Goal: Task Accomplishment & Management: Use online tool/utility

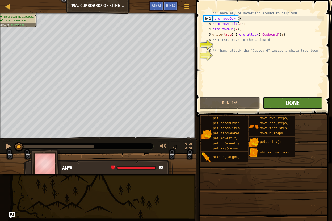
click at [294, 101] on span "Done" at bounding box center [293, 102] width 14 height 9
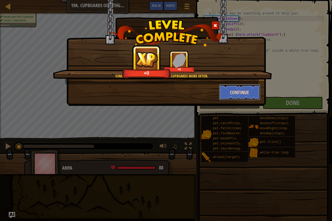
click at [240, 93] on button "Continue" at bounding box center [239, 92] width 41 height 16
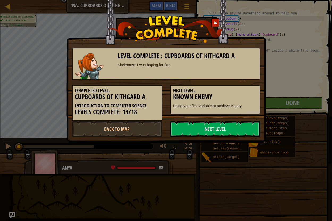
click at [229, 125] on link "Next Level" at bounding box center [215, 129] width 90 height 16
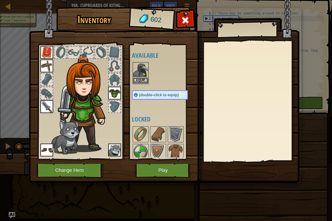
click at [139, 76] on img at bounding box center [140, 70] width 15 height 15
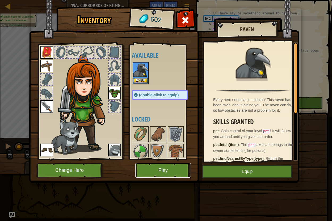
click at [163, 173] on button "Play" at bounding box center [163, 170] width 56 height 15
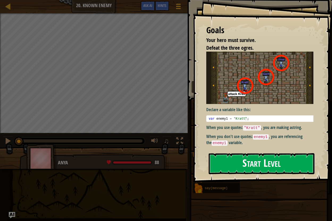
click at [247, 162] on button "Start Level" at bounding box center [262, 163] width 106 height 21
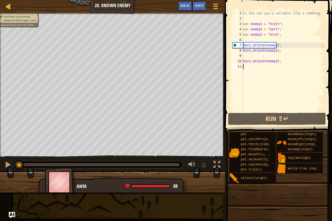
click at [234, 45] on div "7" at bounding box center [238, 45] width 10 height 5
type textarea "hero.attack(enemy1);"
click at [252, 40] on div "// You can use a variable like a nametag. var enemy1 = "Kratt" ; var enemy2 = "…" at bounding box center [283, 67] width 82 height 112
type textarea "h"
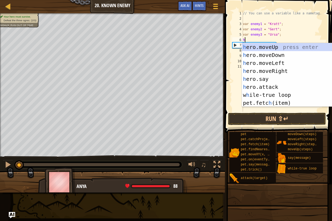
scroll to position [2, 0]
click at [289, 46] on div "h ero.moveUp press enter h ero.moveDown press enter h ero.moveLeft press enter …" at bounding box center [290, 83] width 97 height 80
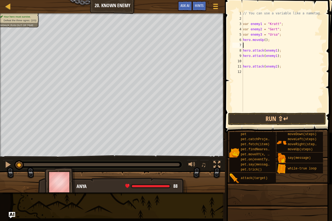
click at [262, 42] on div "// You can use a variable like a nametag. var enemy1 = "Kratt" ; var enemy2 = "…" at bounding box center [283, 67] width 82 height 112
type textarea "hero.move();"
click at [271, 45] on div "// You can use a variable like a nametag. var enemy1 = "Kratt" ; var enemy2 = "…" at bounding box center [283, 67] width 82 height 112
click at [257, 114] on button "Run ⇧↵" at bounding box center [277, 119] width 98 height 12
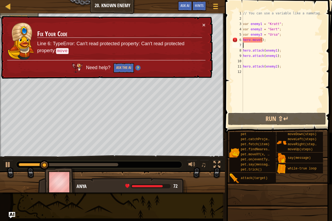
click at [260, 40] on div "// You can use a variable like a nametag. var enemy1 = "Kratt" ; var enemy2 = "…" at bounding box center [283, 67] width 82 height 112
click at [259, 40] on div "// You can use a variable like a nametag. var enemy1 = "Kratt" ; var enemy2 = "…" at bounding box center [283, 67] width 82 height 112
click at [8, 165] on div at bounding box center [8, 164] width 7 height 7
drag, startPoint x: 84, startPoint y: 163, endPoint x: 9, endPoint y: 170, distance: 75.5
click at [9, 170] on div "♫" at bounding box center [112, 163] width 225 height 16
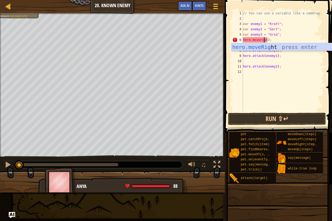
scroll to position [2, 2]
click at [261, 49] on div "hero.moveRight press enter" at bounding box center [281, 55] width 101 height 24
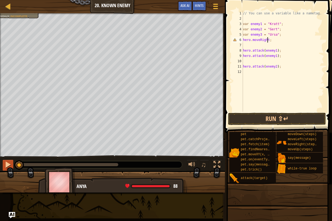
type textarea "hero.moveRight;"
click at [6, 165] on div at bounding box center [8, 164] width 7 height 7
click at [7, 165] on div at bounding box center [8, 164] width 7 height 7
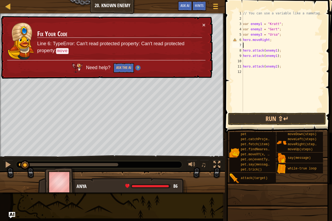
click at [265, 44] on div "// You can use a variable like a nametag. var enemy1 = "Kratt" ; var enemy2 = "…" at bounding box center [283, 67] width 82 height 112
type textarea "h"
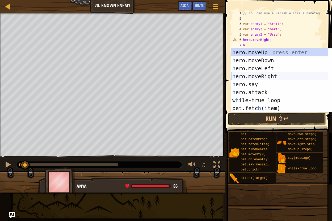
click at [279, 74] on div "h ero.moveUp press enter h ero.moveDown press enter h ero.moveLeft press enter …" at bounding box center [281, 88] width 101 height 80
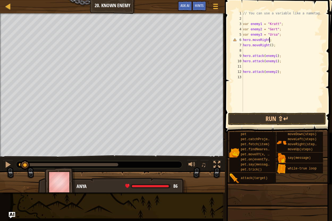
click at [271, 41] on div "// You can use a variable like a nametag. var enemy1 = "Kratt" ; var enemy2 = "…" at bounding box center [283, 67] width 82 height 112
type textarea "hero.moveRight;"
drag, startPoint x: 271, startPoint y: 41, endPoint x: 244, endPoint y: 41, distance: 27.4
click at [244, 41] on div "// You can use a variable like a nametag. var enemy1 = "Kratt" ; var enemy2 = "…" at bounding box center [283, 67] width 82 height 112
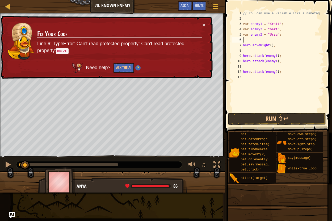
type textarea "var enemy3 = "Ursa";"
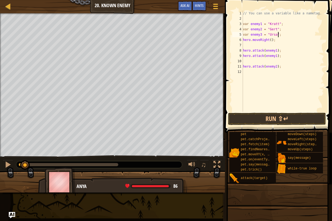
click at [245, 46] on div "// You can use a variable like a nametag. var enemy1 = "Kratt" ; var enemy2 = "…" at bounding box center [283, 67] width 82 height 112
click at [244, 47] on div "// You can use a variable like a nametag. var enemy1 = "Kratt" ; var enemy2 = "…" at bounding box center [283, 67] width 82 height 112
type textarea "whero.attack(enemy1);"
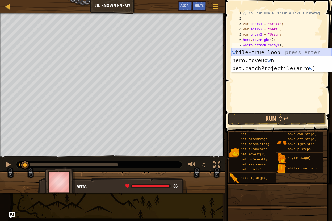
click at [275, 51] on div "w hile-true loop press enter hero.moveDo w n press enter pet.catchProjectile(ar…" at bounding box center [281, 68] width 101 height 40
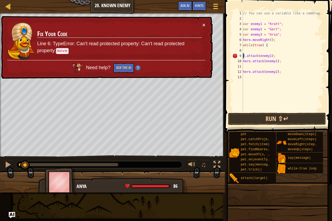
drag, startPoint x: 245, startPoint y: 57, endPoint x: 241, endPoint y: 58, distance: 3.6
click at [241, 58] on div "1 2 3 4 5 6 7 8 9 10 11 12 13 // You can use a variable like a nametag. var ene…" at bounding box center [277, 61] width 93 height 101
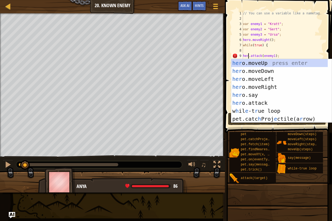
scroll to position [2, 1]
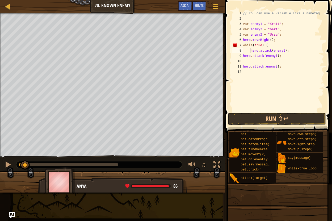
type textarea "hero.attack(enemy1);"
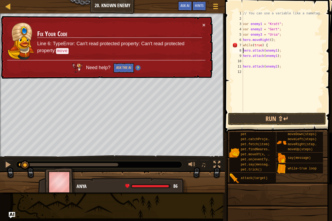
click at [248, 59] on div "// You can use a variable like a nametag. var enemy1 = "Kratt" ; var enemy2 = "…" at bounding box center [283, 67] width 82 height 112
click at [274, 56] on div "// You can use a variable like a nametag. var enemy1 = "Kratt" ; var enemy2 = "…" at bounding box center [283, 67] width 82 height 112
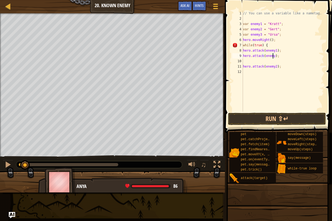
type textarea "hero.attack(enemy2);"
click at [260, 62] on div "// You can use a variable like a nametag. var enemy1 = "Kratt" ; var enemy2 = "…" at bounding box center [283, 67] width 82 height 112
type textarea "hero.attack(enemy2);"
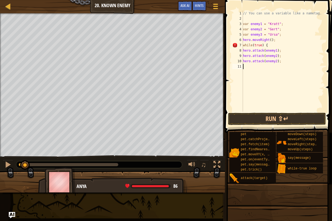
click at [275, 64] on div "// You can use a variable like a nametag. var enemy1 = "Kratt" ; var enemy2 = "…" at bounding box center [283, 67] width 82 height 112
click at [274, 63] on div "// You can use a variable like a nametag. var enemy1 = "Kratt" ; var enemy2 = "…" at bounding box center [283, 67] width 82 height 112
click at [280, 62] on div "// You can use a variable like a nametag. var enemy1 = "Kratt" ; var enemy2 = "…" at bounding box center [283, 67] width 82 height 112
paste textarea "}"
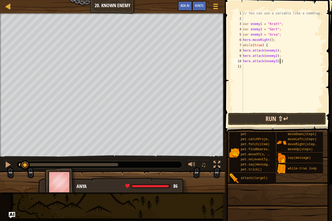
type textarea "hero.attack(enemy3);}"
click at [255, 122] on button "Run ⇧↵" at bounding box center [277, 119] width 98 height 12
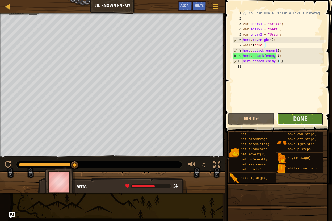
click at [289, 119] on button "Done" at bounding box center [300, 119] width 46 height 12
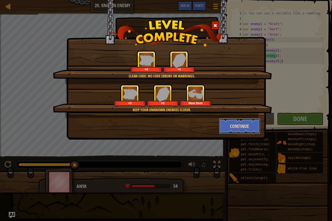
click at [227, 124] on button "Continue" at bounding box center [239, 126] width 41 height 16
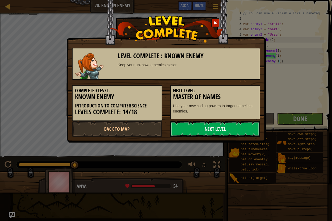
click at [216, 133] on link "Next Level" at bounding box center [215, 129] width 90 height 16
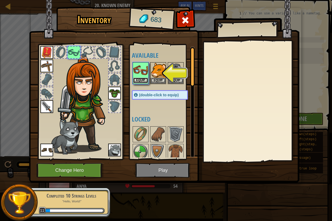
click at [145, 78] on button "Equip" at bounding box center [140, 81] width 15 height 6
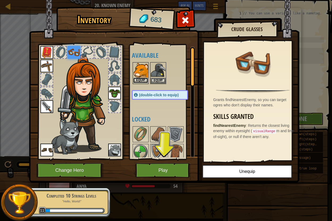
click at [138, 79] on button "Equip" at bounding box center [140, 81] width 15 height 6
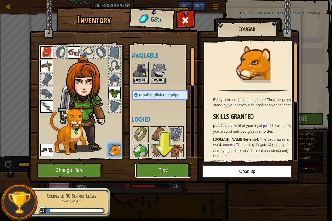
click at [172, 168] on button "Play" at bounding box center [163, 170] width 56 height 15
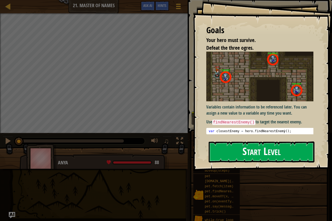
click at [259, 150] on button "Start Level" at bounding box center [262, 151] width 106 height 21
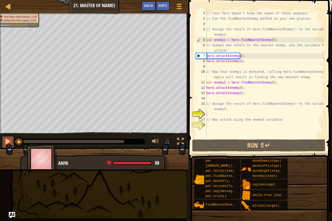
click at [7, 141] on div at bounding box center [8, 141] width 7 height 7
drag, startPoint x: 19, startPoint y: 142, endPoint x: -2, endPoint y: 147, distance: 21.7
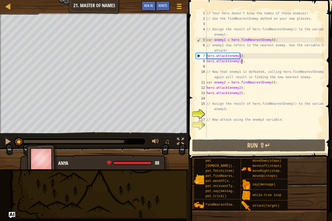
click at [255, 61] on div "// Your hero doesn't know the names of these enemies! // Use the findNearestEne…" at bounding box center [265, 80] width 119 height 138
type textarea "hero.attack(enemy1);"
click at [225, 100] on div "// Your hero doesn't know the names of these enemies! // Use the findNearestEne…" at bounding box center [265, 80] width 119 height 138
drag, startPoint x: 273, startPoint y: 41, endPoint x: 207, endPoint y: 40, distance: 65.7
click at [207, 40] on div "// Your hero doesn't know the names of these enemies! // Use the findNearestEne…" at bounding box center [265, 80] width 119 height 138
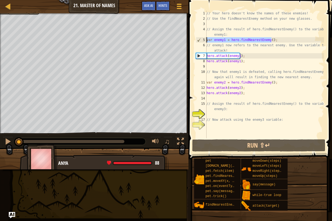
type textarea "var enemy1 = hero.findNearestEnemy();"
click at [217, 116] on div "// Your hero doesn't know the names of these enemies! // Use the findNearestEne…" at bounding box center [265, 80] width 119 height 138
paste textarea "var enemy1 = hero.findNearestEnemy();"
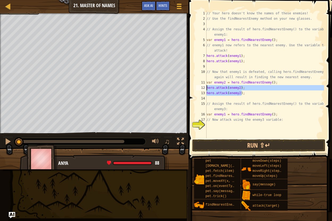
drag, startPoint x: 247, startPoint y: 94, endPoint x: 203, endPoint y: 88, distance: 44.3
click at [203, 88] on div "var enemy1 = hero.findNearestEnemy(); 1 2 3 4 5 6 7 8 9 10 11 12 13 14 15 16 17…" at bounding box center [259, 75] width 129 height 128
type textarea "hero.attack(enemy2); hero.attack(enemy2);"
click at [216, 124] on div "// Your hero doesn't know the names of these enemies! // Use the findNearestEne…" at bounding box center [265, 80] width 119 height 138
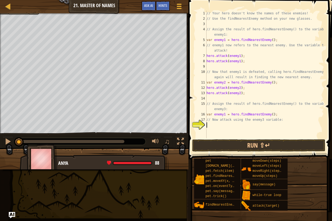
paste textarea "hero.attack(enemy2);"
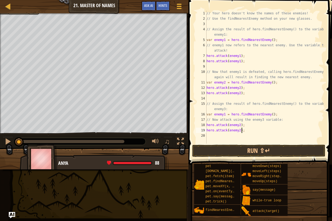
click at [239, 125] on div "// Your hero doesn't know the names of these enemies! // Use the findNearestEne…" at bounding box center [265, 83] width 119 height 144
click at [239, 125] on div "// Your hero doesn't know the names of these enemies! // Use the findNearestEne…" at bounding box center [265, 77] width 119 height 133
click at [239, 131] on div "// Your hero doesn't know the names of these enemies! // Use the findNearestEne…" at bounding box center [265, 83] width 119 height 144
click at [239, 148] on button "Run ⇧↵" at bounding box center [258, 151] width 133 height 12
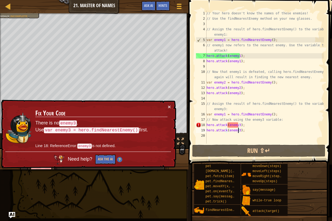
click at [296, 118] on div "// Your hero doesn't know the names of these enemies! // Use the findNearestEne…" at bounding box center [265, 83] width 119 height 144
type textarea "// Now attack using the enemy3 variable:"
drag, startPoint x: 281, startPoint y: 119, endPoint x: 205, endPoint y: 122, distance: 75.3
click at [205, 122] on div "// Now attack using the enemy3 variable: 1 2 3 4 5 6 7 8 9 10 11 12 13 14 15 16…" at bounding box center [259, 77] width 129 height 133
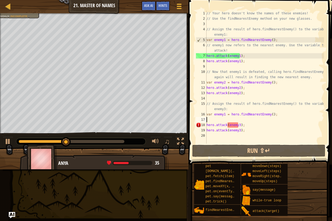
scroll to position [2, 0]
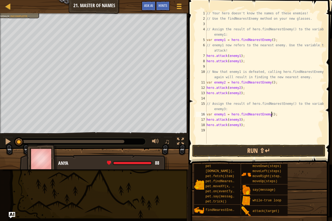
drag, startPoint x: 78, startPoint y: 144, endPoint x: -58, endPoint y: 125, distance: 137.7
click at [0, 0] on html "Map Introduction to Computer Science 21. Master of Names Game Menu Done Hints A…" at bounding box center [166, 0] width 332 height 0
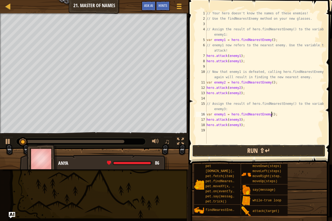
click at [249, 152] on button "Run ⇧↵" at bounding box center [258, 151] width 133 height 12
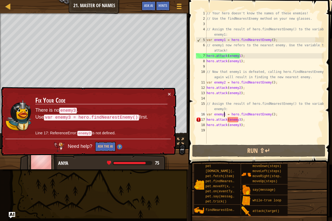
click at [224, 114] on div "// Your hero doesn't know the names of these enemies! // Use the findNearestEne…" at bounding box center [265, 83] width 119 height 144
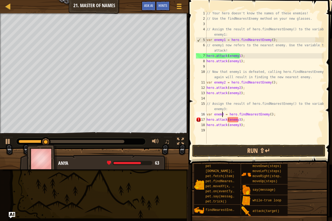
scroll to position [2, 1]
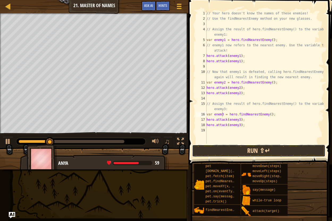
click at [233, 146] on button "Run ⇧↵" at bounding box center [258, 151] width 133 height 12
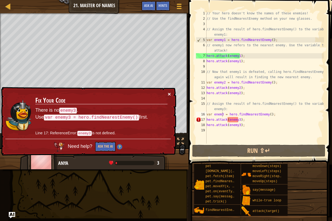
click at [168, 91] on button "×" at bounding box center [169, 94] width 3 height 6
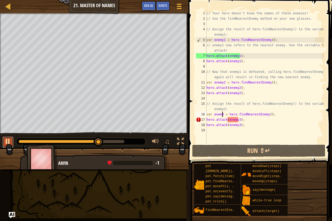
click at [7, 140] on div at bounding box center [8, 141] width 7 height 7
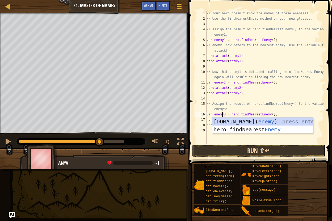
type textarea "var enemy3 = hero.findNearestEnemy();"
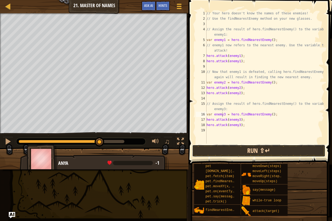
click at [227, 151] on button "Run ⇧↵" at bounding box center [258, 151] width 133 height 12
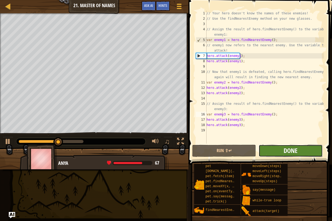
click at [293, 147] on span "Done" at bounding box center [291, 150] width 14 height 9
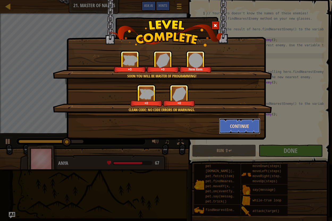
click at [232, 124] on button "Continue" at bounding box center [239, 126] width 41 height 16
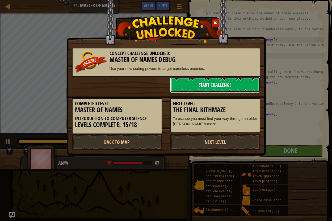
click at [221, 87] on link "Start Challenge" at bounding box center [215, 85] width 90 height 16
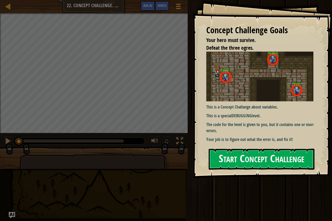
click at [220, 154] on button "Start Concept Challenge" at bounding box center [262, 159] width 106 height 21
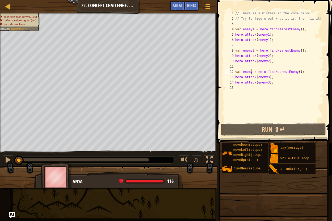
click at [250, 72] on div "// There is a mistake in the code below. // Try to figure out what it is, then …" at bounding box center [279, 72] width 90 height 122
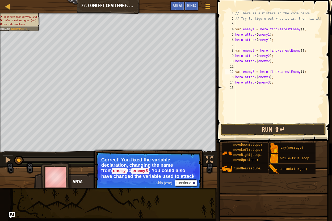
type textarea "var enemy3 = hero.findNearestEnemy();"
click at [252, 127] on button "Run ⇧↵" at bounding box center [273, 129] width 105 height 12
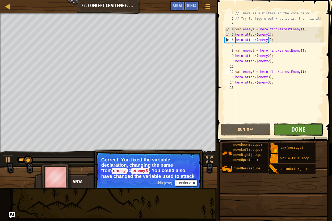
click at [316, 129] on button "Done" at bounding box center [298, 129] width 50 height 12
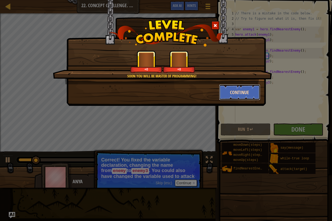
click at [239, 95] on button "Continue" at bounding box center [239, 92] width 41 height 16
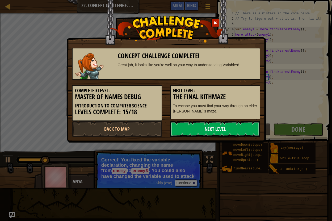
click at [243, 124] on link "Next Level" at bounding box center [215, 129] width 90 height 16
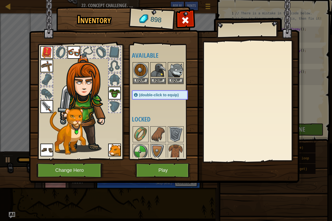
click at [78, 53] on img at bounding box center [74, 52] width 13 height 13
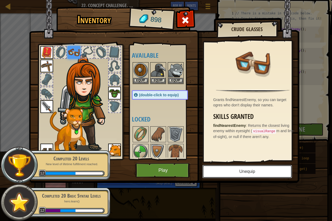
click at [253, 168] on button "Unequip" at bounding box center [247, 171] width 90 height 13
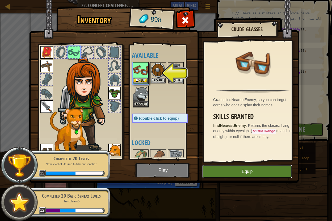
click at [245, 169] on button "Equip" at bounding box center [247, 171] width 90 height 13
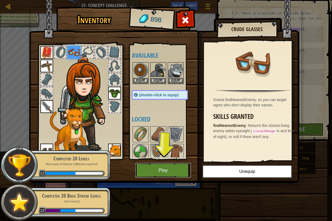
click at [151, 168] on button "Play" at bounding box center [163, 170] width 56 height 15
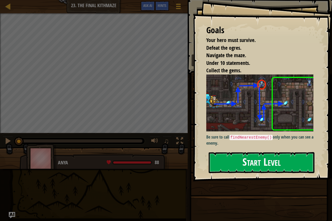
click at [275, 157] on button "Start Level" at bounding box center [262, 162] width 106 height 21
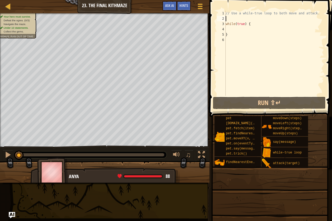
click at [235, 19] on div "// Use a while-true loop to both move and attack. while ( true ) { }" at bounding box center [274, 59] width 99 height 96
click at [0, 0] on html "Map Introduction to Computer Science 23. The Final Kithmaze Game Menu Done Hint…" at bounding box center [166, 0] width 332 height 0
click at [331, 80] on div "Map Introduction to Computer Science 23. The Final Kithmaze Game Menu Done Hint…" at bounding box center [166, 110] width 332 height 221
click at [251, 27] on div "// Use a while-true loop to both move and attack. while ( true ) { }" at bounding box center [274, 59] width 99 height 96
click at [226, 29] on div "// Use a while-true loop to both move and attack. while ( true ) { }" at bounding box center [274, 59] width 99 height 96
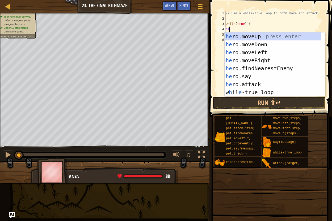
scroll to position [2, 1]
type textarea "hero"
click at [256, 59] on div "hero .moveUp press enter hero .moveDown press enter hero .moveLeft press enter …" at bounding box center [275, 72] width 101 height 80
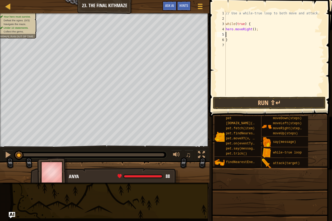
click at [233, 33] on div "// Use a while-true loop to both move and attack. while ( true ) { hero . moveR…" at bounding box center [274, 59] width 99 height 96
click at [227, 33] on div "// Use a while-true loop to both move and attack. while ( true ) { hero . moveR…" at bounding box center [274, 59] width 99 height 96
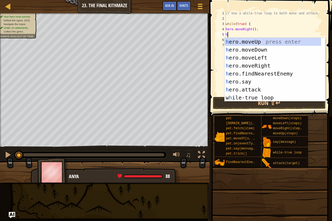
scroll to position [2, 0]
type textarea "hero"
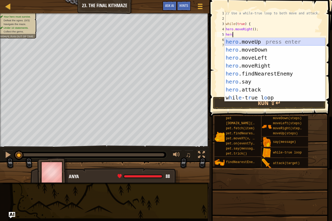
click at [250, 40] on div "hero .moveUp press enter hero .moveDown press enter hero .moveLeft press enter …" at bounding box center [275, 78] width 101 height 80
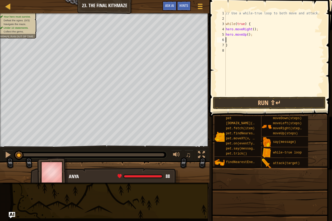
scroll to position [2, 0]
click at [5, 157] on div at bounding box center [8, 154] width 7 height 7
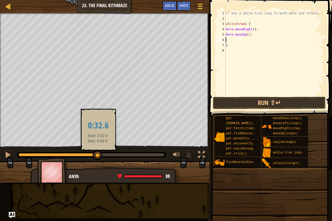
drag, startPoint x: 23, startPoint y: 155, endPoint x: 101, endPoint y: 156, distance: 77.6
click at [101, 156] on div at bounding box center [98, 156] width 10 height 10
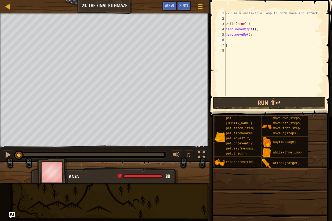
drag, startPoint x: 101, startPoint y: 154, endPoint x: 1, endPoint y: 161, distance: 100.2
click at [1, 162] on div "Your hero must survive. Defeat the ogres. (0/3) Navigate the maze. Under 10 sta…" at bounding box center [166, 97] width 332 height 169
click at [5, 154] on div at bounding box center [8, 154] width 7 height 7
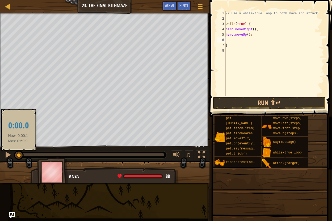
drag, startPoint x: 20, startPoint y: 155, endPoint x: 18, endPoint y: 155, distance: 2.9
click at [18, 155] on div at bounding box center [19, 156] width 10 height 10
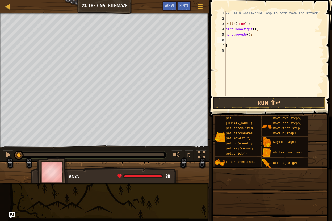
click at [228, 40] on div "// Use a while-true loop to both move and attack. while ( true ) { hero . moveR…" at bounding box center [274, 59] width 99 height 96
type textarea "f"
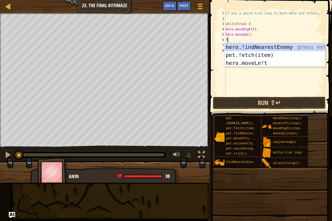
scroll to position [2, 0]
click at [236, 47] on div "hero. f indNearestEnemy press enter pet. f etch(item) press enter hero.moveLe f…" at bounding box center [275, 63] width 101 height 40
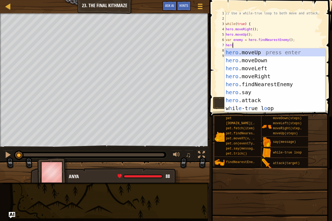
scroll to position [2, 1]
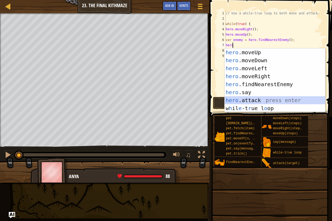
click at [247, 100] on div "hero .moveUp press enter hero .moveDown press enter hero .moveLeft press enter …" at bounding box center [275, 88] width 101 height 80
type textarea "hero.attack(enemy);"
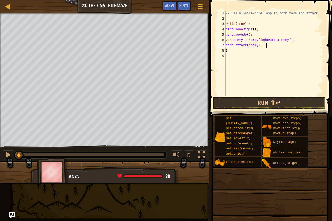
click at [266, 45] on div "// Use a while-true loop to both move and attack. while ( true ) { hero . moveR…" at bounding box center [274, 59] width 99 height 96
click at [260, 45] on div "// Use a while-true loop to both move and attack. while ( true ) { hero . moveR…" at bounding box center [274, 59] width 99 height 96
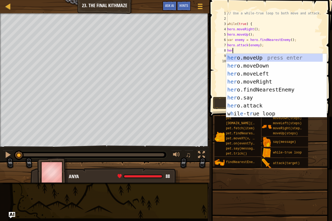
type textarea "hero"
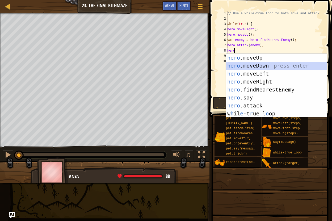
click at [263, 63] on div "hero .moveUp press enter hero .moveDown press enter hero .moveLeft press enter …" at bounding box center [276, 94] width 101 height 80
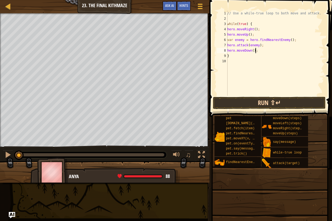
type textarea "hero.moveDown();"
click at [249, 104] on button "Run ⇧↵" at bounding box center [269, 103] width 113 height 12
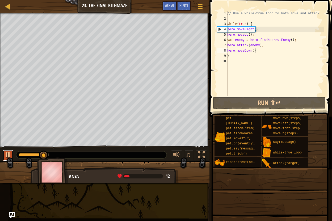
click at [8, 153] on div at bounding box center [8, 154] width 7 height 7
drag, startPoint x: 43, startPoint y: 153, endPoint x: 21, endPoint y: 153, distance: 22.1
click at [11, 159] on div "♫" at bounding box center [105, 153] width 210 height 16
drag, startPoint x: 260, startPoint y: 52, endPoint x: 227, endPoint y: 53, distance: 32.7
click at [227, 53] on div "hero.moveDown(); 1 2 3 4 5 6 7 8 9 10 // Use a while-true loop to both move and…" at bounding box center [270, 53] width 108 height 85
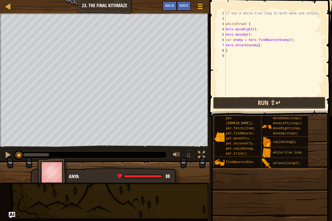
click at [262, 101] on button "Run ⇧↵" at bounding box center [269, 103] width 113 height 12
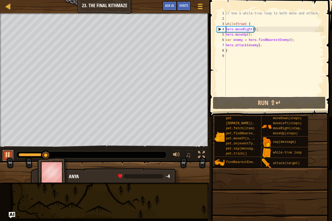
click at [10, 153] on div at bounding box center [8, 154] width 7 height 7
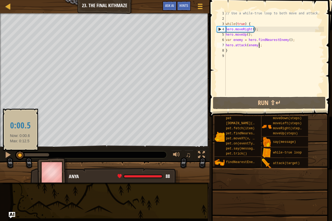
drag, startPoint x: 44, startPoint y: 154, endPoint x: 18, endPoint y: 157, distance: 26.0
click at [18, 157] on div at bounding box center [20, 156] width 10 height 10
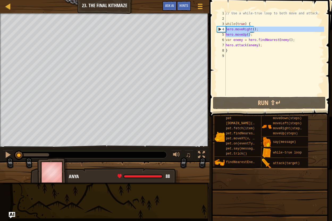
drag, startPoint x: 252, startPoint y: 36, endPoint x: 226, endPoint y: 31, distance: 25.6
click at [225, 31] on div "hero.attack(enemy); 1 2 3 4 5 6 7 8 9 // Use a while-true loop to both move and…" at bounding box center [270, 53] width 108 height 85
type textarea "hero.moveRight(); hero.moveUp();"
click at [230, 20] on div "// Use a while-true loop to both move and attack. while ( true ) { hero . moveR…" at bounding box center [274, 59] width 99 height 96
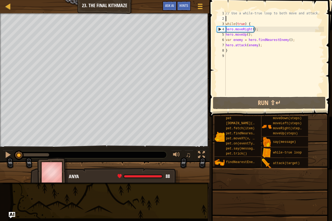
paste textarea "hero.moveUp();"
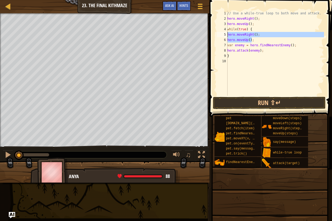
drag, startPoint x: 255, startPoint y: 41, endPoint x: 228, endPoint y: 35, distance: 27.8
click at [228, 35] on div "// Use a while-true loop to both move and attack. hero . moveRight ( ) ; hero .…" at bounding box center [275, 59] width 98 height 96
type textarea "hero.moveRight(); hero.moveUp();"
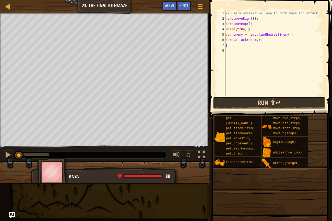
click at [254, 102] on button "Run ⇧↵" at bounding box center [269, 103] width 113 height 12
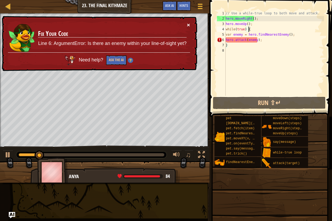
click at [187, 26] on button "×" at bounding box center [188, 25] width 3 height 6
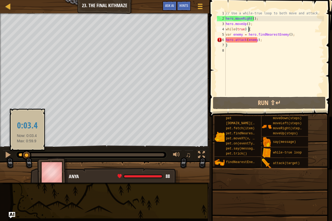
drag, startPoint x: 48, startPoint y: 154, endPoint x: 26, endPoint y: 154, distance: 22.3
click at [24, 158] on div at bounding box center [27, 156] width 10 height 10
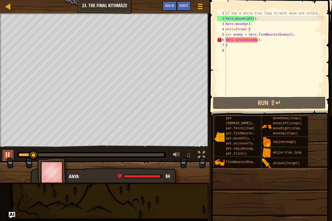
click at [7, 151] on div at bounding box center [8, 154] width 7 height 7
click at [261, 40] on div "// Use a while-true loop to both move and attack. hero . moveRight ( ) ; hero .…" at bounding box center [274, 59] width 99 height 96
type textarea "hero.attack(enemy);"
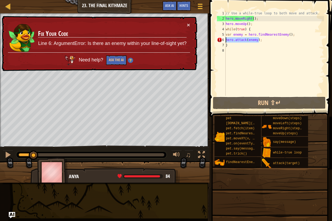
drag, startPoint x: 259, startPoint y: 42, endPoint x: 225, endPoint y: 39, distance: 34.7
click at [225, 39] on div "hero.attack(enemy); 1 2 3 4 5 6 7 8 // Use a while-true loop to both move and a…" at bounding box center [270, 53] width 108 height 85
click at [260, 42] on div "// Use a while-true loop to both move and attack. hero . moveRight ( ) ; hero .…" at bounding box center [274, 53] width 99 height 85
drag, startPoint x: 292, startPoint y: 34, endPoint x: 226, endPoint y: 37, distance: 66.3
click at [226, 37] on div "// Use a while-true loop to both move and attack. hero . moveRight ( ) ; hero .…" at bounding box center [274, 59] width 99 height 96
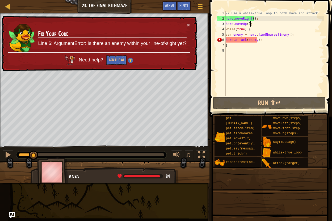
click at [257, 24] on div "// Use a while-true loop to both move and attack. hero . moveRight ( ) ; hero .…" at bounding box center [274, 59] width 99 height 96
type textarea "hero.moveUp();"
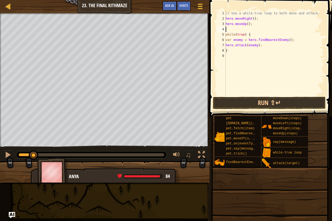
paste textarea "var enemy = hero.findNearestEnemy();"
type textarea "var enemy = hero.findNearestEnemy();"
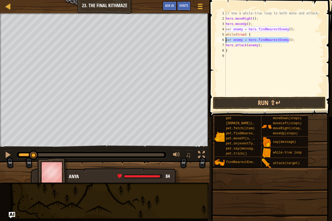
drag, startPoint x: 289, startPoint y: 41, endPoint x: 224, endPoint y: 40, distance: 64.4
click at [224, 40] on div "var enemy = hero.findNearestEnemy(); 1 2 3 4 5 6 7 8 9 // Use a while-true loop…" at bounding box center [270, 53] width 108 height 85
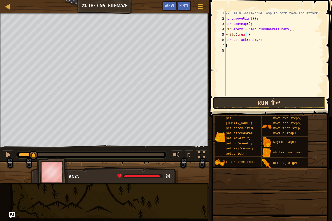
drag, startPoint x: 254, startPoint y: 102, endPoint x: 253, endPoint y: 99, distance: 3.4
click at [253, 101] on button "Run ⇧↵" at bounding box center [269, 103] width 113 height 12
click at [239, 105] on button "Run ⇧↵" at bounding box center [269, 103] width 113 height 12
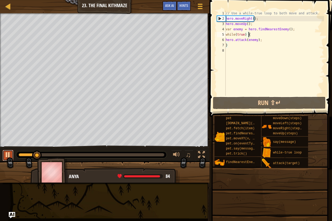
click at [7, 154] on div at bounding box center [8, 154] width 7 height 7
click at [268, 43] on div "// Use a while-true loop to both move and attack. hero . moveRight ( ) ; hero .…" at bounding box center [274, 59] width 99 height 96
click at [264, 40] on div "// Use a while-true loop to both move and attack. hero . moveRight ( ) ; hero .…" at bounding box center [274, 59] width 99 height 96
type textarea "hero.attack(enemy);"
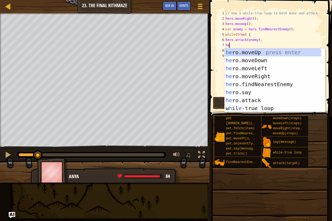
type textarea "her"
click at [264, 77] on div "her o.moveUp press enter her o.moveDown press enter her o.moveLeft press enter …" at bounding box center [273, 88] width 97 height 80
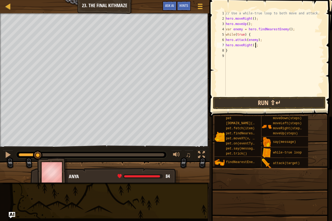
type textarea "hero.moveRight();"
click at [266, 104] on button "Run ⇧↵" at bounding box center [269, 103] width 113 height 12
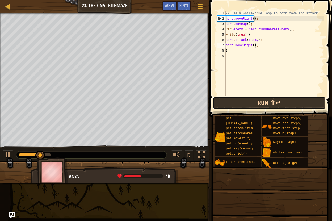
click at [266, 103] on button "Run ⇧↵" at bounding box center [269, 103] width 113 height 12
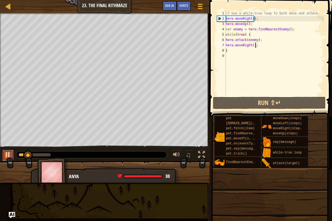
click at [12, 154] on button at bounding box center [8, 155] width 11 height 11
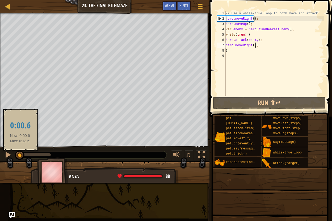
drag, startPoint x: 26, startPoint y: 155, endPoint x: 20, endPoint y: 159, distance: 6.7
click at [20, 159] on div at bounding box center [20, 156] width 10 height 10
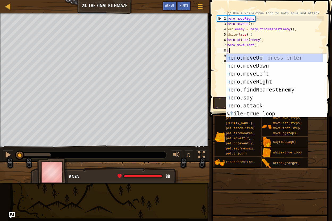
type textarea "her"
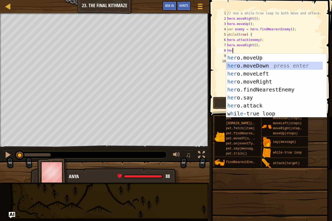
click at [286, 66] on div "her o.moveUp press enter her o.moveDown press enter her o.moveLeft press enter …" at bounding box center [274, 94] width 97 height 80
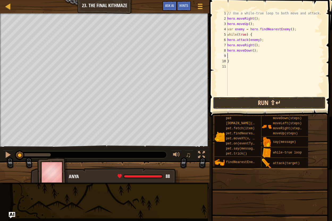
click at [279, 97] on button "Run ⇧↵" at bounding box center [269, 103] width 113 height 12
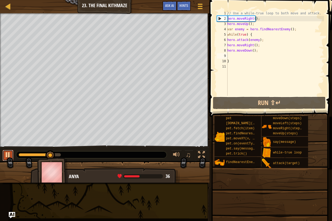
click at [4, 154] on button at bounding box center [8, 155] width 11 height 11
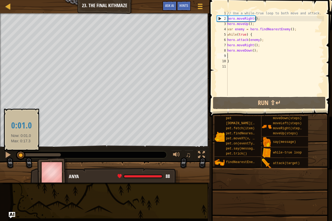
drag, startPoint x: 35, startPoint y: 152, endPoint x: 19, endPoint y: 149, distance: 16.3
click at [19, 154] on div at bounding box center [21, 156] width 10 height 10
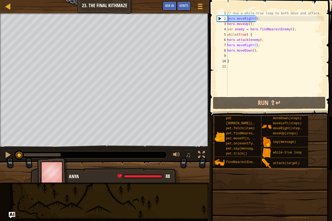
drag, startPoint x: 261, startPoint y: 20, endPoint x: 223, endPoint y: 21, distance: 38.0
click at [223, 21] on div "1 2 3 4 5 6 7 8 9 10 11 // Use a while-true loop to both move and attack. hero …" at bounding box center [270, 53] width 108 height 85
click at [255, 34] on div "// Use a while-true loop to both move and attack. hero . moveRight ( ) ; hero .…" at bounding box center [275, 59] width 98 height 96
click at [297, 30] on div "// Use a while-true loop to both move and attack. hero . moveRight ( ) ; hero .…" at bounding box center [275, 59] width 98 height 96
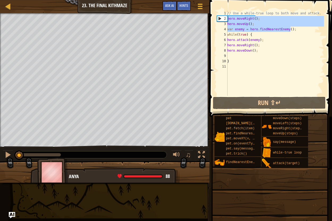
drag, startPoint x: 299, startPoint y: 30, endPoint x: 228, endPoint y: 20, distance: 71.5
click at [228, 20] on div "// Use a while-true loop to both move and attack. hero . moveRight ( ) ; hero .…" at bounding box center [275, 59] width 98 height 96
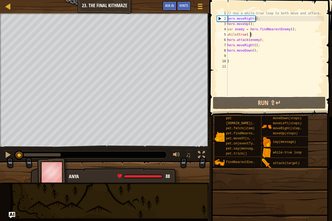
click at [265, 35] on div "// Use a while-true loop to both move and attack. hero . moveRight ( ) ; hero .…" at bounding box center [275, 59] width 98 height 96
type textarea "while(true) {"
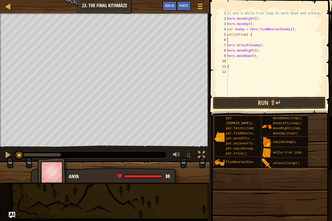
paste textarea "var enemy = hero.findNearestEnemy();"
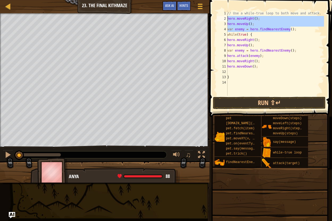
drag, startPoint x: 294, startPoint y: 30, endPoint x: 223, endPoint y: 20, distance: 71.3
click at [223, 20] on div "var enemy = hero.findNearestEnemy(); 1 2 3 4 5 6 7 8 9 10 11 12 13 14 // Use a …" at bounding box center [270, 53] width 108 height 85
type textarea "hero.moveRight(); hero.moveUp();"
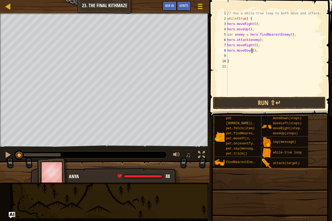
click at [252, 53] on div "// Use a while-true loop to both move and attack. while ( true ) { hero . moveR…" at bounding box center [275, 59] width 98 height 96
type textarea "hero.moveDown(2);"
click at [235, 56] on div "// Use a while-true loop to both move and attack. while ( true ) { hero . moveR…" at bounding box center [275, 59] width 98 height 96
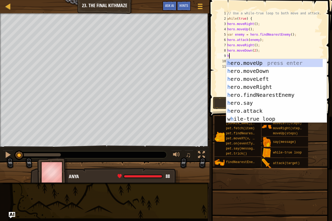
type textarea "he"
click at [263, 63] on div "he ro.moveUp press enter he ro.moveDown press enter he ro.moveLeft press enter …" at bounding box center [274, 99] width 97 height 80
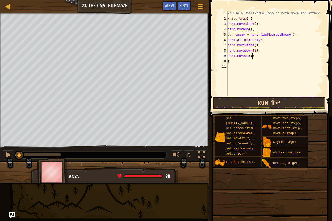
type textarea "hero.moveUp();"
click at [272, 102] on button "Run ⇧↵" at bounding box center [269, 103] width 113 height 12
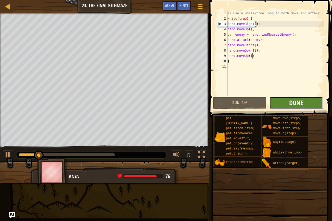
click at [290, 101] on span "Done" at bounding box center [296, 102] width 14 height 9
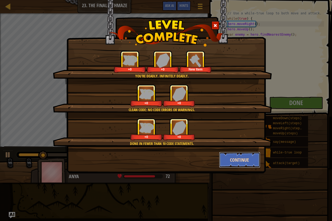
click at [235, 160] on button "Continue" at bounding box center [239, 160] width 41 height 16
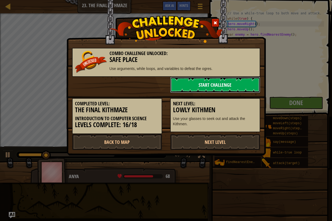
click at [230, 82] on link "Start Challenge" at bounding box center [215, 85] width 90 height 16
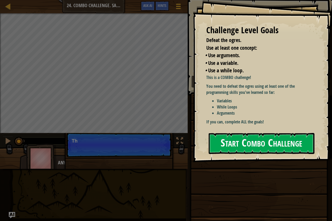
click at [262, 143] on button "Start Combo Challenge" at bounding box center [262, 143] width 106 height 21
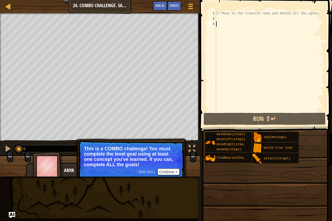
scroll to position [2, 0]
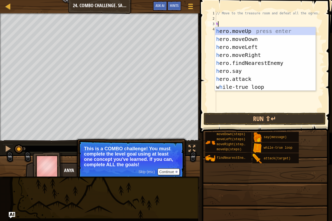
type textarea "her"
click at [250, 30] on div "her o.moveUp press enter her o.moveDown press enter her o.moveLeft press enter …" at bounding box center [265, 67] width 101 height 80
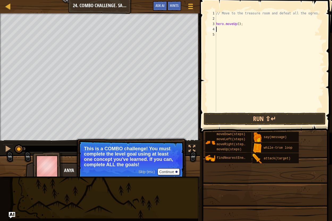
click at [237, 24] on div "// Move to the treasure room and defeat all the ogres. hero . moveUp ( ) ;" at bounding box center [269, 67] width 109 height 112
type textarea "hero.moveUp(4);"
click at [229, 28] on div "// Move to the treasure room and defeat all the ogres. hero . moveUp ( 4 ) ;" at bounding box center [269, 67] width 109 height 112
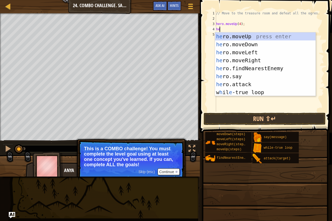
type textarea "her"
click at [256, 51] on div "her o.moveUp press enter her o.moveDown press enter her o.moveLeft press enter …" at bounding box center [265, 72] width 101 height 80
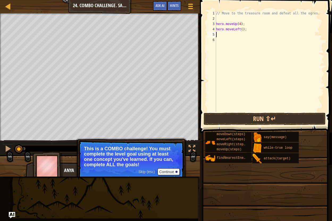
click at [240, 31] on div "// Move to the treasure room and defeat all the ogres. hero . moveUp ( 4 ) ; he…" at bounding box center [269, 67] width 109 height 112
click at [240, 31] on div "// Move to the treasure room and defeat all the ogres. hero . moveUp ( 4 ) ; he…" at bounding box center [269, 61] width 109 height 101
type textarea "hero.moveLeft(4);"
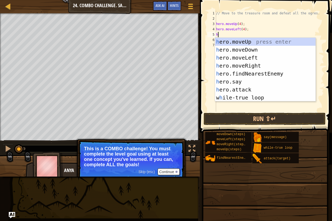
type textarea "her"
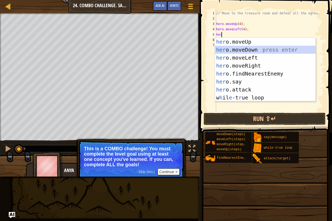
click at [231, 48] on div "her o.moveUp press enter her o.moveDown press enter her o.moveLeft press enter …" at bounding box center [265, 78] width 101 height 80
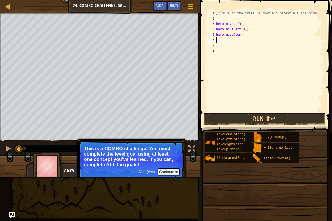
click at [240, 36] on div "// Move to the treasure room and defeat all the ogres. hero . moveUp ( 4 ) ; he…" at bounding box center [269, 67] width 109 height 112
type textarea "hero.moveDown(3);"
click at [221, 40] on div "// Move to the treasure room and defeat all the ogres. hero . moveUp ( 4 ) ; he…" at bounding box center [269, 67] width 109 height 112
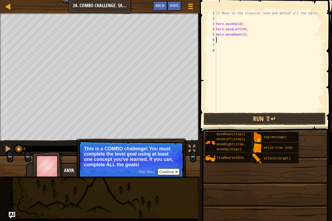
type textarea "h"
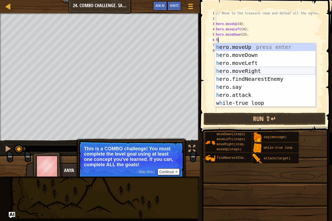
click at [254, 71] on div "h ero.moveUp press enter h ero.moveDown press enter h ero.moveLeft press enter …" at bounding box center [265, 83] width 101 height 80
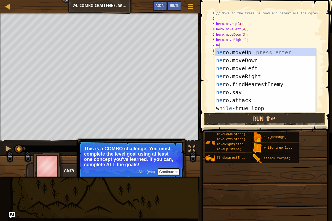
type textarea "her"
click at [237, 85] on div "her o.moveUp press enter her o.moveDown press enter her o.moveLeft press enter …" at bounding box center [265, 88] width 101 height 80
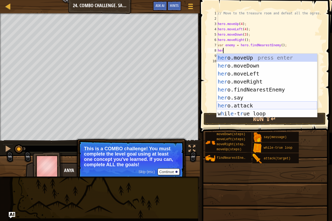
click at [242, 105] on div "her o.moveUp press enter her o.moveDown press enter her o.moveLeft press enter …" at bounding box center [267, 94] width 101 height 80
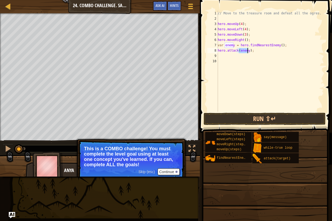
click at [166, 157] on p "This is a COMBO challenge! You must complete the level goal using at least one …" at bounding box center [131, 156] width 94 height 21
click at [164, 171] on button "Continue" at bounding box center [169, 171] width 22 height 7
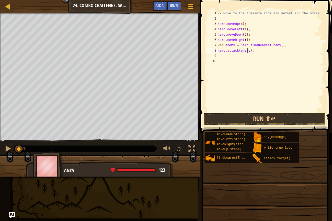
click at [219, 45] on div "// Move to the treasure room and defeat all the ogres. hero . moveUp ( 4 ) ; he…" at bounding box center [270, 67] width 107 height 112
type textarea "wvar enemy = hero.findNearestEnemy();"
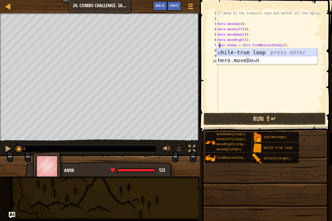
click at [229, 50] on div "w [PERSON_NAME]-true loop press enter hero.moveDo w n press enter" at bounding box center [267, 64] width 101 height 32
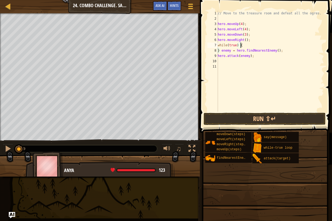
click at [218, 49] on div "// Move to the treasure room and defeat all the ogres. hero . moveUp ( 4 ) ; he…" at bounding box center [270, 67] width 107 height 112
click at [218, 52] on div "// Move to the treasure room and defeat all the ogres. hero . moveUp ( 4 ) ; he…" at bounding box center [270, 61] width 107 height 101
click at [216, 51] on div "} enemy = hero.findNearestEnemy(); 1 2 3 4 5 6 7 8 9 10 11 // Move to the treas…" at bounding box center [265, 61] width 118 height 101
click at [254, 56] on div "// Move to the treasure room and defeat all the ogres. hero . moveUp ( 4 ) ; he…" at bounding box center [270, 67] width 107 height 112
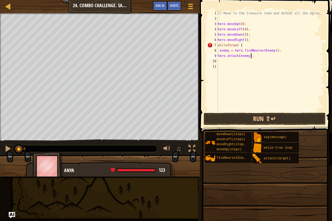
paste textarea "}"
click at [219, 52] on div "// Move to the treasure room and defeat all the ogres. hero . moveUp ( 4 ) ; he…" at bounding box center [270, 67] width 107 height 112
click at [218, 51] on div "// Move to the treasure room and defeat all the ogres. hero . moveUp ( 4 ) ; he…" at bounding box center [270, 67] width 107 height 112
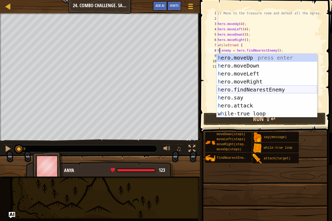
click at [234, 87] on div "h ero.moveUp press enter h ero.moveDown press enter h ero.moveLeft press enter …" at bounding box center [267, 94] width 101 height 80
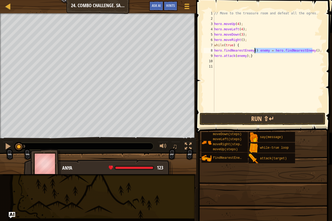
drag, startPoint x: 314, startPoint y: 53, endPoint x: 255, endPoint y: 51, distance: 58.8
click at [255, 51] on div "// Move to the treasure room and defeat all the ogres. hero . moveUp ( 4 ) ; he…" at bounding box center [268, 67] width 111 height 112
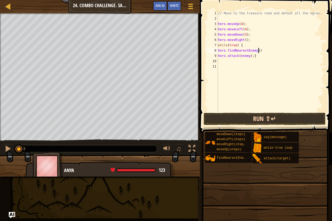
type textarea "hero.findNearestEnemy()"
click at [277, 118] on button "Run ⇧↵" at bounding box center [265, 119] width 122 height 12
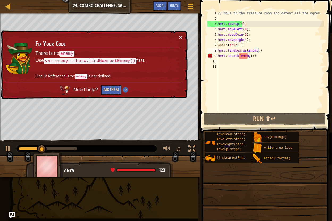
click at [179, 36] on button "×" at bounding box center [180, 38] width 3 height 6
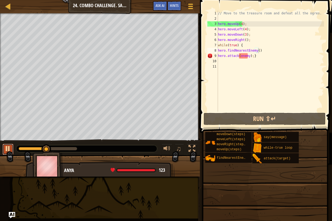
click at [8, 149] on div at bounding box center [8, 148] width 7 height 7
drag, startPoint x: 45, startPoint y: 148, endPoint x: 4, endPoint y: 149, distance: 40.7
click at [4, 149] on div "♫" at bounding box center [100, 147] width 200 height 16
drag, startPoint x: 259, startPoint y: 50, endPoint x: 219, endPoint y: 52, distance: 40.7
click at [219, 52] on div "// Move to the treasure room and defeat all the ogres. hero . moveUp ( 4 ) ; he…" at bounding box center [270, 67] width 107 height 112
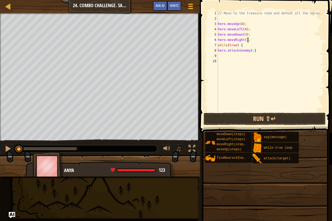
click at [252, 40] on div "// Move to the treasure room and defeat all the ogres. hero . moveUp ( 4 ) ; he…" at bounding box center [270, 67] width 107 height 112
type textarea "hero.moveRight();"
paste textarea "hero.findNearestEnemy()"
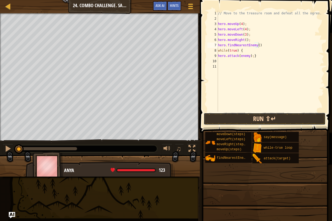
click at [247, 118] on button "Run ⇧↵" at bounding box center [265, 119] width 122 height 12
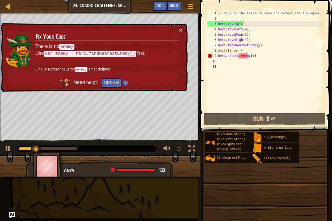
click at [180, 29] on button "×" at bounding box center [180, 30] width 3 height 6
click at [218, 57] on div "// Move to the treasure room and defeat all the ogres. hero . moveUp ( 4 ) ; he…" at bounding box center [270, 67] width 107 height 112
type textarea "hero.attack(enemy);}"
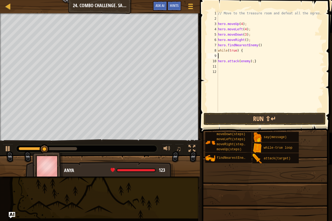
click at [226, 56] on div "// Move to the treasure room and defeat all the ogres. hero . moveUp ( 4 ) ; he…" at bounding box center [270, 67] width 107 height 112
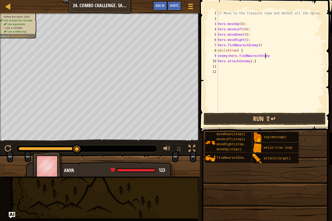
scroll to position [2, 4]
drag, startPoint x: 263, startPoint y: 46, endPoint x: 218, endPoint y: 47, distance: 45.5
click at [218, 47] on div "enemy=hero.findNearestEnemy() 1 2 3 4 5 6 7 8 9 10 11 12 // Move to the treasur…" at bounding box center [265, 61] width 118 height 101
type textarea "hero.findNearestEnemy()"
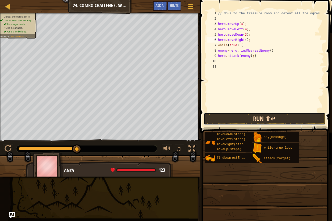
click at [256, 120] on button "Run ⇧↵" at bounding box center [265, 119] width 122 height 12
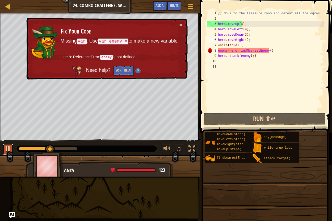
click at [9, 152] on div at bounding box center [8, 148] width 7 height 7
drag, startPoint x: 24, startPoint y: 155, endPoint x: 54, endPoint y: 154, distance: 29.5
click at [53, 155] on img at bounding box center [47, 166] width 31 height 30
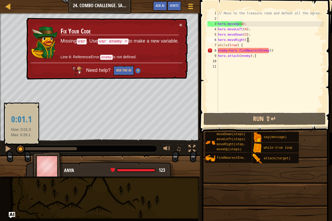
drag, startPoint x: 52, startPoint y: 150, endPoint x: 21, endPoint y: 153, distance: 31.2
click at [21, 153] on div at bounding box center [21, 149] width 10 height 10
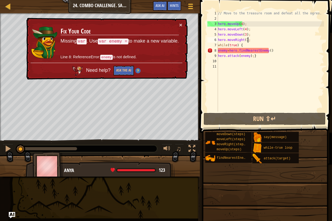
click at [241, 30] on div "// Move to the treasure room and defeat all the ogres. hero . moveUp ( 4 ) ; he…" at bounding box center [270, 67] width 107 height 112
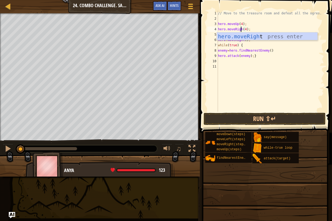
scroll to position [2, 2]
type textarea "hero.moveRight(4);"
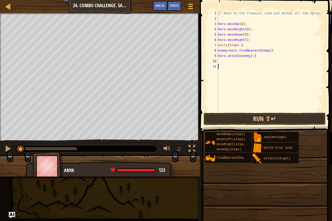
click at [253, 72] on div "// Move to the treasure room and defeat all the ogres. hero . moveUp ( 4 ) ; he…" at bounding box center [270, 67] width 107 height 112
click at [245, 50] on div "// Move to the treasure room and defeat all the ogres. hero . moveUp ( 4 ) ; he…" at bounding box center [270, 67] width 107 height 112
click at [245, 120] on button "Run ⇧↵" at bounding box center [265, 119] width 122 height 12
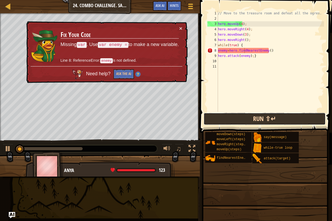
click at [245, 120] on button "Run ⇧↵" at bounding box center [265, 119] width 122 height 12
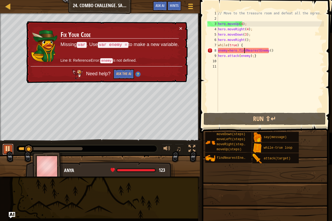
click at [5, 148] on div at bounding box center [8, 148] width 7 height 7
click at [218, 51] on div "// Move to the treasure room and defeat all the ogres. hero . moveUp ( 4 ) ; he…" at bounding box center [270, 67] width 107 height 112
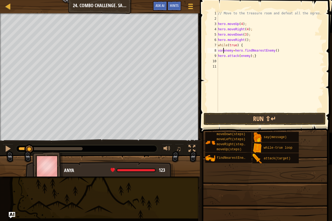
scroll to position [2, 1]
click at [217, 116] on button "Run ⇧↵" at bounding box center [265, 119] width 122 height 12
drag, startPoint x: 9, startPoint y: 146, endPoint x: 10, endPoint y: 143, distance: 3.9
click at [9, 146] on div at bounding box center [8, 148] width 7 height 7
drag, startPoint x: 66, startPoint y: 152, endPoint x: 59, endPoint y: 151, distance: 6.4
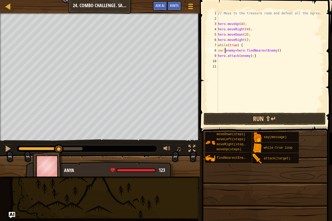
click at [59, 151] on div "Defeat the ogres. (0/4) Use at least one concept: Use arguments. • Use a variab…" at bounding box center [166, 94] width 332 height 163
drag, startPoint x: 243, startPoint y: 41, endPoint x: 233, endPoint y: 41, distance: 9.3
click at [233, 41] on div "// Move to the treasure room and defeat all the ogres. hero . moveUp ( 4 ) ; he…" at bounding box center [270, 67] width 107 height 112
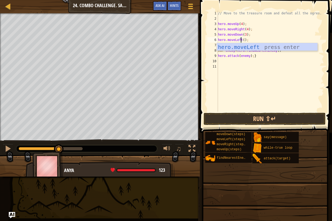
scroll to position [2, 2]
type textarea "hero.moveLeft();"
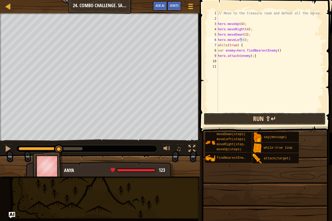
click at [250, 120] on button "Run ⇧↵" at bounding box center [265, 119] width 122 height 12
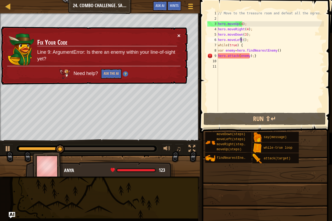
click at [177, 36] on button "×" at bounding box center [178, 36] width 3 height 6
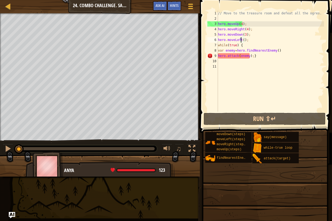
drag, startPoint x: 113, startPoint y: 151, endPoint x: 0, endPoint y: 158, distance: 113.0
click at [11, 158] on div "Defeat the ogres. (3/4) Use at least one concept: Use arguments. Use a variable…" at bounding box center [166, 94] width 332 height 163
click at [7, 149] on div at bounding box center [8, 148] width 7 height 7
click at [239, 59] on div "// Move to the treasure room and defeat all the ogres. hero . moveUp ( 4 ) ; he…" at bounding box center [270, 67] width 107 height 112
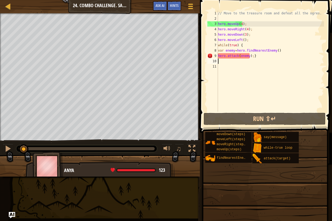
click at [239, 56] on div "// Move to the treasure room and defeat all the ogres. hero . moveUp ( 4 ) ; he…" at bounding box center [270, 67] width 107 height 112
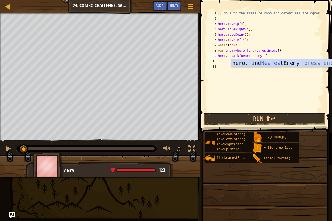
scroll to position [2, 3]
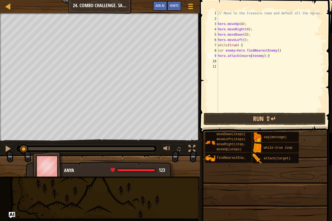
click at [202, 120] on span at bounding box center [266, 59] width 136 height 148
click at [232, 113] on button "Run ⇧↵" at bounding box center [265, 119] width 122 height 12
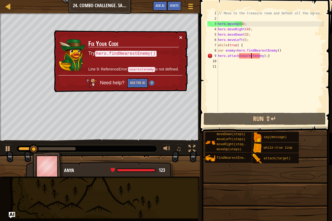
click at [179, 38] on button "×" at bounding box center [180, 38] width 3 height 6
click at [180, 38] on button "×" at bounding box center [180, 38] width 3 height 6
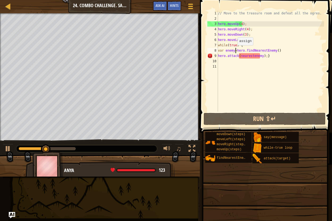
click at [235, 50] on div "// Move to the treasure room and defeat all the ogres. hero . moveUp ( 4 ) ; he…" at bounding box center [270, 67] width 107 height 112
click at [12, 149] on button at bounding box center [8, 149] width 11 height 11
click at [5, 149] on div at bounding box center [8, 148] width 7 height 7
click at [251, 57] on div "// Move to the treasure room and defeat all the ogres. hero . moveUp ( 4 ) ; he…" at bounding box center [270, 67] width 107 height 112
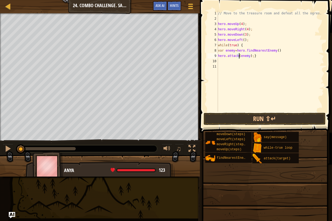
click at [247, 55] on div "// Move to the treasure room and defeat all the ogres. hero . moveUp ( 4 ) ; he…" at bounding box center [270, 67] width 107 height 112
click at [269, 115] on button "Run ⇧↵" at bounding box center [265, 119] width 122 height 12
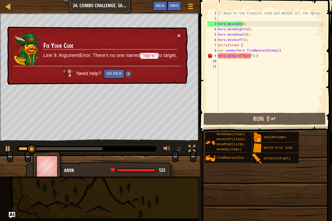
click at [178, 34] on button "×" at bounding box center [178, 36] width 3 height 6
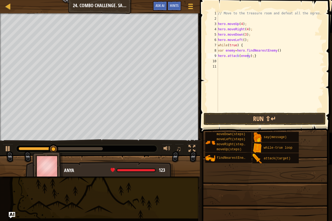
click at [207, 88] on div "hero.attack(enemy);} 1 2 3 4 5 6 7 8 9 10 11 // Move to the treasure room and d…" at bounding box center [265, 61] width 118 height 101
click at [9, 144] on button at bounding box center [8, 149] width 11 height 11
drag, startPoint x: 47, startPoint y: 163, endPoint x: 14, endPoint y: 165, distance: 33.8
click at [14, 165] on div "Defeat the ogres. (0/4) Your hero must survive. Use at least one concept: Use a…" at bounding box center [166, 94] width 332 height 163
drag, startPoint x: 250, startPoint y: 56, endPoint x: 218, endPoint y: 57, distance: 33.0
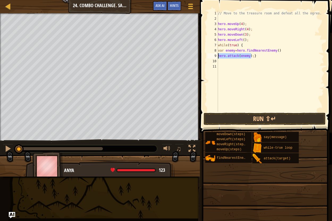
click at [218, 57] on div "hero.attack(enemy);} 1 2 3 4 5 6 7 8 9 10 11 // Move to the treasure room and d…" at bounding box center [265, 61] width 118 height 101
click at [245, 48] on div "// Move to the treasure room and defeat all the ogres. hero . moveUp ( 4 ) ; he…" at bounding box center [270, 67] width 107 height 112
paste textarea "hero.attack(enemy);"
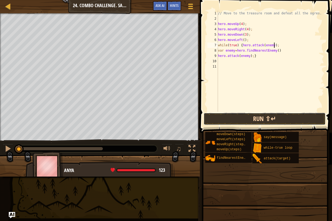
click at [249, 116] on button "Run ⇧↵" at bounding box center [265, 119] width 122 height 12
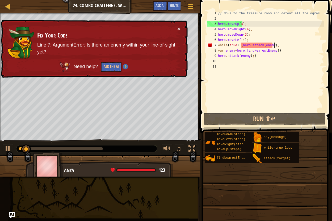
click at [241, 46] on div "// Move to the treasure room and defeat all the ogres. hero . moveUp ( 4 ) ; he…" at bounding box center [270, 67] width 107 height 112
drag, startPoint x: 280, startPoint y: 52, endPoint x: 219, endPoint y: 52, distance: 61.2
click at [219, 52] on div "// Move to the treasure room and defeat all the ogres. hero . moveUp ( 4 ) ; he…" at bounding box center [270, 67] width 107 height 112
click at [277, 51] on div "// Move to the treasure room and defeat all the ogres. hero . moveUp ( 4 ) ; he…" at bounding box center [270, 61] width 107 height 101
drag, startPoint x: 277, startPoint y: 51, endPoint x: 236, endPoint y: 52, distance: 40.2
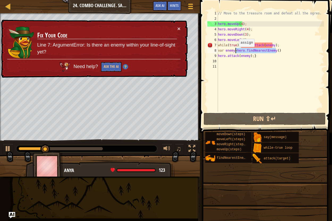
click at [236, 52] on div "// Move to the treasure room and defeat all the ogres. hero . moveUp ( 4 ) ; he…" at bounding box center [270, 67] width 107 height 112
click at [242, 45] on div "// Move to the treasure room and defeat all the ogres. hero . moveUp ( 4 ) ; he…" at bounding box center [270, 67] width 107 height 112
paste textarea "findNearestEnemy()hero."
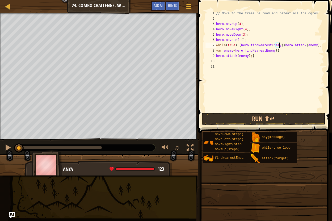
drag, startPoint x: 103, startPoint y: 149, endPoint x: 3, endPoint y: 165, distance: 101.9
click at [5, 165] on div "Defeat the ogres. (0/4) Your hero must survive. Use at least one concept: Use a…" at bounding box center [166, 94] width 332 height 162
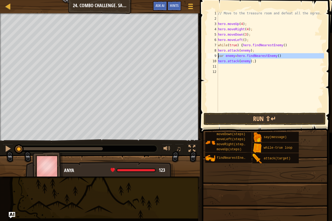
drag, startPoint x: 251, startPoint y: 61, endPoint x: 219, endPoint y: 56, distance: 33.0
click at [219, 56] on div "// Move to the treasure room and defeat all the ogres. hero . moveUp ( 4 ) ; he…" at bounding box center [270, 67] width 107 height 112
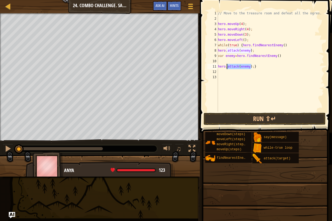
drag, startPoint x: 251, startPoint y: 68, endPoint x: 227, endPoint y: 67, distance: 23.7
click at [227, 67] on div "// Move to the treasure room and defeat all the ogres. hero . moveUp ( 4 ) ; he…" at bounding box center [270, 67] width 107 height 112
drag, startPoint x: 276, startPoint y: 56, endPoint x: 218, endPoint y: 57, distance: 58.2
click at [218, 57] on div "hero.attack(enemy);} 1 2 3 4 5 6 7 8 9 10 11 12 13 // Move to the treasure room…" at bounding box center [265, 61] width 118 height 101
type textarea "var enemy=hero.findNearestEnemy()"
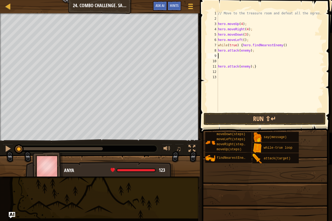
scroll to position [2, 0]
drag, startPoint x: 251, startPoint y: 62, endPoint x: 218, endPoint y: 63, distance: 33.0
click at [218, 63] on div "hero.attack(enemy); 1 2 3 4 5 6 7 8 9 10 11 12 // Move to the treasure room and…" at bounding box center [265, 61] width 118 height 101
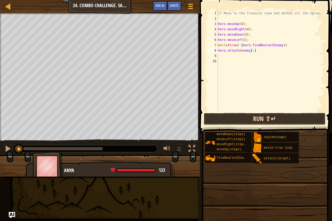
click at [219, 121] on button "Run ⇧↵" at bounding box center [265, 119] width 122 height 12
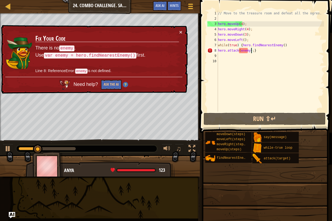
click at [240, 45] on div "// Move to the treasure room and defeat all the ogres. hero . moveUp ( 4 ) ; he…" at bounding box center [270, 67] width 107 height 112
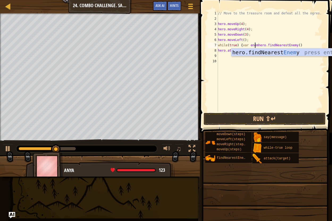
scroll to position [2, 3]
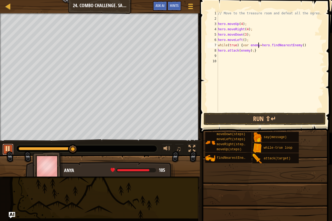
click at [5, 150] on div at bounding box center [8, 148] width 7 height 7
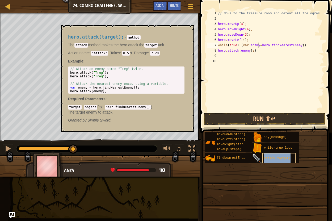
click at [264, 159] on div "attack(target)" at bounding box center [278, 158] width 33 height 10
click at [248, 52] on div "// Move to the treasure room and defeat all the ogres. hero . moveUp ( 4 ) ; he…" at bounding box center [270, 67] width 107 height 112
click at [246, 52] on div "// Move to the treasure room and defeat all the ogres. hero . moveUp ( 4 ) ; he…" at bounding box center [270, 67] width 107 height 112
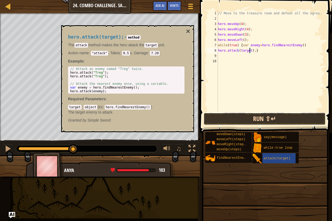
click at [230, 120] on button "Run ⇧↵" at bounding box center [265, 119] width 122 height 12
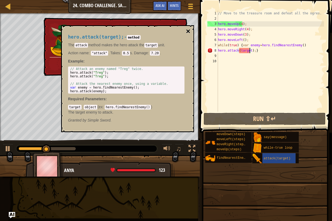
click at [186, 30] on button "×" at bounding box center [188, 31] width 4 height 7
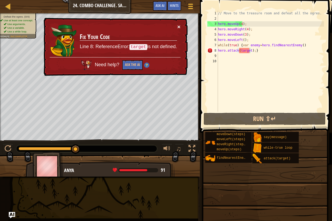
click at [177, 26] on button "×" at bounding box center [178, 27] width 3 height 6
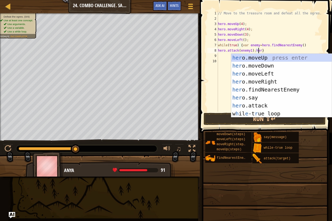
scroll to position [2, 3]
click at [254, 103] on div "her o.moveUp press enter her o.moveDown press enter her o.moveLeft press enter …" at bounding box center [281, 94] width 101 height 80
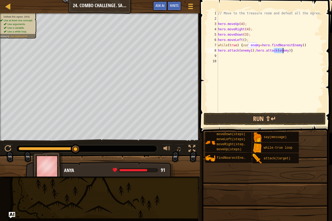
click at [283, 52] on div "// Move to the treasure room and defeat all the ogres. hero . moveUp ( 4 ) ; he…" at bounding box center [270, 61] width 107 height 101
click at [286, 51] on div "// Move to the treasure room and defeat all the ogres. hero . moveUp ( 4 ) ; he…" at bounding box center [270, 67] width 107 height 112
paste textarea "var enemy=hero.findNearestEnemy()"
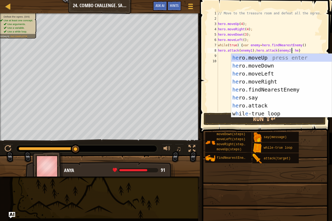
scroll to position [2, 6]
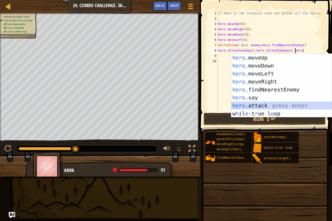
click at [238, 104] on div "hero .moveUp press enter hero .moveDown press enter hero .moveLeft press enter …" at bounding box center [281, 94] width 101 height 80
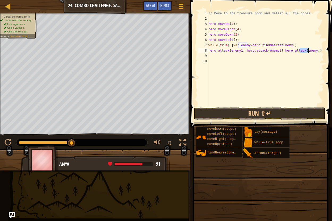
click at [308, 50] on div "// Move to the treasure room and defeat all the ogres. hero . moveUp ( 4 ) ; he…" at bounding box center [265, 59] width 117 height 96
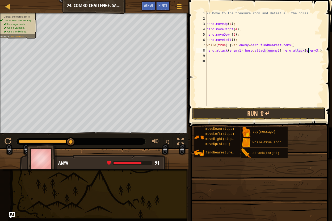
click at [310, 51] on div "// Move to the treasure room and defeat all the ogres. hero . moveUp ( 4 ) ; he…" at bounding box center [265, 64] width 119 height 106
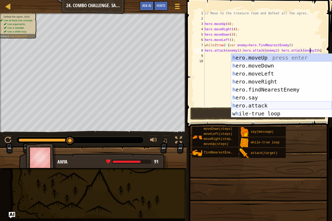
click at [285, 106] on div "h ero.moveUp press enter h ero.moveDown press enter h ero.moveLeft press enter …" at bounding box center [281, 94] width 101 height 80
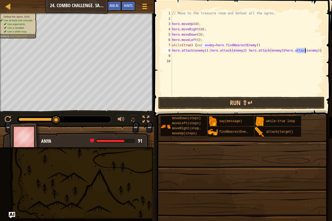
click at [305, 52] on div "// Move to the treasure room and defeat all the ogres. hero . moveUp ( 4 ) ; he…" at bounding box center [247, 53] width 153 height 85
click at [249, 100] on button "Run ⇧↵" at bounding box center [241, 103] width 167 height 12
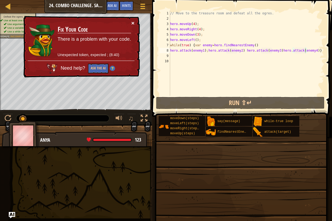
click at [134, 23] on button "×" at bounding box center [132, 23] width 3 height 6
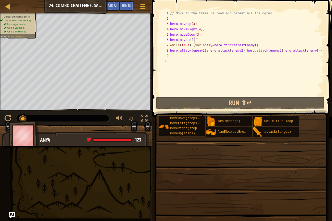
click at [195, 41] on div "// Move to the treasure room and defeat all the ogres. hero . moveUp ( 4 ) ; he…" at bounding box center [246, 59] width 155 height 96
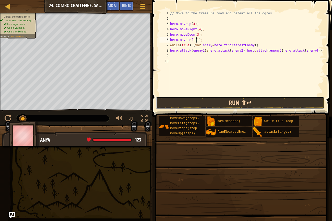
click at [181, 100] on button "Run ⇧↵" at bounding box center [240, 103] width 169 height 12
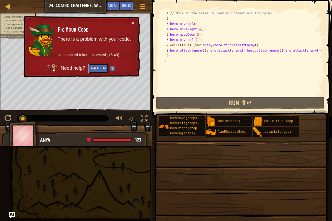
click at [99, 70] on button "Ask the AI" at bounding box center [98, 69] width 20 height 10
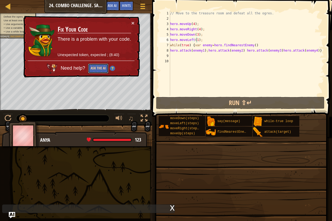
click at [100, 67] on button "Ask the AI" at bounding box center [98, 69] width 20 height 10
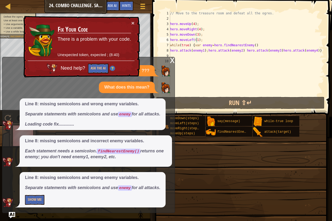
click at [173, 62] on div "x" at bounding box center [172, 59] width 5 height 5
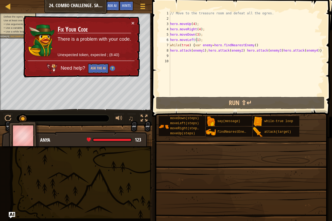
click at [202, 51] on div "// Move to the treasure room and defeat all the ogres. hero . moveUp ( 4 ) ; he…" at bounding box center [246, 59] width 155 height 96
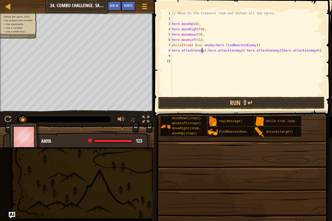
click at [237, 50] on div "// Move to the treasure room and defeat all the ogres. hero . moveUp ( 4 ) ; he…" at bounding box center [248, 59] width 155 height 96
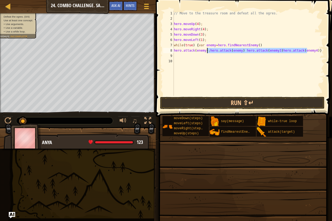
drag, startPoint x: 307, startPoint y: 51, endPoint x: 207, endPoint y: 51, distance: 99.7
click at [207, 51] on div "// Move to the treasure room and defeat all the ogres. hero . moveUp ( 4 ) ; he…" at bounding box center [248, 59] width 151 height 96
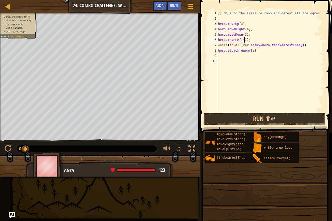
click at [244, 40] on div "// Move to the treasure room and defeat all the ogres. hero . moveUp ( 4 ) ; he…" at bounding box center [270, 67] width 107 height 112
click at [257, 118] on button "Run ⇧↵" at bounding box center [265, 119] width 122 height 12
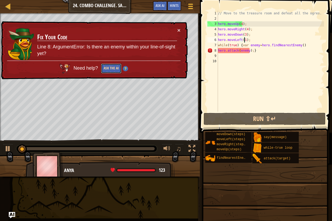
click at [109, 66] on button "Ask the AI" at bounding box center [111, 69] width 20 height 10
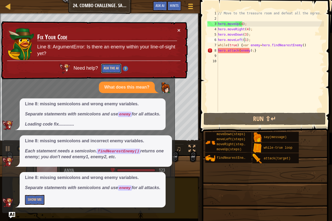
click at [109, 66] on button "Ask the AI" at bounding box center [111, 69] width 20 height 10
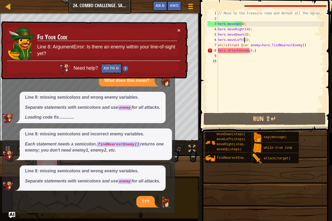
scroll to position [44, 0]
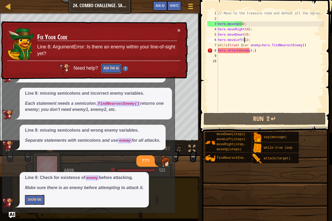
click at [111, 67] on button "Ask the AI" at bounding box center [111, 69] width 20 height 10
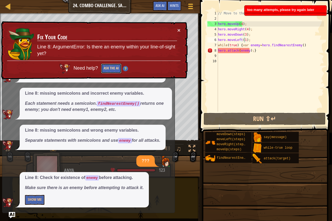
click at [111, 67] on button "Ask the AI" at bounding box center [111, 69] width 20 height 10
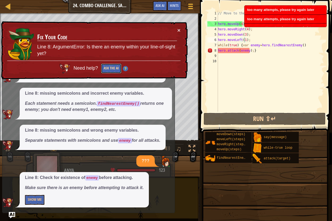
click at [111, 67] on button "Ask the AI" at bounding box center [111, 69] width 20 height 10
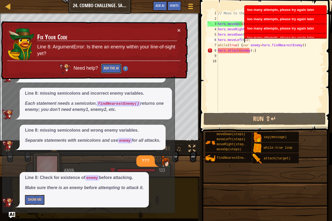
click at [111, 67] on button "Ask the AI" at bounding box center [111, 69] width 20 height 10
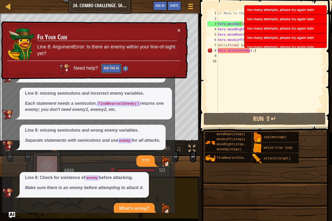
scroll to position [51, 0]
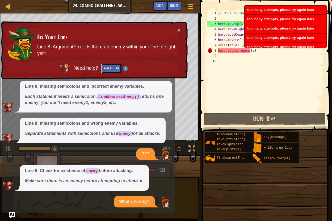
click at [111, 67] on button "Ask the AI" at bounding box center [111, 69] width 20 height 10
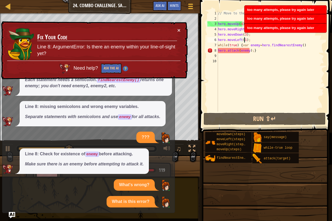
scroll to position [114, 0]
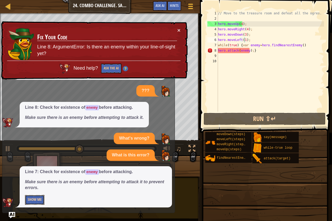
click at [30, 201] on button "Show Me" at bounding box center [34, 200] width 19 height 10
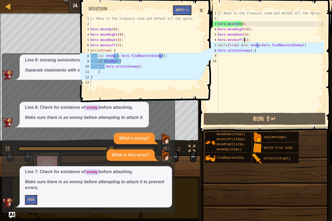
click at [300, 47] on div "// Move to the treasure room and defeat all the ogres. hero . moveUp ( 4 ) ; he…" at bounding box center [270, 67] width 107 height 112
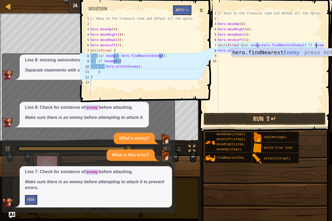
scroll to position [2, 8]
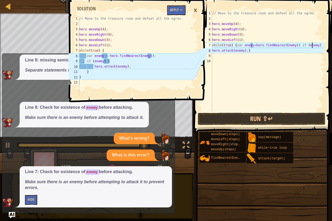
click at [233, 45] on div "// Move to the treasure room and defeat all the ogres. hero . moveUp ( 4 ) ; he…" at bounding box center [267, 67] width 113 height 112
click at [235, 45] on div "// Move to the treasure room and defeat all the ogres. hero . moveUp ( 4 ) ; he…" at bounding box center [267, 61] width 113 height 101
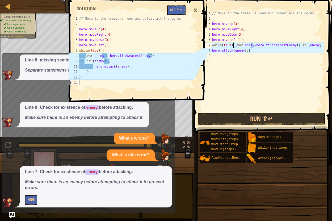
click at [234, 45] on div "// Move to the treasure room and defeat all the ogres. hero . moveUp ( 4 ) ; he…" at bounding box center [267, 67] width 113 height 112
click at [316, 44] on div "// Move to the treasure room and defeat all the ogres. hero . moveUp ( 4 ) ; he…" at bounding box center [267, 67] width 113 height 112
paste textarea "{"
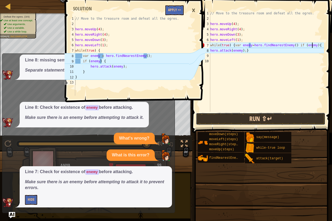
click at [247, 116] on button "Run ⇧↵" at bounding box center [260, 119] width 129 height 12
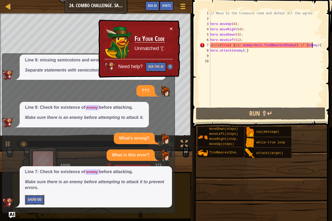
click at [34, 195] on button "Show Me" at bounding box center [34, 200] width 19 height 10
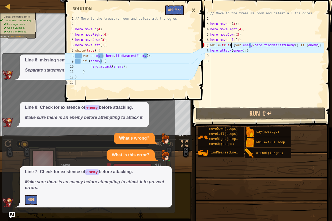
click at [232, 47] on div "// Move to the treasure room and defeat all the ogres. hero . moveUp ( 4 ) ; he…" at bounding box center [266, 64] width 115 height 106
click at [233, 48] on div "// Move to the treasure room and defeat all the ogres. hero . moveUp ( 4 ) ; he…" at bounding box center [266, 64] width 115 height 106
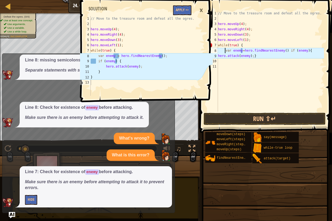
click at [241, 53] on div "// Move to the treasure room and defeat all the ogres. hero . moveUp ( 4 ) ; he…" at bounding box center [270, 67] width 107 height 112
click at [244, 51] on div "// Move to the treasure room and defeat all the ogres. hero . moveUp ( 4 ) ; he…" at bounding box center [270, 67] width 107 height 112
click at [287, 52] on div "// Move to the treasure room and defeat all the ogres. hero . moveUp ( 4 ) ; he…" at bounding box center [270, 67] width 107 height 112
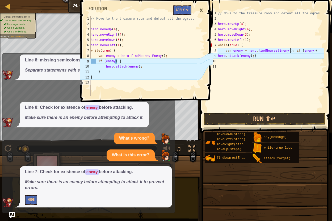
scroll to position [2, 2]
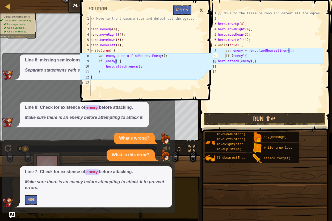
click at [243, 58] on div "// Move to the treasure room and defeat all the ogres. hero . moveUp ( 4 ) ; he…" at bounding box center [270, 67] width 107 height 112
click at [291, 52] on div "// Move to the treasure room and defeat all the ogres. hero . moveUp ( 4 ) ; he…" at bounding box center [270, 67] width 107 height 112
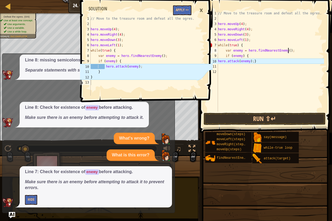
click at [220, 62] on div "// Move to the treasure room and defeat all the ogres. hero . moveUp ( 4 ) ; he…" at bounding box center [270, 67] width 107 height 112
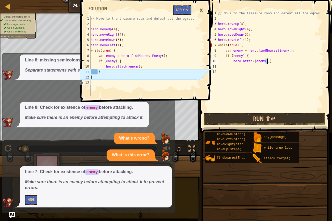
drag, startPoint x: 266, startPoint y: 62, endPoint x: 268, endPoint y: 65, distance: 3.0
click at [267, 64] on div "// Move to the treasure room and defeat all the ogres. hero . moveUp ( 4 ) ; he…" at bounding box center [270, 67] width 107 height 112
click at [266, 62] on div "// Move to the treasure room and defeat all the ogres. hero . moveUp ( 4 ) ; he…" at bounding box center [270, 61] width 107 height 101
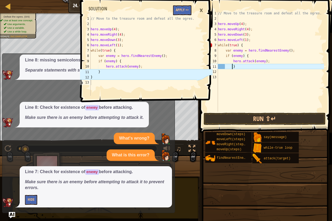
type textarea "}"
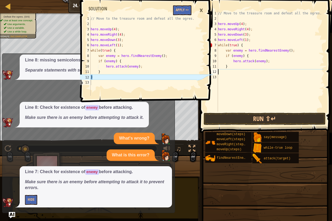
click at [225, 69] on div "// Move to the treasure room and defeat all the ogres. hero . moveUp ( 4 ) ; he…" at bounding box center [270, 67] width 107 height 112
click at [225, 66] on div "// Move to the treasure room and defeat all the ogres. hero . moveUp ( 4 ) ; he…" at bounding box center [270, 67] width 107 height 112
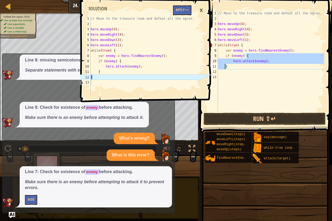
click at [225, 66] on div "// Move to the treasure room and defeat all the ogres. hero . moveUp ( 4 ) ; he…" at bounding box center [270, 67] width 107 height 112
click at [225, 67] on div "// Move to the treasure room and defeat all the ogres. hero . moveUp ( 4 ) ; he…" at bounding box center [270, 61] width 107 height 101
type textarea "}"
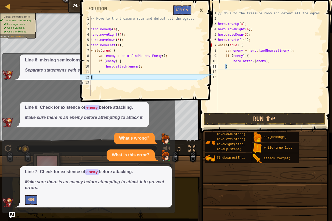
click at [225, 68] on div "// Move to the treasure room and defeat all the ogres. hero . moveUp ( 4 ) ; he…" at bounding box center [270, 67] width 107 height 112
click at [229, 73] on div "// Move to the treasure room and defeat all the ogres. hero . moveUp ( 4 ) ; he…" at bounding box center [270, 67] width 107 height 112
paste textarea "}"
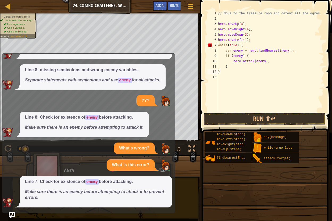
scroll to position [105, 0]
click at [246, 117] on button "Run ⇧↵" at bounding box center [265, 119] width 122 height 12
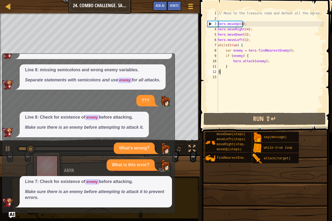
scroll to position [0, 0]
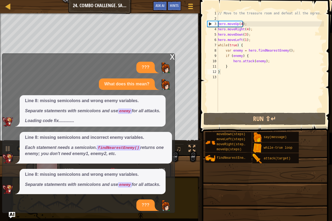
click at [170, 59] on div "x" at bounding box center [172, 56] width 5 height 5
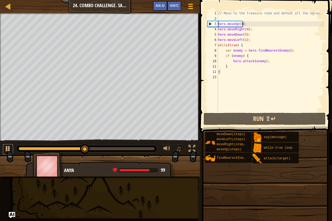
drag, startPoint x: 5, startPoint y: 156, endPoint x: 19, endPoint y: 140, distance: 21.8
click at [14, 149] on div "♫" at bounding box center [100, 147] width 200 height 16
click at [7, 149] on div at bounding box center [8, 148] width 7 height 7
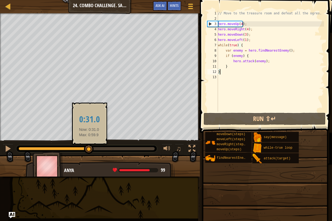
drag, startPoint x: 91, startPoint y: 147, endPoint x: 86, endPoint y: 147, distance: 5.1
click at [86, 147] on div at bounding box center [89, 149] width 10 height 10
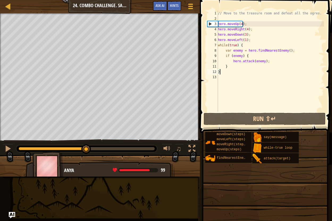
click at [229, 74] on div "// Move to the treasure room and defeat all the ogres. hero . moveUp ( 4 ) ; he…" at bounding box center [270, 67] width 107 height 112
drag, startPoint x: 248, startPoint y: 40, endPoint x: 218, endPoint y: 42, distance: 29.6
click at [218, 42] on div "// Move to the treasure room and defeat all the ogres. hero . moveUp ( 4 ) ; he…" at bounding box center [270, 67] width 107 height 112
click at [243, 46] on div "// Move to the treasure room and defeat all the ogres. hero . moveUp ( 4 ) ; he…" at bounding box center [270, 67] width 107 height 112
type textarea "while(true) {"
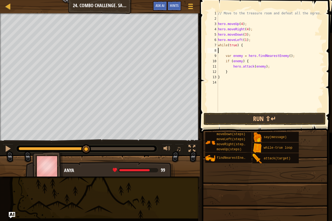
paste textarea "hero.moveLeft(1);"
click at [244, 52] on div "// Move to the treasure room and defeat all the ogres. hero . moveUp ( 4 ) ; he…" at bounding box center [270, 67] width 107 height 112
click at [230, 119] on button "Run ⇧↵" at bounding box center [265, 119] width 122 height 12
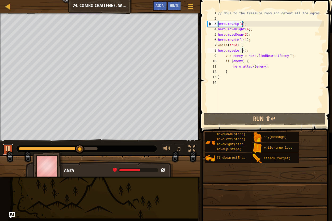
click at [5, 148] on div at bounding box center [8, 148] width 7 height 7
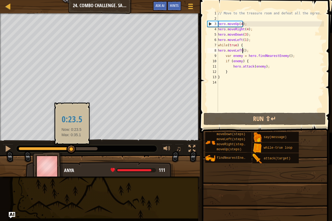
drag, startPoint x: 78, startPoint y: 147, endPoint x: 72, endPoint y: 149, distance: 6.3
click at [72, 149] on div at bounding box center [71, 149] width 10 height 10
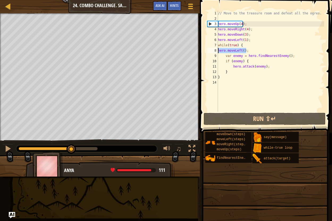
drag, startPoint x: 246, startPoint y: 52, endPoint x: 217, endPoint y: 50, distance: 28.8
click at [217, 50] on div "hero.moveLeft(); 1 2 3 4 5 6 7 8 9 10 11 12 13 14 // Move to the treasure room …" at bounding box center [265, 61] width 118 height 101
click at [253, 39] on div "// Move to the treasure room and defeat all the ogres. hero . moveUp ( 4 ) ; he…" at bounding box center [270, 67] width 107 height 112
type textarea "hero.moveLeft(1);"
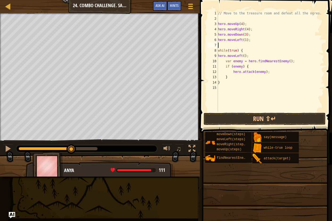
paste textarea "hero.moveLeft();"
click at [242, 45] on div "// Move to the treasure room and defeat all the ogres. hero . moveUp ( 4 ) ; he…" at bounding box center [270, 67] width 107 height 112
drag, startPoint x: 247, startPoint y: 56, endPoint x: 218, endPoint y: 55, distance: 29.5
click at [218, 55] on div "hero.moveLeft(2); 1 2 3 4 5 6 7 8 9 10 11 12 13 14 15 // Move to the treasure r…" at bounding box center [265, 61] width 118 height 101
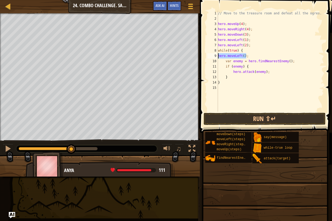
type textarea "hero.moveLeft();"
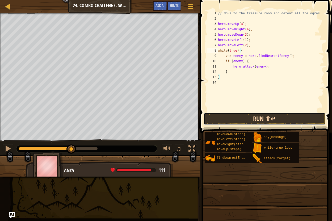
click at [239, 115] on button "Run ⇧↵" at bounding box center [265, 119] width 122 height 12
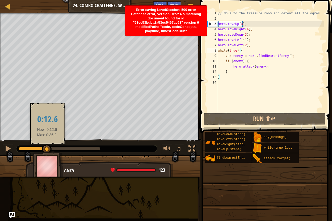
drag, startPoint x: 29, startPoint y: 146, endPoint x: 47, endPoint y: 147, distance: 17.8
click at [47, 147] on div at bounding box center [47, 149] width 10 height 10
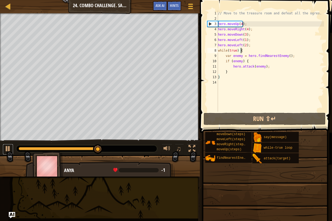
click at [8, 143] on div "♫" at bounding box center [100, 147] width 200 height 16
drag, startPoint x: 98, startPoint y: 151, endPoint x: 26, endPoint y: 153, distance: 72.1
click at [27, 156] on div "Defeat the ogres. (3/4) Your hero must survive. Use at least one concept: Use a…" at bounding box center [166, 94] width 332 height 163
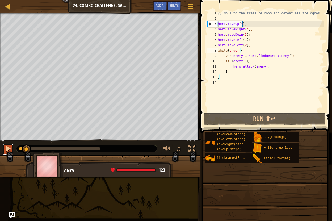
click at [11, 149] on div at bounding box center [8, 148] width 7 height 7
click at [252, 47] on div "// Move to the treasure room and defeat all the ogres. hero . moveUp ( 4 ) ; he…" at bounding box center [270, 67] width 107 height 112
click at [204, 70] on span at bounding box center [266, 59] width 136 height 148
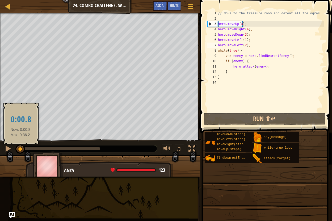
drag, startPoint x: 40, startPoint y: 149, endPoint x: 15, endPoint y: 143, distance: 25.3
click at [16, 146] on div at bounding box center [20, 149] width 10 height 10
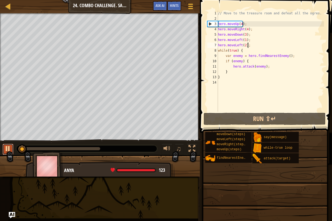
click at [11, 148] on button at bounding box center [8, 149] width 11 height 11
click at [244, 45] on div "// Move to the treasure room and defeat all the ogres. hero . moveUp ( 4 ) ; he…" at bounding box center [270, 67] width 107 height 112
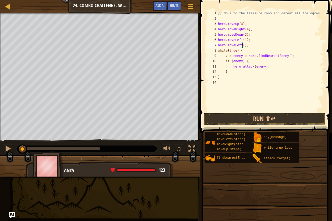
type textarea "hero.moveLeft(1);"
click at [224, 83] on div "// Move to the treasure room and defeat all the ogres. hero . moveUp ( 4 ) ; he…" at bounding box center [270, 67] width 107 height 112
drag, startPoint x: 251, startPoint y: 47, endPoint x: 224, endPoint y: 47, distance: 26.9
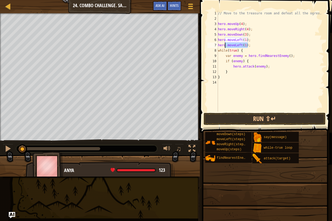
click at [224, 47] on div "// Move to the treasure room and defeat all the ogres. hero . moveUp ( 4 ) ; he…" at bounding box center [270, 67] width 107 height 112
type textarea "h"
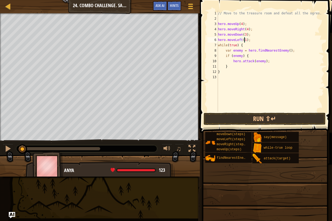
click at [244, 41] on div "// Move to the treasure room and defeat all the ogres. hero . moveUp ( 4 ) ; he…" at bounding box center [270, 67] width 107 height 112
type textarea "hero.moveLeft(2);"
click at [233, 117] on button "Run ⇧↵" at bounding box center [265, 119] width 122 height 12
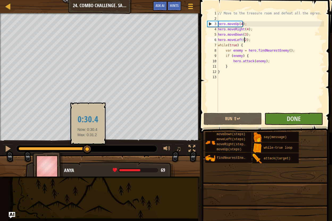
drag, startPoint x: 23, startPoint y: 148, endPoint x: 87, endPoint y: 148, distance: 64.1
click at [87, 148] on div at bounding box center [87, 149] width 10 height 10
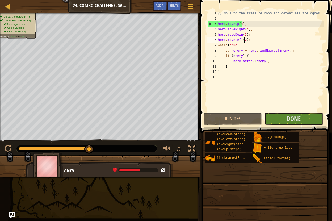
click at [221, 80] on div "// Move to the treasure room and defeat all the ogres. hero . moveUp ( 4 ) ; he…" at bounding box center [270, 67] width 107 height 112
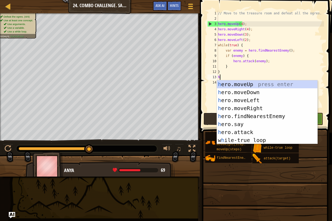
type textarea "he"
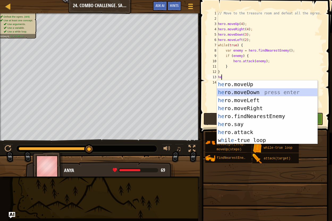
click at [231, 93] on div "he ro.moveUp press enter he ro.moveDown press enter he ro.moveLeft press enter …" at bounding box center [267, 120] width 101 height 80
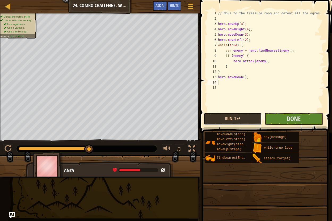
click at [236, 119] on button "Run ⇧↵" at bounding box center [233, 119] width 58 height 12
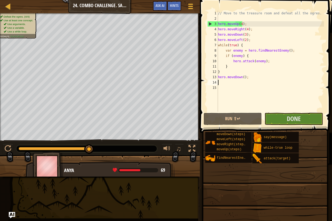
drag, startPoint x: 24, startPoint y: 149, endPoint x: 107, endPoint y: 161, distance: 84.3
click at [107, 161] on div "Defeat the ogres. (4/4) Use at least one concept: Use arguments. Use a variable…" at bounding box center [166, 94] width 332 height 163
drag, startPoint x: 22, startPoint y: 147, endPoint x: 126, endPoint y: 161, distance: 105.2
click at [126, 161] on div "Defeat the ogres. (4/4) Use at least one concept: Use arguments. Use a variable…" at bounding box center [166, 94] width 332 height 163
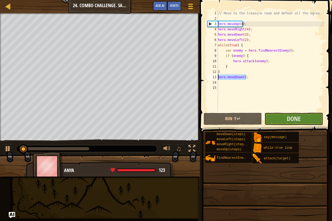
drag, startPoint x: 246, startPoint y: 77, endPoint x: 218, endPoint y: 78, distance: 28.2
click at [218, 78] on div "// Move to the treasure room and defeat all the ogres. hero . moveUp ( 4 ) ; he…" at bounding box center [270, 67] width 107 height 112
type textarea "hero.moveDown();"
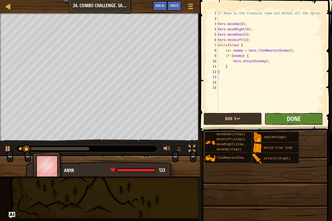
click at [296, 118] on span "Done" at bounding box center [294, 118] width 14 height 9
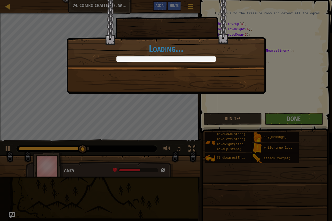
click at [7, 147] on div "I should have left at least one ogre. I can't carry all these gems. +20 +30 Con…" at bounding box center [166, 110] width 332 height 221
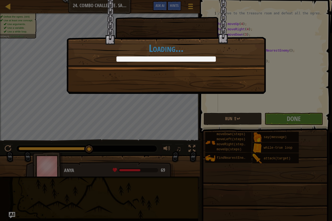
click at [137, 63] on div "I should have left at least one ogre. I can't carry all these gems. +20 +30 Con…" at bounding box center [165, 34] width 199 height 68
click at [138, 63] on div "I should have left at least one ogre. I can't carry all these gems. +20 +30 Con…" at bounding box center [165, 34] width 199 height 68
click at [137, 61] on div at bounding box center [165, 58] width 99 height 5
click at [135, 61] on div at bounding box center [165, 58] width 99 height 5
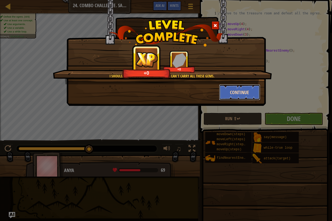
click at [229, 94] on button "Continue" at bounding box center [239, 92] width 41 height 16
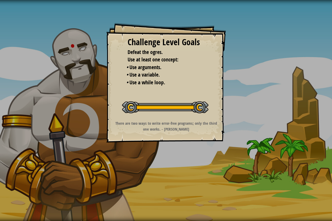
click at [307, 122] on div "Challenge Level Goals Defeat the ogres. Use at least one concept: • Use argumen…" at bounding box center [166, 110] width 332 height 221
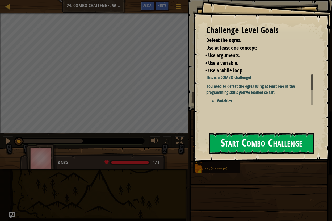
click at [271, 147] on button "Start Combo Challenge" at bounding box center [262, 143] width 106 height 21
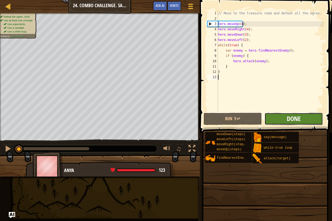
click at [296, 114] on button "Done" at bounding box center [294, 119] width 58 height 12
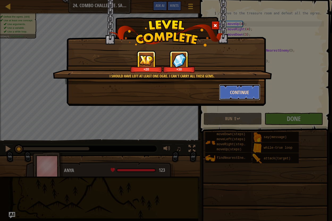
click at [252, 87] on button "Continue" at bounding box center [239, 92] width 41 height 16
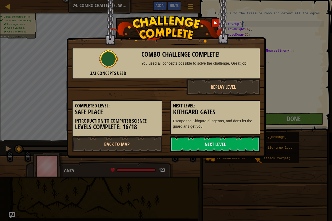
click at [231, 141] on link "Next Level" at bounding box center [215, 144] width 90 height 16
click at [228, 144] on link "Next Level" at bounding box center [215, 144] width 90 height 16
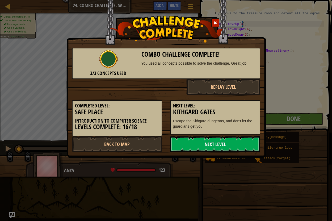
click at [228, 144] on link "Next Level" at bounding box center [215, 144] width 90 height 16
click at [214, 142] on link "Next Level" at bounding box center [215, 144] width 90 height 16
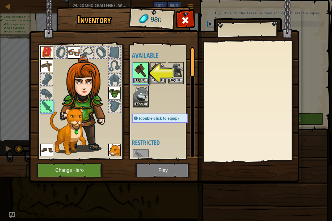
click at [141, 75] on img at bounding box center [140, 70] width 15 height 15
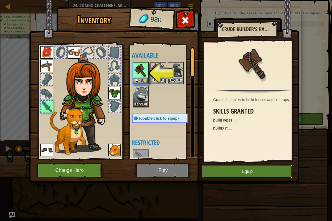
click at [235, 176] on button "Equip" at bounding box center [247, 171] width 90 height 13
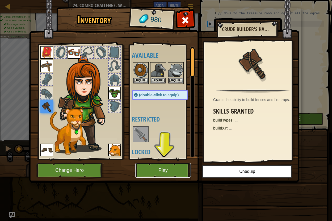
click at [175, 170] on button "Play" at bounding box center [163, 170] width 56 height 15
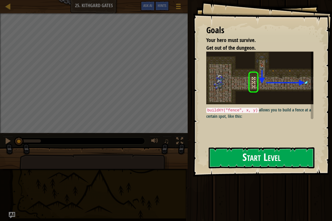
click at [269, 154] on button "Start Level" at bounding box center [262, 157] width 106 height 21
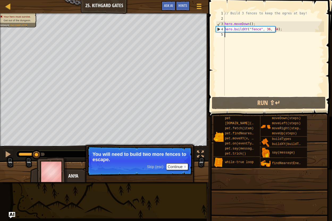
click at [267, 37] on div "// Build 3 fences to keep the ogres at bay! hero . moveDown ( ) ; hero . buildX…" at bounding box center [274, 59] width 101 height 96
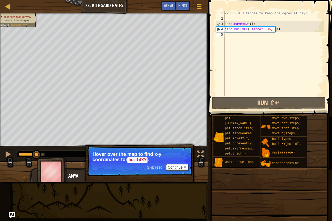
scroll to position [2, 0]
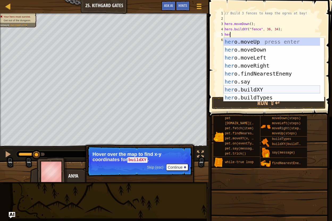
click at [256, 89] on div "her o.moveUp press enter her o.moveDown press enter her o.moveLeft press enter …" at bounding box center [272, 78] width 97 height 80
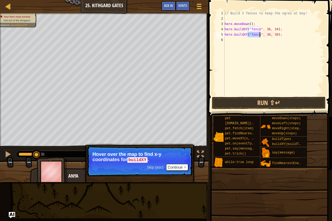
type textarea "hero.buildXY("fence", 36, 30);"
click at [231, 39] on div "// Build 3 fences to keep the ogres at bay! hero . moveDown ( ) ; hero . buildX…" at bounding box center [274, 59] width 101 height 96
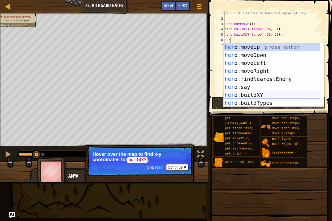
click at [239, 92] on div "her o.moveUp press enter her o.moveDown press enter her o.moveLeft press enter …" at bounding box center [272, 83] width 97 height 80
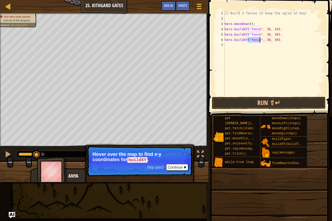
click at [274, 42] on div "// Build 3 fences to keep the ogres at bay! hero . moveDown ( ) ; hero . buildX…" at bounding box center [274, 59] width 101 height 96
type textarea "hero.buildXY("fence", 36, 25);"
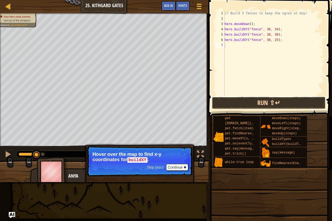
click at [222, 105] on button "Run ⇧↵" at bounding box center [269, 103] width 114 height 12
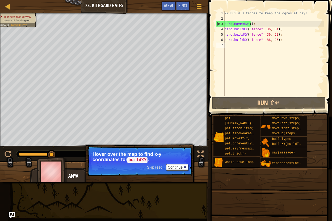
click at [274, 42] on div "// Build 3 fences to keep the ogres at bay! hero . moveDown ( ) ; hero . buildX…" at bounding box center [274, 59] width 101 height 96
type textarea "hero.buildXY("fence", 36, 25);"
click at [149, 162] on p "Hover over the map to find x-y coordinates for buildXY ." at bounding box center [140, 157] width 94 height 11
click at [13, 155] on button at bounding box center [8, 154] width 11 height 11
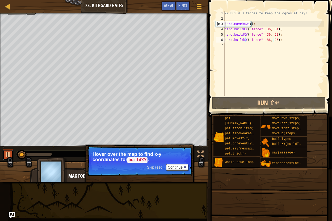
click at [8, 154] on div at bounding box center [8, 154] width 7 height 7
click at [148, 158] on p "Hover over the map to find x-y coordinates for buildXY ." at bounding box center [140, 157] width 94 height 11
click at [181, 167] on button "Continue" at bounding box center [177, 167] width 22 height 7
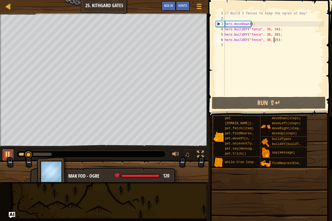
click at [7, 157] on div at bounding box center [8, 154] width 7 height 7
click at [231, 45] on div "// Build 3 fences to keep the ogres at bay! hero . moveDown ( ) ; hero . buildX…" at bounding box center [274, 59] width 101 height 96
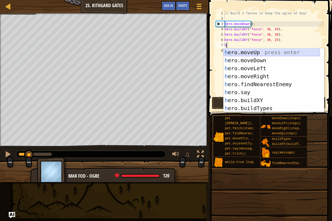
type textarea "her"
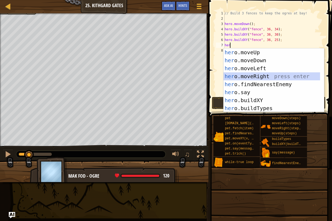
click at [266, 73] on div "her o.moveUp press enter her o.moveDown press enter her o.moveLeft press enter …" at bounding box center [272, 88] width 97 height 80
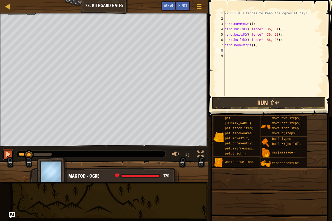
click at [10, 156] on div at bounding box center [8, 154] width 7 height 7
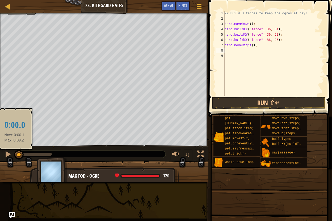
drag, startPoint x: 50, startPoint y: 154, endPoint x: 13, endPoint y: 159, distance: 36.7
click at [14, 159] on div "♫" at bounding box center [104, 153] width 208 height 16
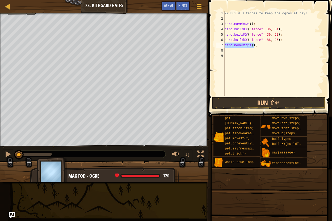
drag, startPoint x: 256, startPoint y: 47, endPoint x: 224, endPoint y: 47, distance: 31.9
click at [224, 47] on div "1 2 3 4 5 6 7 8 9 // Build 3 fences to keep the ogres at bay! hero . moveDown (…" at bounding box center [269, 53] width 109 height 85
type textarea "hero.moveRight();"
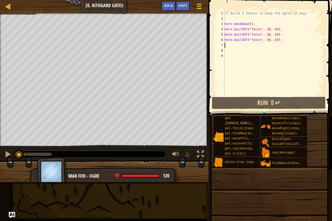
click at [279, 35] on div "// Build 3 fences to keep the ogres at bay! hero . moveDown ( ) ; hero . buildX…" at bounding box center [274, 59] width 101 height 96
click at [282, 40] on div "// Build 3 fences to keep the ogres at bay! hero . moveDown ( ) ; hero . buildX…" at bounding box center [274, 59] width 101 height 96
click at [280, 35] on div "// Build 3 fences to keep the ogres at bay! hero . moveDown ( ) ; hero . buildX…" at bounding box center [274, 59] width 101 height 96
click at [278, 39] on div "// Build 3 fences to keep the ogres at bay! hero . moveDown ( ) ; hero . buildX…" at bounding box center [274, 59] width 101 height 96
type textarea "hero.buildXY("fence", 36, 25);"
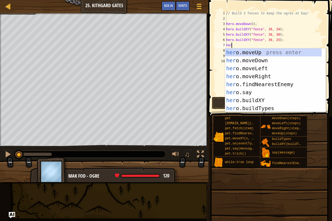
scroll to position [2, 0]
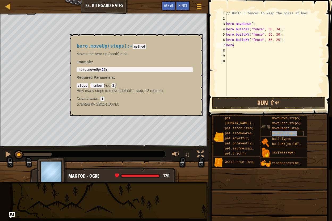
click at [290, 132] on span "moveUp(steps)" at bounding box center [284, 134] width 25 height 4
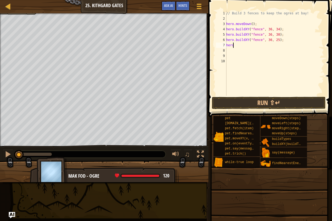
type textarea "hero."
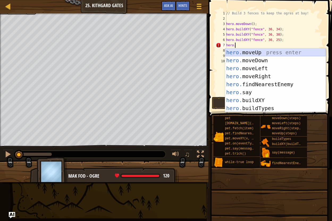
click at [252, 51] on div "hero. moveUp press enter hero. moveDown press enter hero. moveLeft press enter …" at bounding box center [275, 88] width 101 height 80
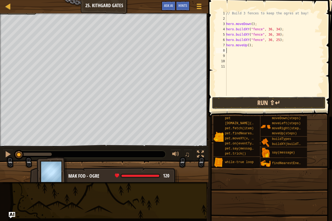
click at [257, 104] on button "Run ⇧↵" at bounding box center [269, 103] width 114 height 12
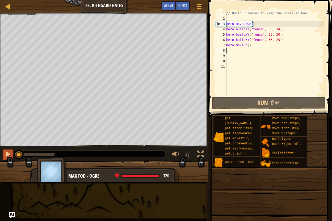
drag, startPoint x: 54, startPoint y: 153, endPoint x: 12, endPoint y: 156, distance: 42.2
click at [12, 156] on div "♫" at bounding box center [104, 153] width 208 height 16
click at [275, 36] on div "// Build 3 fences to keep the ogres at bay! hero . moveDown ( ) ; hero . buildX…" at bounding box center [274, 59] width 99 height 96
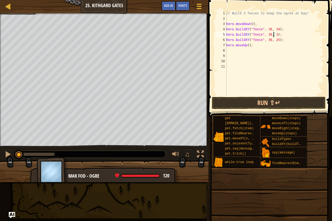
scroll to position [2, 4]
click at [269, 99] on button "Run ⇧↵" at bounding box center [269, 103] width 114 height 12
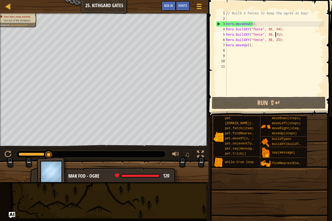
click at [274, 42] on div "// Build 3 fences to keep the ogres at bay! hero . moveDown ( ) ; hero . buildX…" at bounding box center [274, 59] width 99 height 96
click at [275, 42] on div "// Build 3 fences to keep the ogres at bay! hero . moveDown ( ) ; hero . buildX…" at bounding box center [274, 59] width 99 height 96
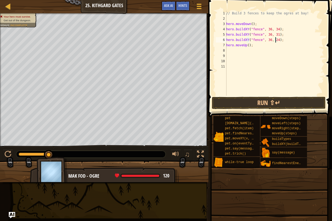
click at [275, 35] on div "// Build 3 fences to keep the ogres at bay! hero . moveDown ( ) ; hero . buildX…" at bounding box center [274, 59] width 99 height 96
click at [287, 106] on button "Run ⇧↵" at bounding box center [269, 103] width 114 height 12
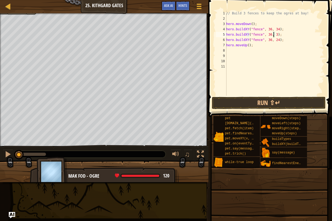
drag, startPoint x: 46, startPoint y: 154, endPoint x: -3, endPoint y: 156, distance: 48.7
click at [0, 0] on html "Map Introduction to Computer Science 25. Kithgard Gates Game Menu Done Hints As…" at bounding box center [166, 0] width 332 height 0
click at [239, 101] on button "Run ⇧↵" at bounding box center [269, 103] width 114 height 12
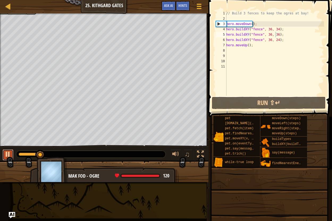
click at [6, 153] on div at bounding box center [8, 154] width 7 height 7
drag, startPoint x: 33, startPoint y: 155, endPoint x: 0, endPoint y: 156, distance: 33.0
click at [0, 156] on div "♫" at bounding box center [104, 153] width 208 height 16
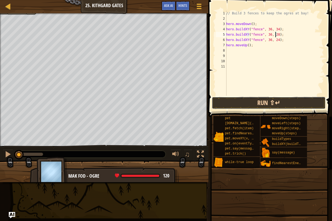
click at [262, 102] on button "Run ⇧↵" at bounding box center [269, 103] width 114 height 12
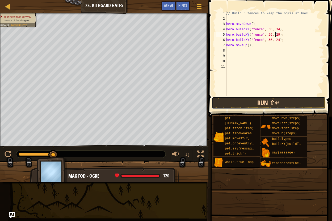
click at [255, 105] on button "Run ⇧↵" at bounding box center [269, 103] width 114 height 12
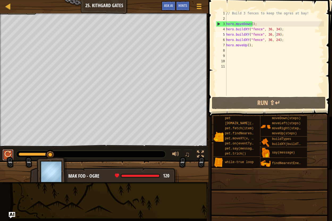
click at [9, 153] on div at bounding box center [8, 154] width 7 height 7
click at [4, 153] on button at bounding box center [8, 154] width 11 height 11
click at [276, 42] on div "// Build 3 fences to keep the ogres at bay! hero . moveDown ( ) ; hero . buildX…" at bounding box center [274, 59] width 99 height 96
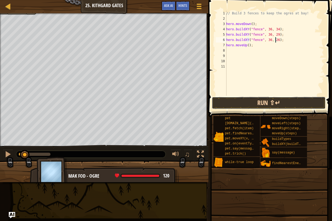
click at [259, 101] on button "Run ⇧↵" at bounding box center [269, 103] width 114 height 12
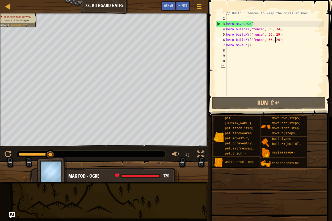
click at [276, 36] on div "// Build 3 fences to keep the ogres at bay! hero . moveDown ( ) ; hero . buildX…" at bounding box center [274, 59] width 99 height 96
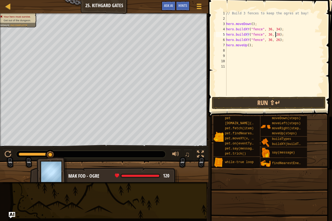
click at [275, 40] on div "// Build 3 fences to keep the ogres at bay! hero . moveDown ( ) ; hero . buildX…" at bounding box center [274, 59] width 99 height 96
click at [278, 101] on button "Run ⇧↵" at bounding box center [269, 103] width 114 height 12
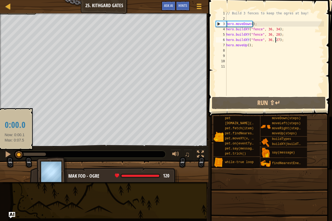
drag, startPoint x: 44, startPoint y: 154, endPoint x: 31, endPoint y: 140, distance: 19.0
click at [31, 0] on body "Map Introduction to Computer Science 25. Kithgard Gates Game Menu Done Hints As…" at bounding box center [166, 0] width 332 height 0
drag, startPoint x: 28, startPoint y: 157, endPoint x: 17, endPoint y: 155, distance: 11.3
click at [17, 155] on div at bounding box center [19, 155] width 10 height 10
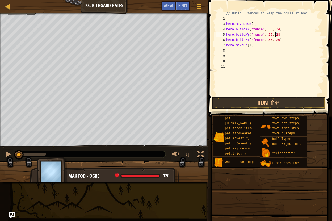
click at [275, 35] on div "// Build 3 fences to keep the ogres at bay! hero . moveDown ( ) ; hero . buildX…" at bounding box center [274, 59] width 99 height 96
type textarea "hero.buildXY("fence", 36, 30);"
click at [282, 96] on span at bounding box center [271, 51] width 128 height 132
click at [281, 101] on button "Run ⇧↵" at bounding box center [269, 103] width 114 height 12
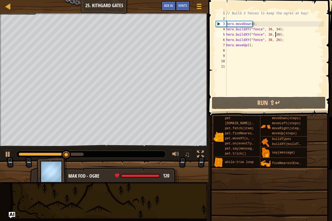
click at [245, 48] on div "// Build 3 fences to keep the ogres at bay! hero . moveDown ( ) ; hero . buildX…" at bounding box center [274, 59] width 99 height 96
click at [245, 46] on div "// Build 3 fences to keep the ogres at bay! hero . moveDown ( ) ; hero . buildX…" at bounding box center [274, 59] width 99 height 96
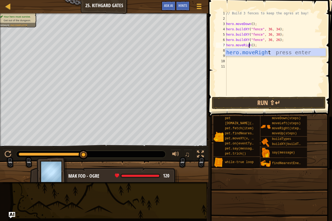
scroll to position [2, 2]
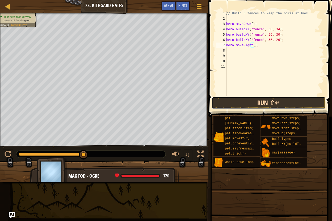
click at [275, 99] on button "Run ⇧↵" at bounding box center [269, 103] width 114 height 12
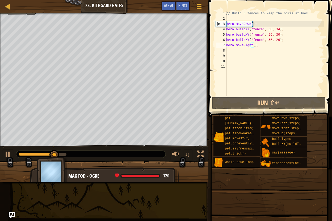
click at [253, 47] on div "// Build 3 fences to keep the ogres at bay! hero . moveDown ( ) ; hero . buildX…" at bounding box center [274, 59] width 99 height 96
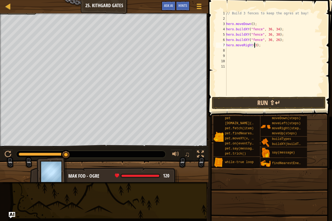
type textarea "hero.moveRight(3);"
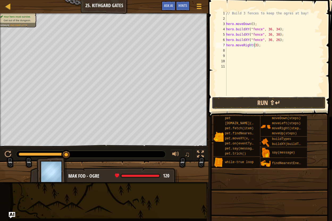
click at [248, 101] on button "Run ⇧↵" at bounding box center [269, 103] width 114 height 12
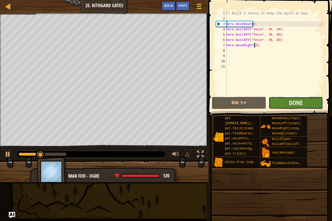
click at [284, 105] on button "Done" at bounding box center [296, 103] width 54 height 12
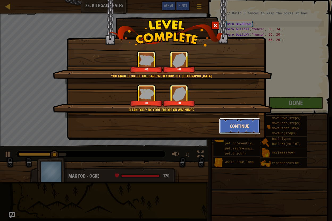
click at [237, 132] on button "Continue" at bounding box center [239, 126] width 41 height 16
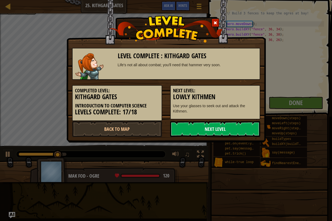
click at [232, 131] on link "Next Level" at bounding box center [215, 129] width 90 height 16
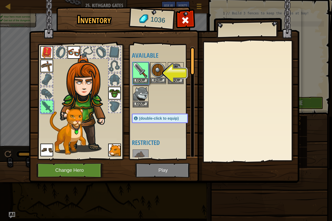
click at [156, 77] on img at bounding box center [158, 70] width 15 height 15
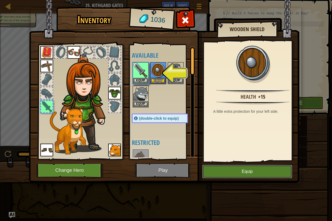
click at [222, 169] on button "Equip" at bounding box center [247, 171] width 90 height 13
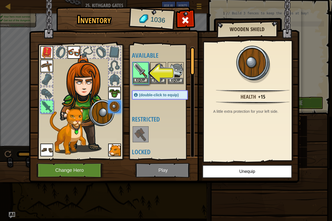
click at [140, 75] on img at bounding box center [140, 70] width 15 height 15
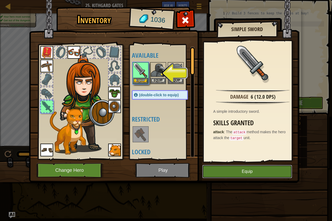
click at [228, 168] on button "Equip" at bounding box center [247, 171] width 90 height 13
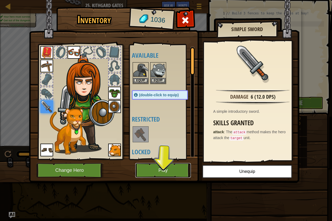
click at [160, 171] on button "Play" at bounding box center [163, 170] width 56 height 15
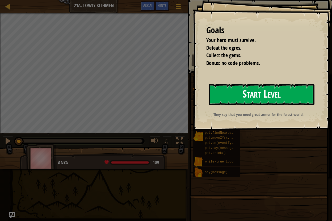
click at [236, 98] on button "Start Level" at bounding box center [262, 94] width 106 height 21
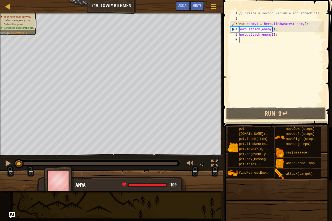
click at [240, 23] on div "// Create a second variable and attack it! var enemy1 = hero . findNearestEnemy…" at bounding box center [281, 64] width 86 height 106
type textarea "wvar enemy1 = hero.findNearestEnemy();"
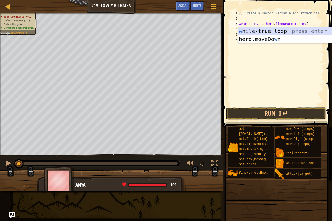
click at [266, 32] on div "w [PERSON_NAME]-true loop press enter hero.moveDo w n press enter" at bounding box center [288, 43] width 101 height 32
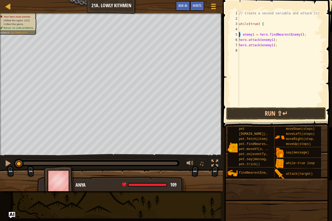
click at [239, 35] on div "// Create a second variable and attack it! while ( true ) { } enemy1 = hero . f…" at bounding box center [281, 64] width 86 height 106
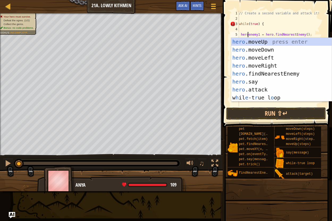
scroll to position [2, 1]
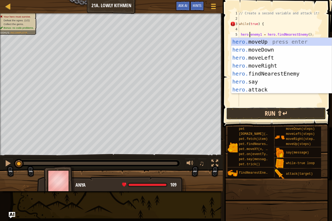
click at [271, 110] on button "Run ⇧↵" at bounding box center [276, 113] width 100 height 12
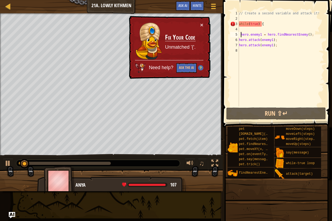
click at [242, 32] on div "// Create a second variable and attack it! while ( true ) { hero . enemy1 = her…" at bounding box center [281, 64] width 86 height 106
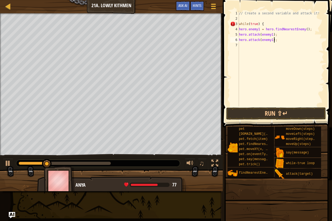
click at [276, 41] on div "// Create a second variable and attack it! while ( true ) { hero . enemy1 = her…" at bounding box center [281, 64] width 86 height 106
paste textarea "}"
click at [268, 111] on button "Run ⇧↵" at bounding box center [276, 113] width 100 height 12
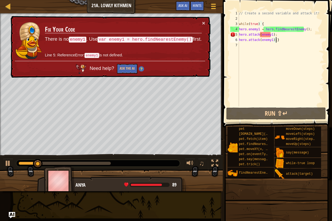
click at [270, 41] on div "// Create a second variable and attack it! while ( true ) { hero . enemy1 = her…" at bounding box center [281, 64] width 86 height 106
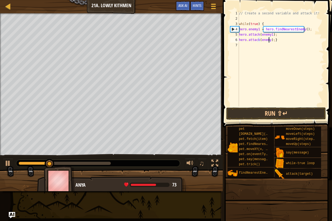
scroll to position [2, 3]
click at [275, 110] on button "Run ⇧↵" at bounding box center [276, 113] width 100 height 12
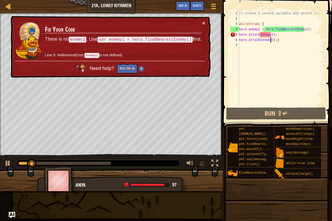
drag, startPoint x: 177, startPoint y: 57, endPoint x: 182, endPoint y: 53, distance: 5.9
click at [181, 54] on td "Fix Your Code There is no enemy1 . Use var enemy1 = hero.findNearestEnemy() fir…" at bounding box center [123, 40] width 157 height 41
click at [201, 24] on td "Fix Your Code There is no enemy1 . Use var enemy1 = hero.findNearestEnemy() fir…" at bounding box center [123, 41] width 158 height 42
click at [271, 36] on div "// Create a second variable and attack it! while ( true ) { hero . enemy1 = her…" at bounding box center [281, 64] width 86 height 106
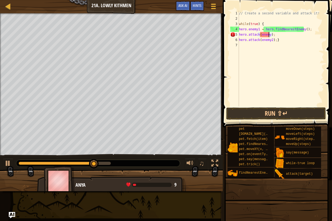
scroll to position [2, 2]
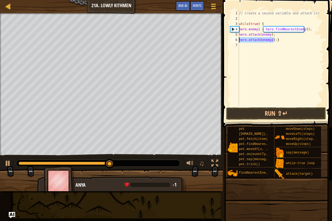
drag, startPoint x: 274, startPoint y: 41, endPoint x: 237, endPoint y: 42, distance: 37.0
click at [237, 42] on div "hero.attack(enemy); 1 2 3 4 5 6 7 // Create a second variable and attack it! wh…" at bounding box center [276, 59] width 95 height 96
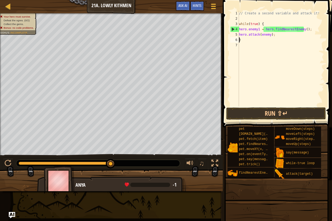
scroll to position [2, 0]
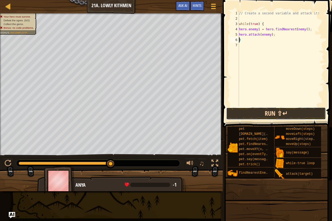
click at [264, 113] on button "Run ⇧↵" at bounding box center [276, 113] width 100 height 12
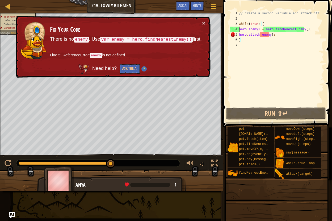
click at [239, 30] on div "// Create a second variable and attack it! while ( true ) { hero . enemy1 = her…" at bounding box center [281, 64] width 86 height 106
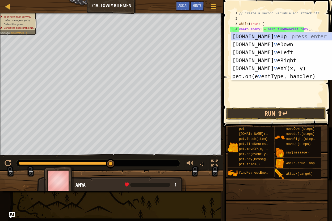
scroll to position [2, 1]
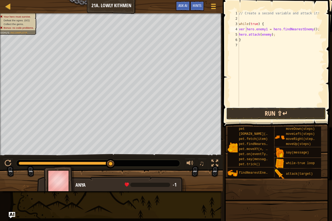
click at [257, 111] on button "Run ⇧↵" at bounding box center [276, 113] width 100 height 12
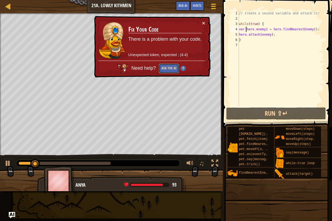
click at [168, 70] on button "Ask the AI" at bounding box center [169, 69] width 20 height 10
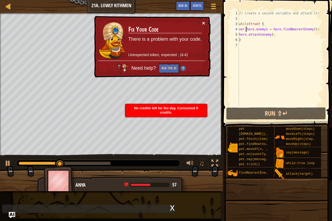
click at [204, 22] on button "×" at bounding box center [203, 23] width 3 height 6
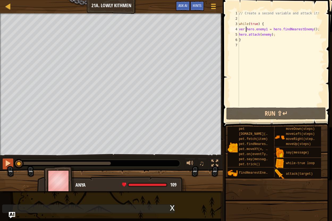
drag, startPoint x: 69, startPoint y: 164, endPoint x: 4, endPoint y: 164, distance: 64.9
click at [4, 164] on div "♫" at bounding box center [111, 162] width 223 height 16
click at [4, 164] on button at bounding box center [8, 163] width 11 height 11
click at [266, 29] on div "// Create a second variable and attack it! while ( true ) { ver hero . enemy1 =…" at bounding box center [281, 64] width 86 height 106
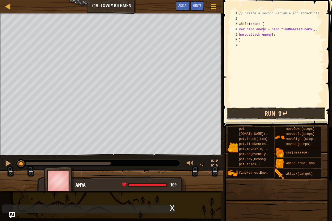
click at [267, 112] on button "Run ⇧↵" at bounding box center [276, 113] width 100 height 12
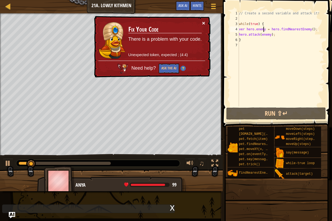
click at [202, 23] on button "×" at bounding box center [203, 23] width 3 height 6
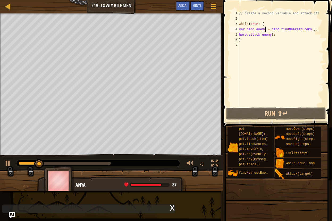
click at [265, 28] on div "// Create a second variable and attack it! while ( true ) { ver hero . enemy = …" at bounding box center [281, 64] width 86 height 106
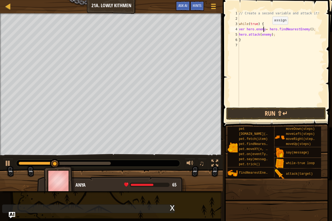
click at [268, 30] on div "// Create a second variable and attack it! while ( true ) { ver hero . enemy = …" at bounding box center [281, 64] width 86 height 106
type textarea "ver hero.enemy=hero.findNearestEnemy();"
click at [282, 110] on button "Run ⇧↵" at bounding box center [276, 113] width 100 height 12
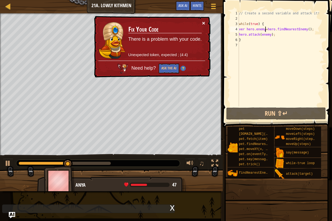
click at [201, 20] on div "× Fix Your Code There is a problem with your code. Unexpected token, expected ;…" at bounding box center [152, 47] width 118 height 62
click at [202, 23] on button "×" at bounding box center [203, 23] width 3 height 6
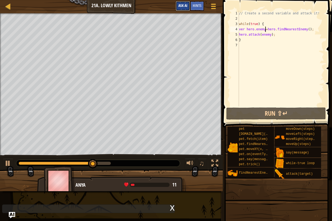
click at [184, 4] on span "Ask AI" at bounding box center [182, 5] width 9 height 5
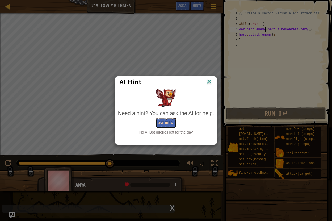
click at [161, 120] on button "Ask the AI" at bounding box center [166, 123] width 20 height 10
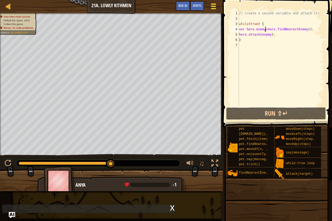
click at [212, 10] on div at bounding box center [213, 6] width 7 height 8
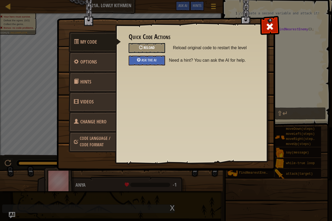
click at [149, 49] on span "Reload" at bounding box center [149, 47] width 11 height 5
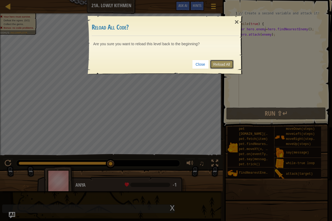
click at [224, 62] on link "Reload All" at bounding box center [222, 64] width 24 height 9
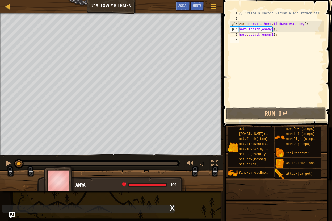
scroll to position [2, 0]
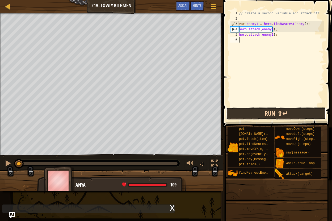
click at [269, 116] on button "Run ⇧↵" at bounding box center [276, 113] width 100 height 12
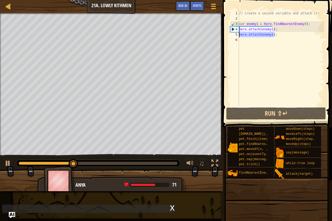
drag, startPoint x: 275, startPoint y: 35, endPoint x: 240, endPoint y: 37, distance: 35.4
click at [240, 37] on div "// Create a second variable and attack it! var enemy1 = hero . findNearestEnemy…" at bounding box center [281, 64] width 86 height 106
type textarea "hero.attack(enemy1);"
click at [278, 27] on div "// Create a second variable and attack it! var enemy1 = hero . findNearestEnemy…" at bounding box center [281, 64] width 86 height 106
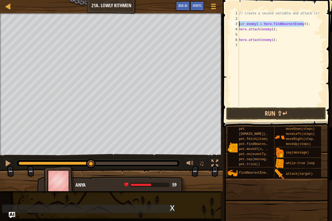
drag, startPoint x: 305, startPoint y: 25, endPoint x: 239, endPoint y: 23, distance: 66.2
click at [239, 23] on div "// Create a second variable and attack it! var enemy1 = hero . findNearestEnemy…" at bounding box center [281, 64] width 86 height 106
paste textarea "}"
type textarea "}"
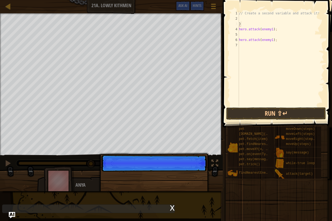
click at [243, 32] on div "// Create a second variable and attack it! } hero . attack ( enemy1 ) ; hero . …" at bounding box center [281, 64] width 86 height 106
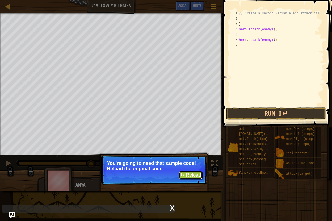
click at [199, 174] on button "↻ Reload" at bounding box center [191, 175] width 24 height 8
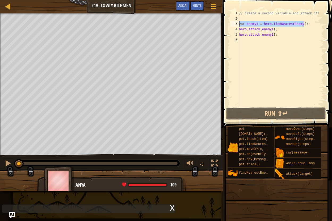
drag, startPoint x: 307, startPoint y: 25, endPoint x: 239, endPoint y: 25, distance: 67.8
click at [239, 25] on div "// Create a second variable and attack it! var enemy1 = hero . findNearestEnemy…" at bounding box center [281, 64] width 86 height 106
click at [279, 31] on div "// Create a second variable and attack it! var enemy1 = hero . findNearestEnemy…" at bounding box center [281, 64] width 86 height 106
type textarea "hero.attack(enemy1);"
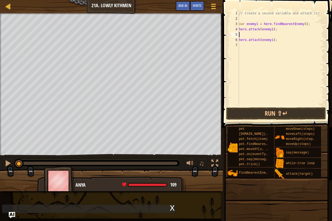
paste textarea "var enemy1 = hero.findNearestEnemy();"
click at [270, 39] on div "// Create a second variable and attack it! var enemy1 = hero . findNearestEnemy…" at bounding box center [281, 64] width 86 height 106
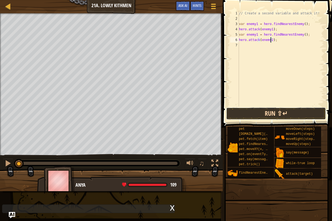
click at [258, 115] on button "Run ⇧↵" at bounding box center [276, 113] width 100 height 12
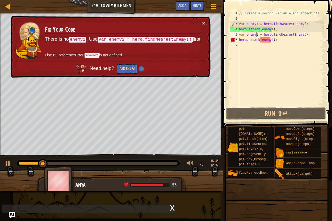
click at [257, 36] on div "// Create a second variable and attack it! var enemy1 = hero . findNearestEnemy…" at bounding box center [281, 64] width 86 height 106
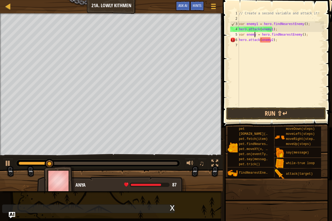
scroll to position [2, 2]
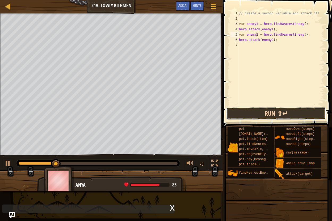
click at [264, 113] on button "Run ⇧↵" at bounding box center [276, 113] width 100 height 12
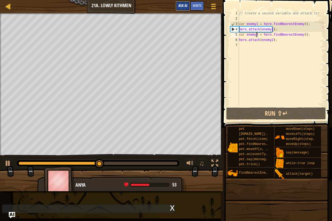
click at [179, 2] on button "Ask AI" at bounding box center [183, 6] width 14 height 10
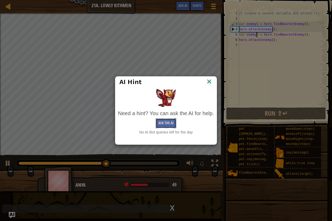
click at [172, 120] on button "Ask the AI" at bounding box center [166, 123] width 20 height 10
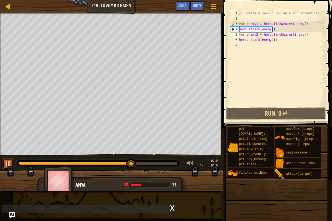
click at [5, 164] on div at bounding box center [8, 163] width 7 height 7
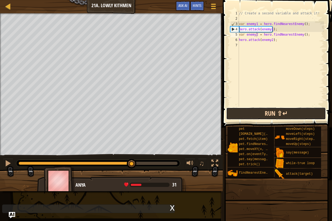
click at [260, 110] on button "Run ⇧↵" at bounding box center [276, 113] width 100 height 12
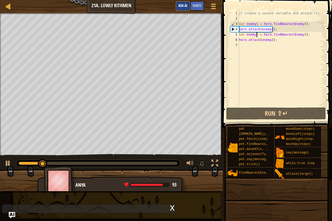
click at [183, 3] on button "Ask AI" at bounding box center [183, 6] width 14 height 10
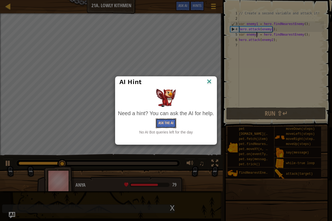
click at [165, 124] on button "Ask the AI" at bounding box center [166, 123] width 20 height 10
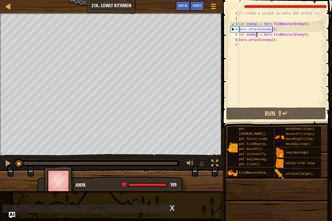
drag, startPoint x: 94, startPoint y: 165, endPoint x: 17, endPoint y: 170, distance: 77.0
click at [17, 170] on div "Your hero must survive. Defeat the ogres. (1/2) Collect the gems. Bonus: no cod…" at bounding box center [166, 102] width 332 height 178
click at [7, 161] on div at bounding box center [8, 163] width 7 height 7
click at [238, 24] on div "3" at bounding box center [235, 23] width 9 height 5
click at [3, 164] on button at bounding box center [8, 163] width 11 height 11
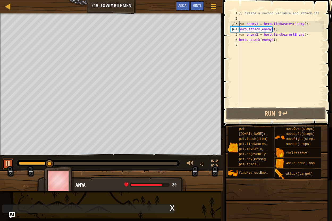
click at [3, 165] on button at bounding box center [8, 163] width 11 height 11
drag, startPoint x: 271, startPoint y: 41, endPoint x: 261, endPoint y: 40, distance: 10.2
click at [261, 40] on div "// Create a second variable and attack it! var enemy1 = hero . findNearestEnemy…" at bounding box center [281, 64] width 86 height 106
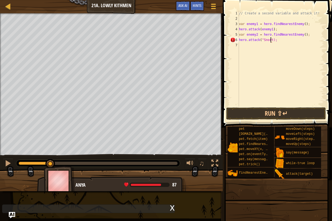
scroll to position [2, 3]
click at [287, 115] on button "Run ⇧↵" at bounding box center [276, 113] width 100 height 12
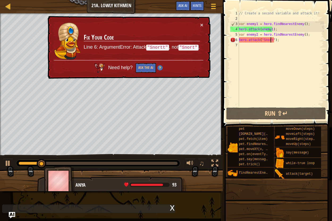
click at [270, 40] on div "// Create a second variable and attack it! var enemy1 = hero . findNearestEnemy…" at bounding box center [281, 64] width 86 height 106
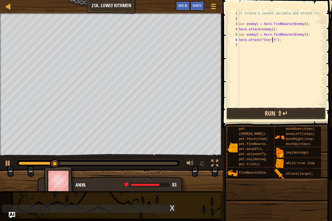
click at [264, 115] on button "Run ⇧↵" at bounding box center [276, 113] width 100 height 12
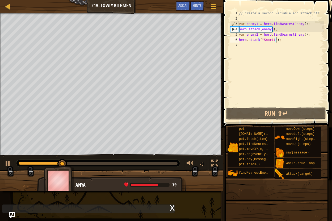
click at [276, 40] on div "// Create a second variable and attack it! var enemy1 = hero . findNearestEnemy…" at bounding box center [281, 64] width 86 height 106
click at [236, 34] on div "5" at bounding box center [234, 34] width 9 height 5
click at [9, 164] on div at bounding box center [8, 163] width 7 height 7
click at [271, 29] on div "// Create a second variable and attack it! var enemy1 = hero . findNearestEnemy…" at bounding box center [281, 64] width 86 height 106
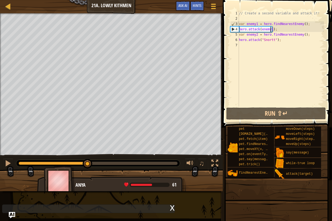
type textarea "hero.attack(enemy);"
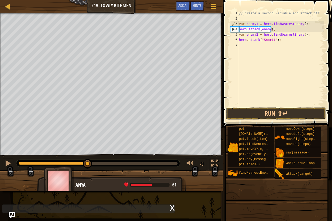
scroll to position [2, 2]
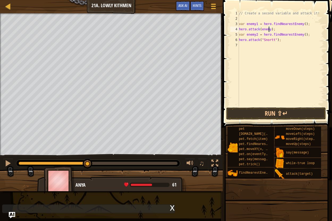
click at [241, 21] on div "// Create a second variable and attack it! var enemy1 = hero . findNearestEnemy…" at bounding box center [281, 64] width 86 height 106
type textarea "w"
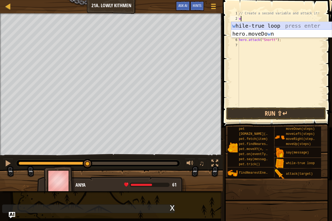
click at [250, 27] on div "w [PERSON_NAME]-true loop press enter hero.moveDo w n press enter" at bounding box center [281, 38] width 101 height 32
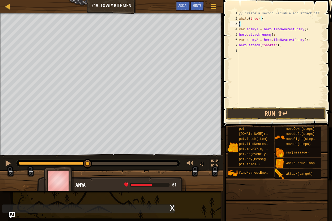
drag, startPoint x: 242, startPoint y: 26, endPoint x: 239, endPoint y: 25, distance: 2.7
click at [239, 25] on div "// Create a second variable and attack it! while ( true ) { } var enemy1 = hero…" at bounding box center [281, 64] width 86 height 106
type textarea "}"
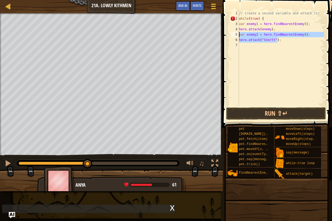
drag, startPoint x: 283, startPoint y: 40, endPoint x: 237, endPoint y: 36, distance: 46.5
click at [237, 36] on div "while(true) { 1 2 3 4 5 6 7 // Create a second variable and attack it! while ( …" at bounding box center [276, 59] width 95 height 96
click at [278, 30] on div "// Create a second variable and attack it! while ( true ) { var enemy1 = hero .…" at bounding box center [281, 64] width 86 height 106
paste textarea "}"
drag, startPoint x: 282, startPoint y: 42, endPoint x: 239, endPoint y: 36, distance: 43.2
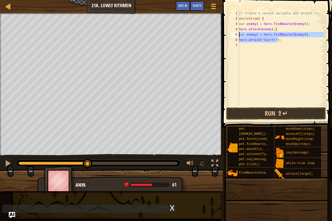
click at [239, 36] on div "// Create a second variable and attack it! while ( true ) { var enemy1 = hero .…" at bounding box center [281, 64] width 86 height 106
type textarea "var enemy2 = hero.findNearestEnemy(); hero.attack("Snortt");"
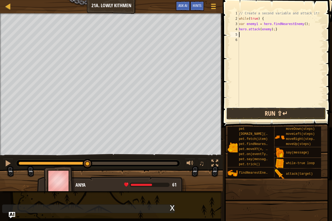
click at [252, 115] on button "Run ⇧↵" at bounding box center [276, 113] width 100 height 12
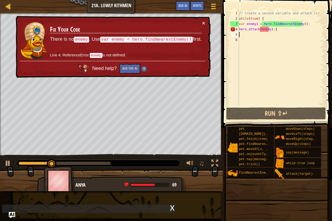
click at [257, 26] on div "// Create a second variable and attack it! while ( true ) { var enemy1 = hero .…" at bounding box center [281, 64] width 86 height 106
type textarea "var enemy = hero.findNearestEnemy();"
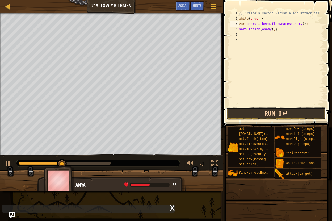
click at [261, 114] on button "Run ⇧↵" at bounding box center [276, 113] width 100 height 12
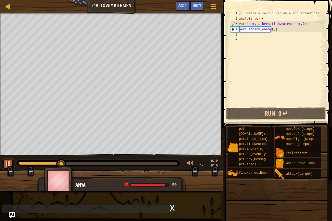
click at [6, 164] on div at bounding box center [8, 163] width 7 height 7
drag, startPoint x: 60, startPoint y: 166, endPoint x: 46, endPoint y: 169, distance: 14.4
click at [46, 169] on div "Your hero must survive. Defeat the ogres. (2/2) Collect the gems. Bonus: no cod…" at bounding box center [166, 102] width 332 height 178
click at [250, 34] on div "// Create a second variable and attack it! while ( true ) { var enemy = hero . …" at bounding box center [281, 64] width 86 height 106
type textarea "h"
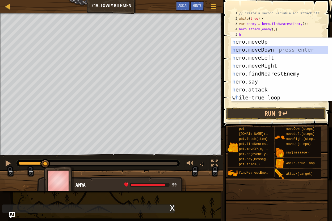
click at [260, 52] on div "h ero.moveUp press enter h ero.moveDown press enter h ero.moveLeft press enter …" at bounding box center [279, 78] width 97 height 80
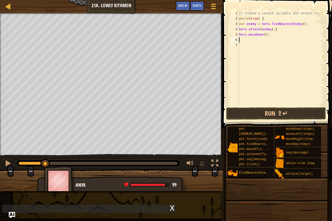
type textarea "h"
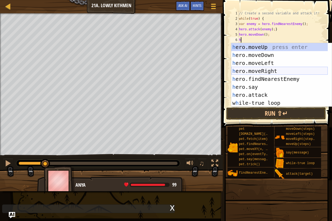
click at [251, 70] on div "h ero.moveUp press enter h ero.moveDown press enter h ero.moveLeft press enter …" at bounding box center [279, 83] width 97 height 80
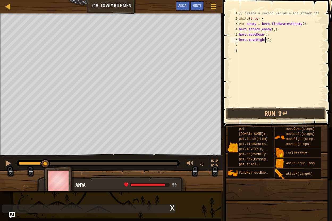
click at [265, 42] on div "// Create a second variable and attack it! while ( true ) { var enemy = hero . …" at bounding box center [281, 64] width 86 height 106
click at [254, 116] on button "Run ⇧↵" at bounding box center [276, 113] width 100 height 12
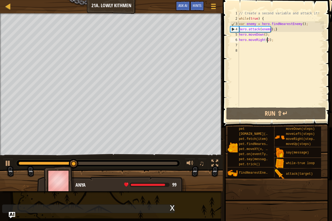
click at [273, 35] on div "// Create a second variable and attack it! while ( true ) { var enemy = hero . …" at bounding box center [281, 64] width 86 height 106
click at [271, 32] on div "// Create a second variable and attack it! while ( true ) { var enemy = hero . …" at bounding box center [281, 64] width 86 height 106
click at [272, 30] on div "// Create a second variable and attack it! while ( true ) { var enemy = hero . …" at bounding box center [281, 64] width 86 height 106
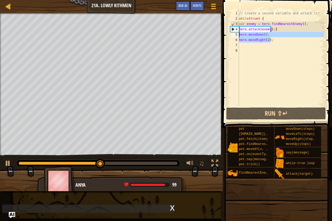
drag, startPoint x: 270, startPoint y: 39, endPoint x: 239, endPoint y: 36, distance: 30.8
click at [239, 36] on div "// Create a second variable and attack it! while ( true ) { var enemy = hero . …" at bounding box center [281, 64] width 86 height 106
click at [273, 28] on div "// Create a second variable and attack it! while ( true ) { var enemy = hero . …" at bounding box center [281, 64] width 86 height 106
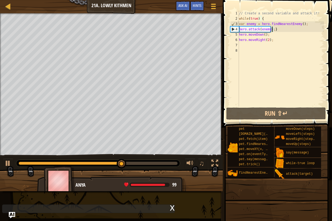
scroll to position [2, 0]
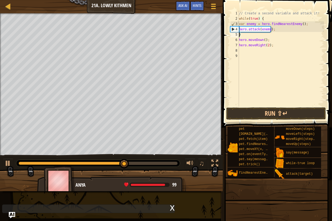
paste textarea "hero.moveRight(2);"
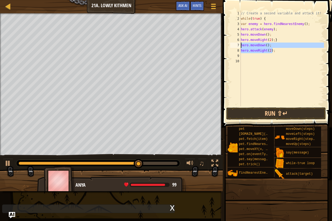
drag, startPoint x: 274, startPoint y: 52, endPoint x: 240, endPoint y: 47, distance: 34.3
click at [240, 47] on div "hero.moveRight(2);} 1 2 3 4 5 6 7 8 9 10 // Create a second variable and attack…" at bounding box center [276, 59] width 95 height 96
type textarea "hero.moveDown(); hero.moveRight(2);"
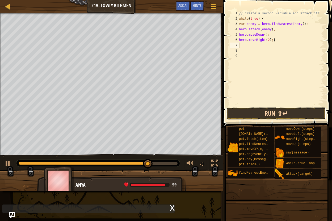
click at [262, 110] on button "Run ⇧↵" at bounding box center [276, 113] width 100 height 12
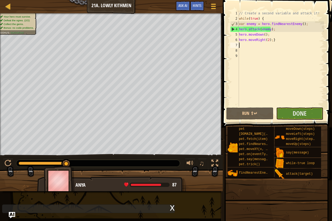
click at [266, 41] on div "// Create a second variable and attack it! while ( true ) { var enemy = hero . …" at bounding box center [281, 64] width 86 height 106
click at [267, 41] on div "// Create a second variable and attack it! while ( true ) { var enemy = hero . …" at bounding box center [281, 64] width 86 height 106
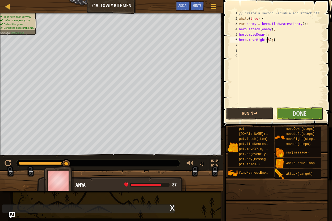
scroll to position [2, 2]
click at [251, 115] on button "Run ⇧↵" at bounding box center [249, 113] width 47 height 12
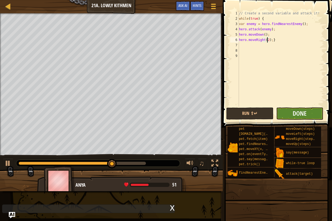
type textarea "hero.moveRight(2);}"
click at [291, 112] on button "Done" at bounding box center [299, 113] width 47 height 12
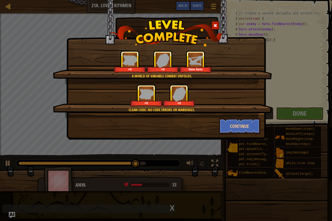
click at [240, 118] on div "Clean code: no code errors or warnings. +0 +0" at bounding box center [162, 101] width 219 height 34
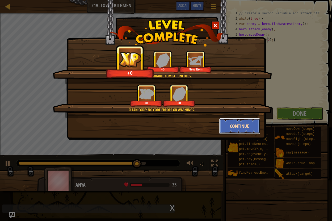
click at [241, 124] on button "Continue" at bounding box center [239, 126] width 41 height 16
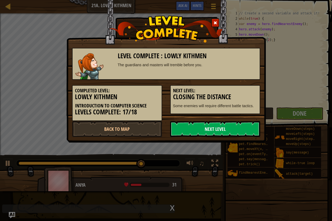
click at [230, 124] on link "Next Level" at bounding box center [215, 129] width 90 height 16
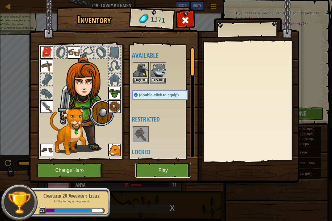
click at [169, 169] on button "Play" at bounding box center [163, 170] width 56 height 15
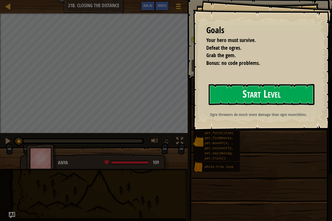
click at [266, 96] on button "Start Level" at bounding box center [262, 94] width 106 height 21
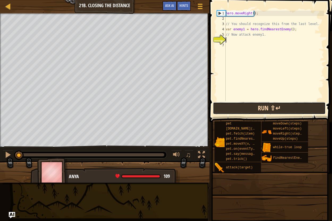
click at [269, 106] on button "Run ⇧↵" at bounding box center [269, 108] width 113 height 12
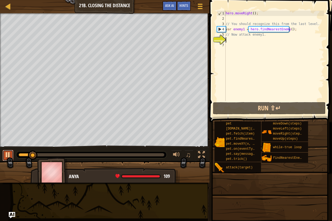
click at [8, 156] on div at bounding box center [8, 154] width 7 height 7
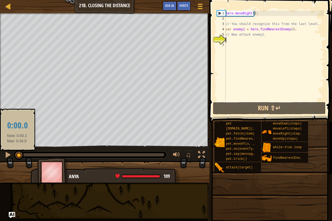
drag, startPoint x: 36, startPoint y: 156, endPoint x: 17, endPoint y: 156, distance: 19.4
click at [17, 156] on div at bounding box center [19, 156] width 10 height 10
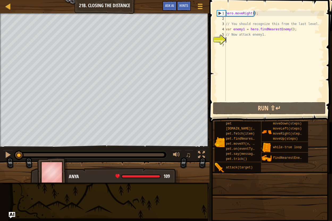
click at [294, 29] on div "hero . moveRight ( ) ; // You should recognize this from the last level. var en…" at bounding box center [274, 61] width 99 height 101
drag, startPoint x: 269, startPoint y: 34, endPoint x: 223, endPoint y: 36, distance: 45.8
click at [223, 36] on div "var enemy1 = hero.findNearestEnemy(); 1 2 3 4 5 6 7 hero . moveRight ( ) ; // Y…" at bounding box center [270, 56] width 108 height 90
type textarea "// Now attack enemy1."
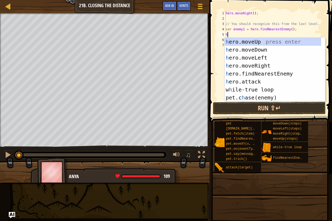
scroll to position [2, 0]
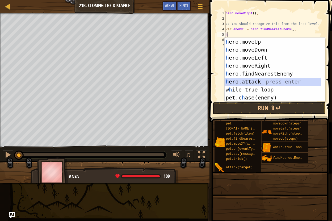
click at [257, 78] on div "h ero.moveUp press enter h ero.moveDown press enter h ero.moveLeft press enter …" at bounding box center [273, 78] width 97 height 80
type textarea "hero.attack(enemy);"
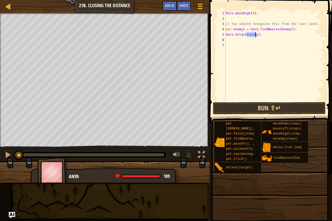
click at [252, 44] on div "hero . moveRight ( ) ; // You should recognize this from the last level. var en…" at bounding box center [274, 61] width 99 height 101
click at [230, 40] on div "hero . moveRight ( ) ; // You should recognize this from the last level. var en…" at bounding box center [274, 61] width 99 height 101
click at [223, 107] on button "Run ⇧↵" at bounding box center [269, 108] width 113 height 12
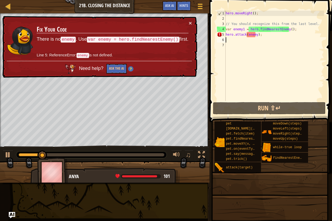
click at [243, 28] on div "hero . moveRight ( ) ; // You should recognize this from the last level. var en…" at bounding box center [274, 61] width 99 height 101
type textarea "var enemy = hero.findNearestEnemy();"
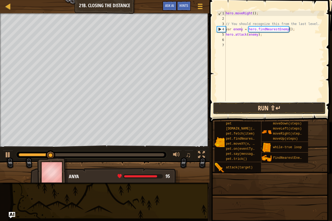
click at [257, 106] on button "Run ⇧↵" at bounding box center [269, 108] width 113 height 12
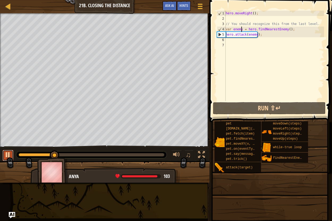
click at [6, 152] on div at bounding box center [8, 154] width 7 height 7
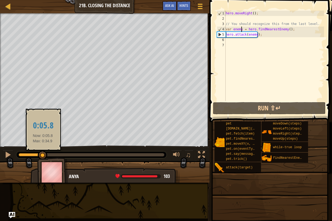
drag, startPoint x: 51, startPoint y: 154, endPoint x: 43, endPoint y: 156, distance: 8.1
click at [43, 156] on div at bounding box center [43, 156] width 10 height 10
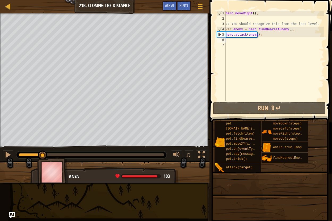
click at [240, 40] on div "hero . moveRight ( ) ; // You should recognize this from the last level. var en…" at bounding box center [274, 61] width 99 height 101
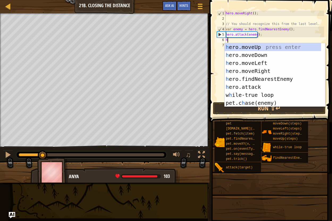
type textarea "her"
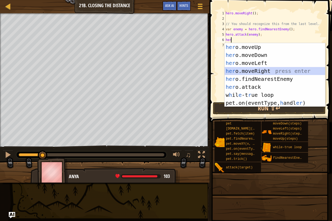
click at [243, 68] on div "her o.moveUp press enter her o.moveDown press enter her o.moveLeft press enter …" at bounding box center [275, 83] width 101 height 80
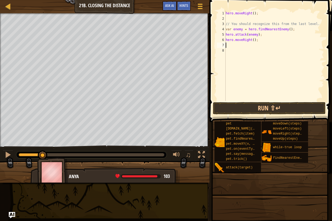
click at [252, 42] on div "hero . moveRight ( ) ; // You should recognize this from the last level. var en…" at bounding box center [274, 61] width 99 height 101
type textarea "hero.moveRight(2);"
click at [247, 46] on div "hero . moveRight ( ) ; // You should recognize this from the last level. var en…" at bounding box center [274, 61] width 99 height 101
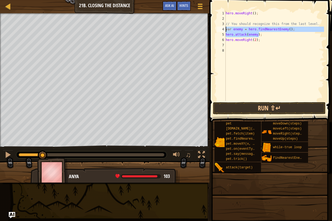
drag, startPoint x: 259, startPoint y: 35, endPoint x: 225, endPoint y: 30, distance: 34.3
click at [225, 30] on div "1 2 3 4 5 6 7 8 hero . moveRight ( ) ; // You should recognize this from the la…" at bounding box center [270, 56] width 108 height 90
click at [261, 35] on div "hero . moveRight ( ) ; // You should recognize this from the last level. var en…" at bounding box center [274, 56] width 99 height 90
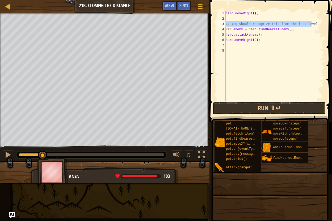
drag, startPoint x: 314, startPoint y: 26, endPoint x: 224, endPoint y: 26, distance: 89.6
click at [224, 26] on div "hero.attack(enemy); 1 2 3 4 5 6 7 8 hero . moveRight ( ) ; // You should recogn…" at bounding box center [270, 56] width 108 height 90
type textarea "// You should recognize this from the last level."
type textarea "\"
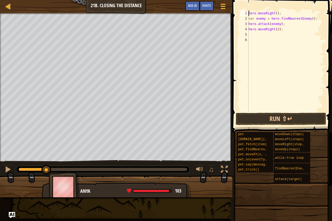
click at [249, 13] on div "hero . moveRight ( ) ; var enemy = hero . findNearestEnemy ( ) ; hero . attack …" at bounding box center [286, 67] width 77 height 112
type textarea "whero.moveRight();"
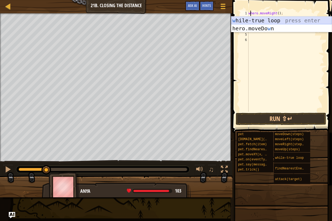
click at [257, 18] on div "w [PERSON_NAME]-true loop press enter hero.moveDo w n press enter" at bounding box center [281, 32] width 101 height 32
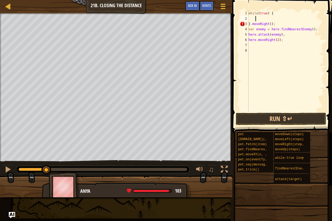
scroll to position [2, 0]
click at [249, 19] on div "while ( true ) { } . moveRight ( ) ; var enemy = hero . findNearestEnemy ( ) ; …" at bounding box center [286, 67] width 77 height 112
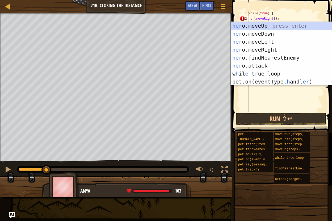
type textarea "hero.moveRight();"
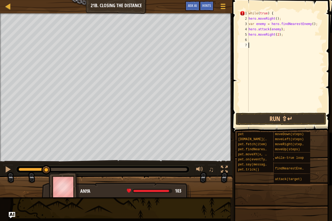
scroll to position [2, 0]
click at [292, 30] on div "while ( true ) { hero . moveRight ( ) ; var enemy = hero . findNearestEnemy ( )…" at bounding box center [286, 67] width 77 height 112
paste textarea "}"
click at [277, 37] on div "while ( true ) { hero . moveRight ( ) ; var enemy = hero . findNearestEnemy ( )…" at bounding box center [286, 67] width 77 height 112
type textarea "hero.moveRight(2);"
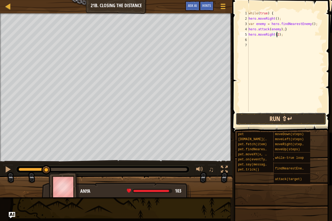
click at [266, 116] on button "Run ⇧↵" at bounding box center [281, 119] width 90 height 12
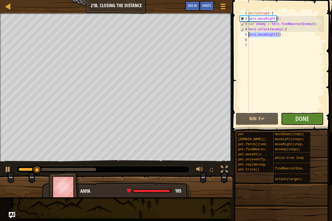
drag, startPoint x: 286, startPoint y: 35, endPoint x: 241, endPoint y: 36, distance: 45.0
click at [241, 36] on div "hero.moveRight(2); 1 2 3 4 5 6 7 while ( true ) { hero . moveRight ( ) ; var en…" at bounding box center [281, 61] width 85 height 101
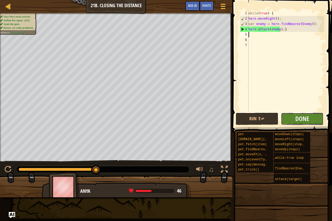
click at [306, 124] on button "Done" at bounding box center [302, 119] width 43 height 12
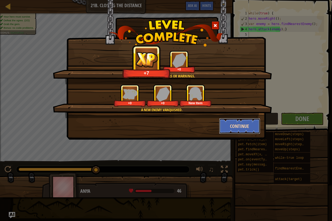
click at [237, 126] on button "Continue" at bounding box center [239, 126] width 41 height 16
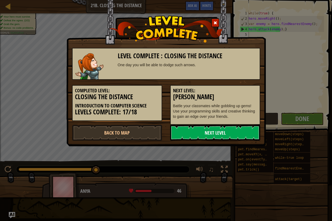
click at [252, 135] on link "Next Level" at bounding box center [215, 133] width 90 height 16
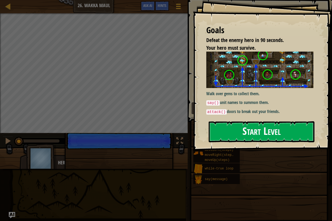
click at [259, 129] on button "Start Level" at bounding box center [262, 131] width 106 height 21
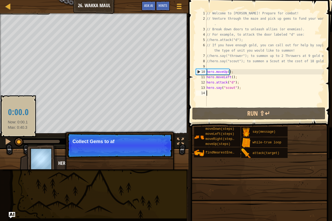
drag, startPoint x: 29, startPoint y: 141, endPoint x: 18, endPoint y: 143, distance: 11.5
click at [18, 143] on div at bounding box center [19, 142] width 10 height 10
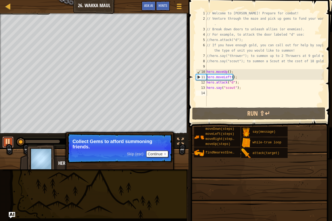
click at [8, 143] on div at bounding box center [8, 141] width 7 height 7
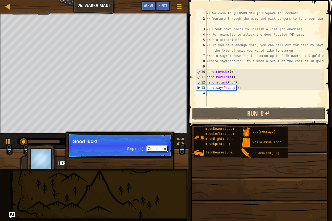
click at [147, 149] on button "Continue" at bounding box center [157, 148] width 22 height 7
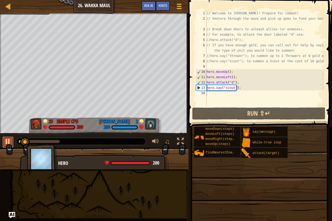
click at [7, 144] on div at bounding box center [8, 141] width 7 height 7
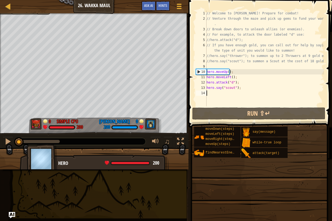
drag, startPoint x: 22, startPoint y: 143, endPoint x: 11, endPoint y: 147, distance: 12.2
click at [11, 147] on div "Defeat the enemy hero in 90 seconds. Your hero must survive. Goals : Incomplete…" at bounding box center [166, 91] width 332 height 156
click at [10, 141] on div at bounding box center [8, 141] width 7 height 7
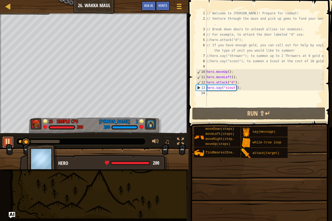
click at [11, 141] on div at bounding box center [8, 141] width 7 height 7
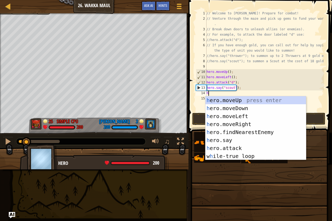
type textarea "her"
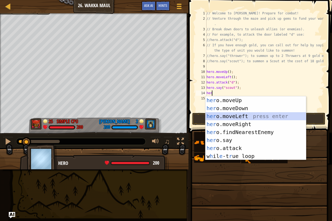
click at [229, 117] on div "her o.moveUp press enter her o.moveDown press enter her o.moveLeft press enter …" at bounding box center [256, 136] width 101 height 80
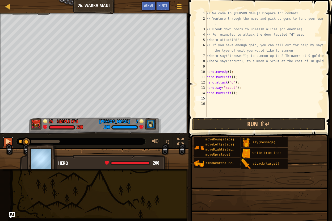
click at [9, 144] on div at bounding box center [8, 141] width 7 height 7
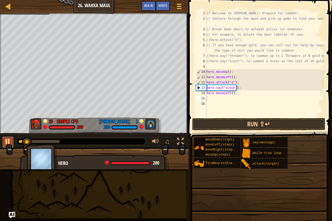
click at [9, 144] on div at bounding box center [8, 141] width 7 height 7
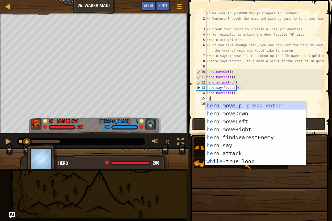
type textarea "her"
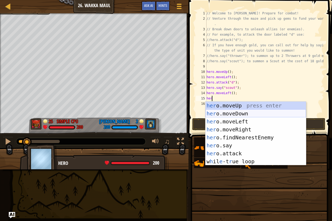
click at [237, 115] on div "her o.moveUp press enter her o.moveDown press enter her o.moveLeft press enter …" at bounding box center [256, 142] width 101 height 80
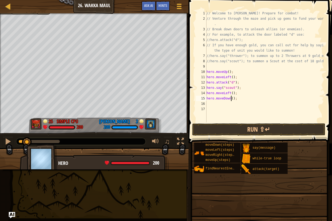
click at [230, 101] on div "// Welcome to [PERSON_NAME]! Prepare for combat! // Venture through the maze an…" at bounding box center [265, 72] width 119 height 122
type textarea "hero.moveDown();"
click at [212, 104] on div "// Welcome to [PERSON_NAME]! Prepare for combat! // Venture through the maze an…" at bounding box center [265, 72] width 119 height 122
click at [231, 99] on div "// Welcome to [PERSON_NAME]! Prepare for combat! // Venture through the maze an…" at bounding box center [265, 72] width 119 height 122
type textarea "hero.moveDown(5);"
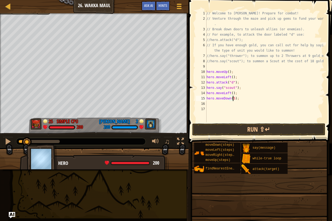
scroll to position [2, 2]
click at [210, 103] on div "// Welcome to [PERSON_NAME]! Prepare for combat! // Venture through the maze an…" at bounding box center [265, 72] width 119 height 122
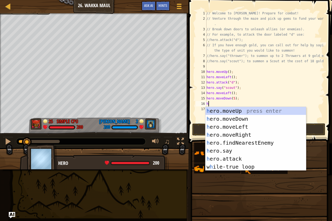
type textarea "her"
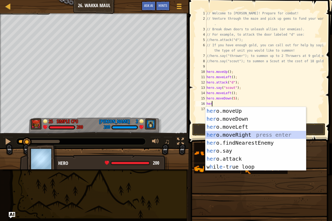
click at [227, 136] on div "her o.moveUp press enter her o.moveDown press enter her o.moveLeft press enter …" at bounding box center [256, 147] width 101 height 80
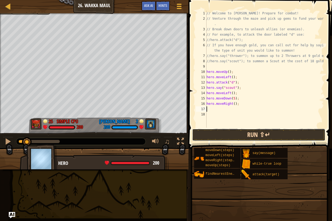
click at [227, 136] on button "Run ⇧↵" at bounding box center [258, 135] width 133 height 12
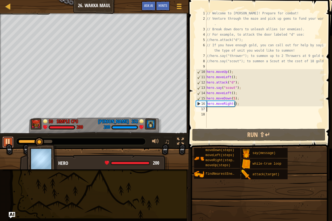
click at [10, 141] on div at bounding box center [8, 141] width 7 height 7
click at [234, 98] on div "// Welcome to [PERSON_NAME]! Prepare for combat! // Venture through the maze an…" at bounding box center [265, 75] width 119 height 128
click at [233, 99] on div "// Welcome to [PERSON_NAME]! Prepare for combat! // Venture through the maze an…" at bounding box center [265, 75] width 119 height 128
click at [237, 94] on div "// Welcome to [PERSON_NAME]! Prepare for combat! // Venture through the maze an…" at bounding box center [265, 75] width 119 height 128
click at [231, 94] on div "// Welcome to [PERSON_NAME]! Prepare for combat! // Venture through the maze an…" at bounding box center [265, 75] width 119 height 128
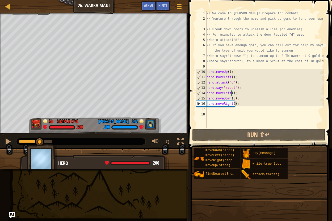
type textarea "hero.moveLeft(3);"
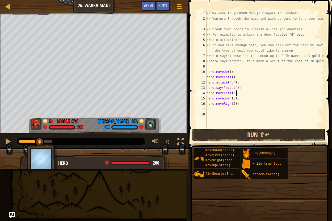
click at [237, 93] on div "// Welcome to [PERSON_NAME]! Prepare for combat! // Venture through the maze an…" at bounding box center [265, 75] width 119 height 128
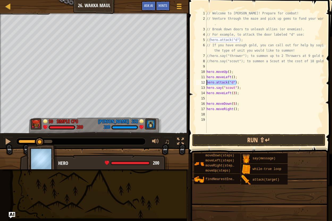
drag, startPoint x: 238, startPoint y: 83, endPoint x: 206, endPoint y: 83, distance: 32.2
click at [206, 83] on div "1 2 3 4 5 6 7 8 9 10 11 12 13 14 15 16 17 18 19 // Welcome to [PERSON_NAME]! Pr…" at bounding box center [259, 72] width 129 height 122
type textarea "hero.attack("d");"
click at [222, 98] on div "// Welcome to [PERSON_NAME]! Prepare for combat! // Venture through the maze an…" at bounding box center [265, 77] width 119 height 133
paste textarea "hero.attack("d");"
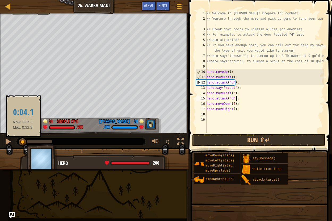
drag, startPoint x: 36, startPoint y: 142, endPoint x: 23, endPoint y: 142, distance: 13.6
click at [23, 142] on div at bounding box center [23, 142] width 10 height 10
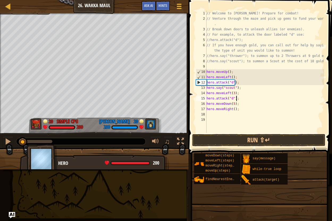
click at [231, 100] on div "// Welcome to [PERSON_NAME]! Prepare for combat! // Venture through the maze an…" at bounding box center [265, 77] width 119 height 133
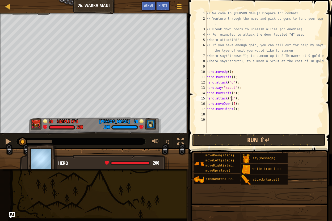
scroll to position [2, 2]
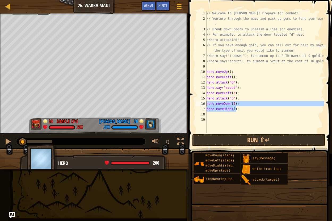
drag, startPoint x: 239, startPoint y: 108, endPoint x: 206, endPoint y: 104, distance: 33.8
click at [206, 104] on div "hero.attack("c"); 1 2 3 4 5 6 7 8 9 10 11 12 13 14 15 16 17 18 19 // Welcome to…" at bounding box center [259, 72] width 129 height 122
click at [237, 97] on div "// Welcome to [PERSON_NAME]! Prepare for combat! // Venture through the maze an…" at bounding box center [265, 77] width 119 height 133
type textarea "hero.attack("c");"
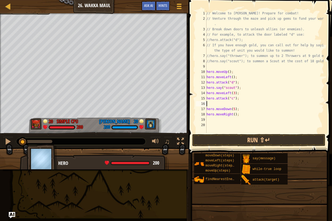
scroll to position [2, 0]
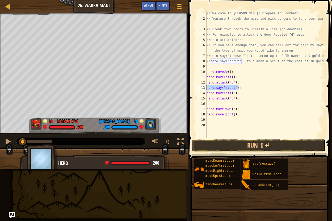
drag, startPoint x: 237, startPoint y: 88, endPoint x: 206, endPoint y: 89, distance: 31.1
click at [206, 89] on div "1 2 3 4 5 6 7 8 9 10 11 12 13 14 15 16 17 18 19 20 // Welcome to [PERSON_NAME]!…" at bounding box center [259, 75] width 129 height 128
type textarea "hero.say("scout");"
click at [224, 105] on div "// Welcome to [PERSON_NAME]! Prepare for combat! // Venture through the maze an…" at bounding box center [265, 80] width 119 height 138
paste textarea "hero.say("scout");"
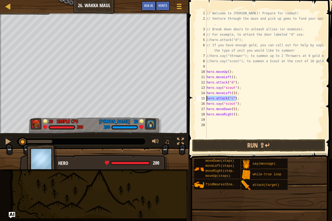
drag, startPoint x: 239, startPoint y: 99, endPoint x: 206, endPoint y: 101, distance: 32.2
click at [206, 101] on div "hero.say("scout"); 1 2 3 4 5 6 7 8 9 10 11 12 13 14 15 16 17 18 19 20 // Welcom…" at bounding box center [259, 75] width 129 height 128
click at [240, 104] on div "// Welcome to [PERSON_NAME]! Prepare for combat! // Venture through the maze an…" at bounding box center [265, 80] width 119 height 138
type textarea "hero.say("scout");"
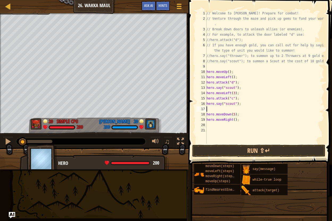
paste textarea "hero.attack("c");"
click at [231, 110] on div "// Welcome to [PERSON_NAME]! Prepare for combat! // Venture through the maze an…" at bounding box center [265, 83] width 119 height 144
type textarea "hero.attack("b");"
click at [237, 109] on div "// Welcome to [PERSON_NAME]! Prepare for combat! // Venture through the maze an…" at bounding box center [265, 83] width 119 height 144
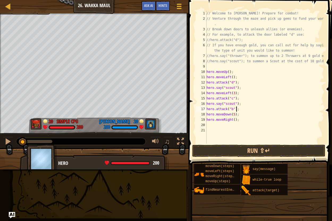
scroll to position [2, 0]
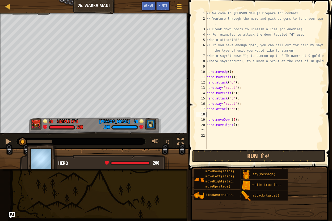
paste textarea "hero.attack("c");"
type textarea "h"
drag, startPoint x: 238, startPoint y: 104, endPoint x: 207, endPoint y: 104, distance: 31.1
click at [207, 104] on div "// Welcome to [PERSON_NAME]! Prepare for combat! // Venture through the maze an…" at bounding box center [265, 85] width 119 height 149
type textarea "hero.say("scout");"
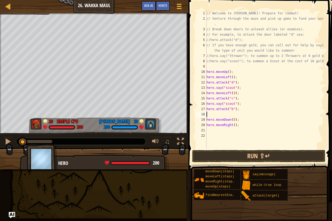
click at [215, 114] on div "// Welcome to [PERSON_NAME]! Prepare for combat! // Venture through the maze an…" at bounding box center [265, 85] width 119 height 149
paste textarea "hero.say("scout");"
type textarea "hero.say("scout");"
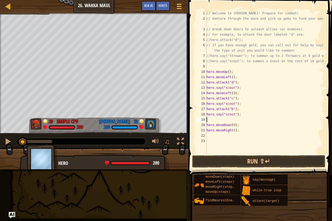
type textarea "h"
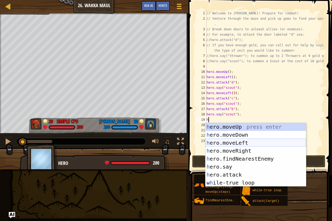
click at [246, 142] on div "h ero.moveUp press enter h ero.moveDown press enter h ero.moveLeft press enter …" at bounding box center [256, 163] width 101 height 80
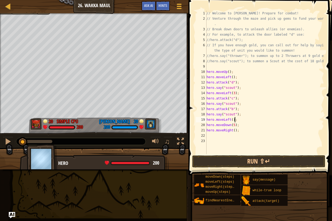
click at [231, 120] on div "// Welcome to [PERSON_NAME]! Prepare for combat! // Venture through the maze an…" at bounding box center [265, 88] width 119 height 154
type textarea "hero.moveLeft(2);"
click at [236, 120] on div "// Welcome to [PERSON_NAME]! Prepare for combat! // Venture through the maze an…" at bounding box center [265, 88] width 119 height 154
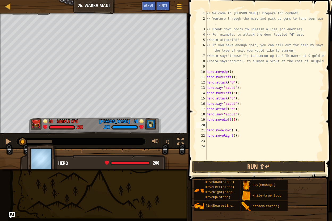
scroll to position [2, 0]
drag, startPoint x: 238, startPoint y: 108, endPoint x: 207, endPoint y: 110, distance: 30.4
click at [207, 110] on div "// Welcome to [PERSON_NAME]! Prepare for combat! // Venture through the maze an…" at bounding box center [265, 91] width 119 height 160
click at [237, 120] on div "// Welcome to [PERSON_NAME]! Prepare for combat! // Venture through the maze an…" at bounding box center [265, 91] width 119 height 160
type textarea "hero.moveLeft(2);"
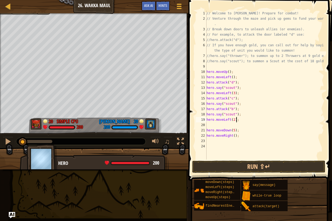
click at [214, 126] on div "// Welcome to [PERSON_NAME]! Prepare for combat! // Venture through the maze an…" at bounding box center [265, 91] width 119 height 160
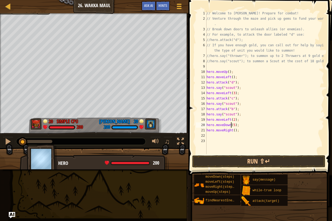
click at [232, 126] on div "// Welcome to [PERSON_NAME]! Prepare for combat! // Venture through the maze an…" at bounding box center [265, 88] width 119 height 154
click at [233, 125] on div "// Welcome to [PERSON_NAME]! Prepare for combat! // Venture through the maze an…" at bounding box center [265, 88] width 119 height 154
click at [238, 131] on div "// Welcome to [PERSON_NAME]! Prepare for combat! // Venture through the maze an…" at bounding box center [265, 88] width 119 height 154
click at [7, 142] on div at bounding box center [8, 141] width 7 height 7
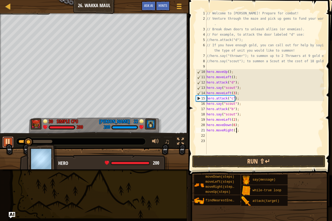
click at [11, 144] on div at bounding box center [8, 141] width 7 height 7
click at [201, 72] on div "10" at bounding box center [201, 71] width 10 height 5
click at [8, 140] on div at bounding box center [8, 141] width 7 height 7
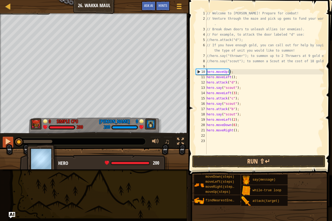
drag, startPoint x: 11, startPoint y: 143, endPoint x: 4, endPoint y: 143, distance: 7.2
click at [4, 143] on div "♫" at bounding box center [94, 140] width 189 height 16
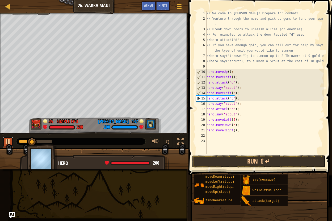
click at [9, 144] on div at bounding box center [8, 141] width 7 height 7
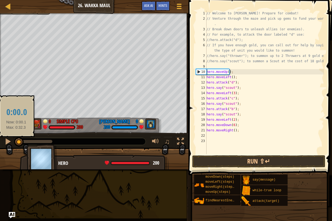
drag, startPoint x: 31, startPoint y: 143, endPoint x: 16, endPoint y: 145, distance: 15.0
click at [16, 145] on div at bounding box center [19, 142] width 10 height 10
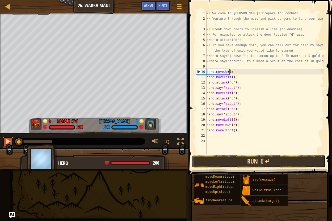
click at [7, 143] on div at bounding box center [8, 141] width 7 height 7
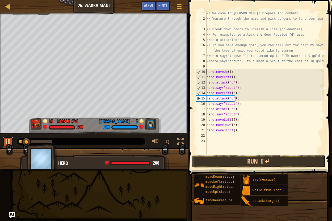
click at [10, 142] on div at bounding box center [8, 141] width 7 height 7
click at [233, 93] on div "// Welcome to [PERSON_NAME]! Prepare for combat! // Venture through the maze an…" at bounding box center [265, 88] width 119 height 154
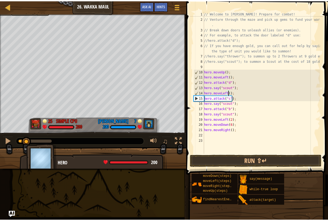
scroll to position [2, 2]
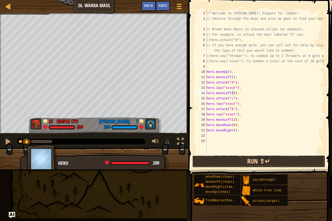
click at [253, 162] on button "Run ⇧↵" at bounding box center [258, 161] width 133 height 12
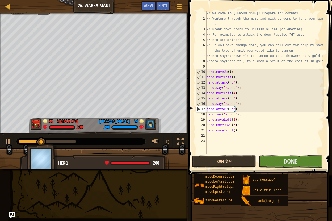
type textarea "hero.moveLeft(4);"
click at [222, 160] on button "Run ⇧↵" at bounding box center [224, 161] width 64 height 12
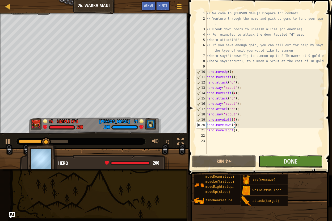
click at [268, 159] on button "Done" at bounding box center [291, 161] width 64 height 12
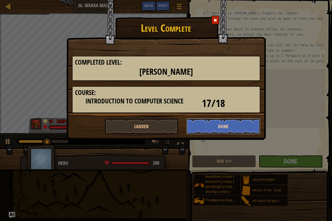
click at [232, 130] on button "Done" at bounding box center [223, 126] width 74 height 16
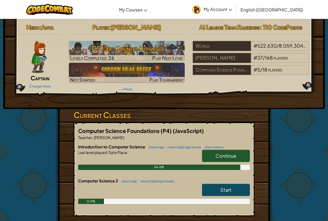
click at [219, 157] on span "Continue" at bounding box center [226, 156] width 21 height 6
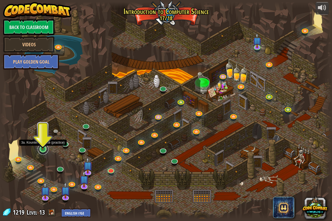
click at [40, 151] on link at bounding box center [43, 149] width 11 height 11
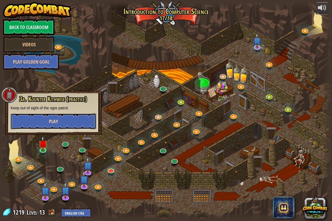
click at [49, 123] on button "Play" at bounding box center [54, 121] width 86 height 16
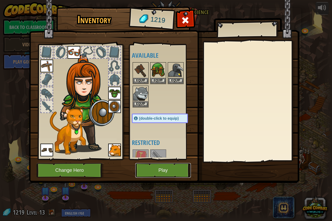
click at [170, 170] on button "Play" at bounding box center [163, 170] width 56 height 15
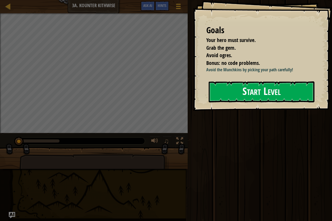
click at [250, 86] on button "Start Level" at bounding box center [262, 91] width 106 height 21
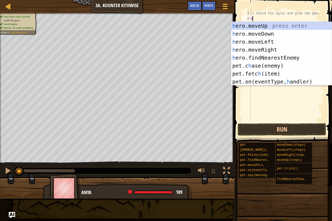
scroll to position [2, 0]
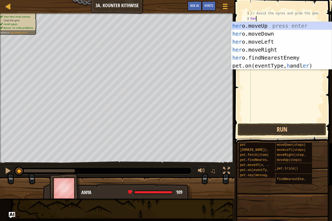
type textarea "her"
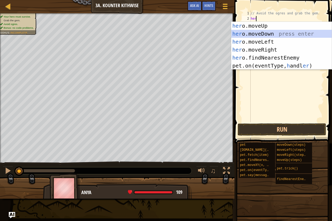
click at [276, 37] on div "her o.moveUp press enter her o.moveDown press enter her o.moveLeft press enter …" at bounding box center [281, 54] width 101 height 64
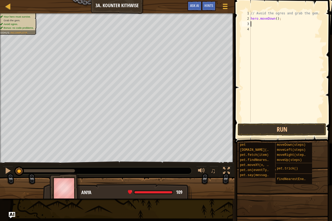
type textarea "he"
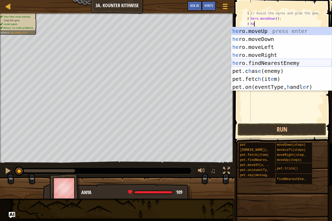
click at [278, 63] on div "he ro.moveUp press enter he ro.moveDown press enter he ro.moveLeft press enter …" at bounding box center [281, 67] width 101 height 80
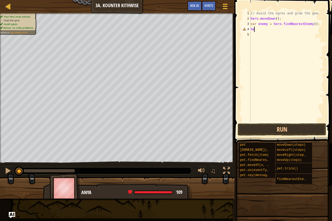
type textarea "h"
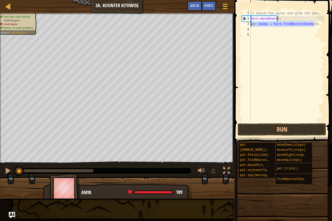
drag, startPoint x: 315, startPoint y: 25, endPoint x: 249, endPoint y: 25, distance: 65.7
click at [249, 25] on div "1 2 3 4 5 // Avoid the ogres and grab the gem. hero . moveDown ( ) ; var enemy …" at bounding box center [282, 67] width 83 height 112
type textarea "var enemy = hero.findNearestEnemy();"
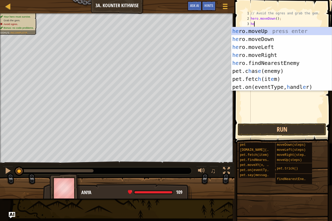
type textarea "her"
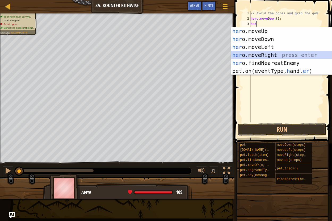
click at [265, 52] on div "her o.moveUp press enter her o.moveDown press enter her o.moveLeft press enter …" at bounding box center [281, 59] width 101 height 64
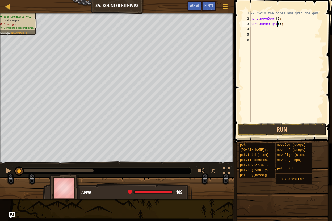
click at [277, 25] on div "// Avoid the ogres and grab the gem. hero . moveDown ( ) ; hero . moveRight ( )…" at bounding box center [287, 72] width 74 height 122
click at [270, 131] on button "Run" at bounding box center [282, 129] width 89 height 12
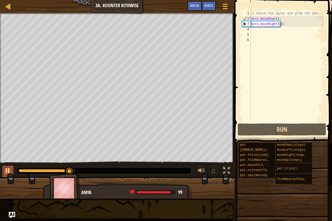
click at [11, 173] on div at bounding box center [8, 170] width 7 height 7
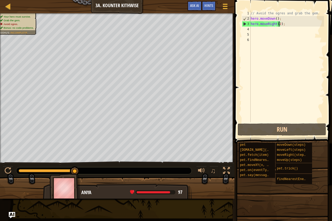
click at [275, 19] on div "// Avoid the ogres and grab the gem. hero . moveDown ( ) ; hero . moveRight ( 2…" at bounding box center [287, 72] width 74 height 122
type textarea "hero.moveDown(2);"
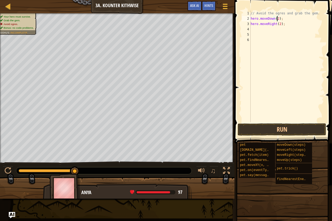
click at [278, 27] on div "// Avoid the ogres and grab the gem. hero . moveDown ( 2 ) ; hero . moveRight (…" at bounding box center [287, 72] width 74 height 122
click at [279, 26] on div "// Avoid the ogres and grab the gem. hero . moveDown ( 2 ) ; hero . moveRight (…" at bounding box center [287, 72] width 74 height 122
click at [282, 20] on div "// Avoid the ogres and grab the gem. hero . moveDown ( 2 ) ; hero . moveRight (…" at bounding box center [287, 72] width 74 height 122
type textarea "hero.moveDown(2);"
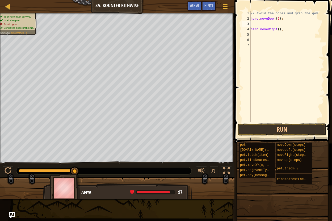
click at [265, 25] on div "// Avoid the ogres and grab the gem. hero . moveDown ( 2 ) ; hero . moveRight (…" at bounding box center [287, 72] width 74 height 122
type textarea "h"
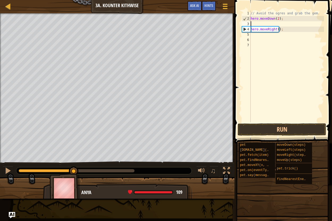
type textarea "hero.moveDown(2);"
click at [257, 30] on div "// Avoid the ogres and grab the gem. hero . moveDown ( 2 ) ; hero . moveRight (…" at bounding box center [287, 72] width 74 height 122
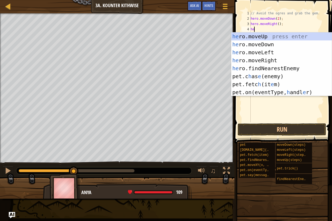
type textarea "her"
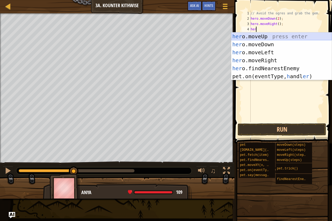
click at [254, 36] on div "her o.moveUp press enter her o.moveDown press enter her o.moveLeft press enter …" at bounding box center [281, 64] width 101 height 64
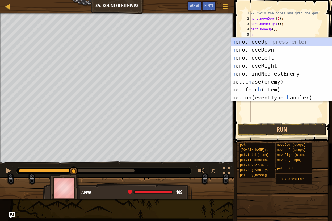
type textarea "her"
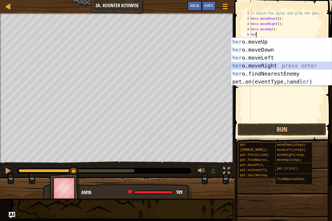
click at [278, 65] on div "her o.moveUp press enter her o.moveDown press enter her o.moveLeft press enter …" at bounding box center [281, 70] width 101 height 64
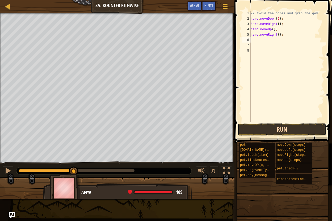
click at [277, 126] on button "Run" at bounding box center [282, 129] width 89 height 12
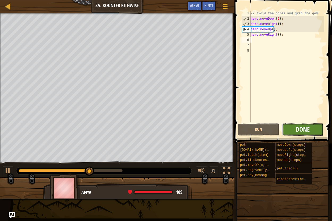
click at [300, 129] on span "Done" at bounding box center [303, 129] width 14 height 9
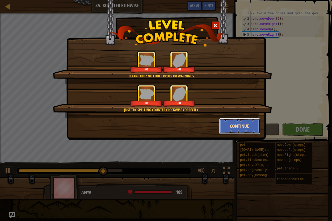
click at [230, 128] on button "Continue" at bounding box center [239, 126] width 41 height 16
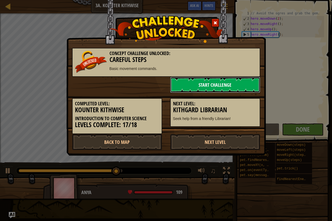
click at [221, 84] on link "Start Challenge" at bounding box center [215, 85] width 90 height 16
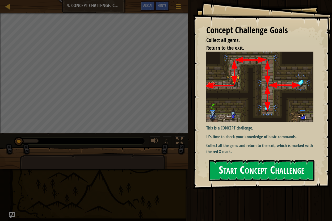
click at [243, 168] on button "Start Concept Challenge" at bounding box center [262, 170] width 106 height 21
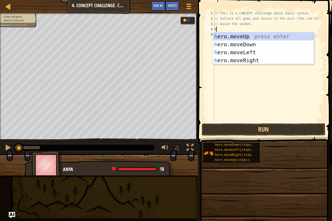
scroll to position [2, 0]
type textarea "her"
click at [234, 34] on div "her o.moveUp press enter her o.moveDown press enter her o.moveLeft press enter …" at bounding box center [263, 56] width 101 height 48
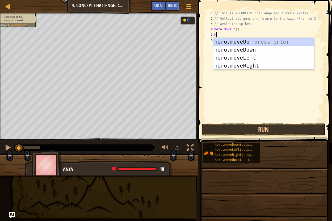
type textarea "her"
click at [245, 64] on div "her o.moveUp press enter her o.moveDown press enter her o.moveLeft press enter …" at bounding box center [263, 62] width 101 height 48
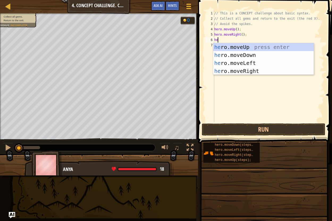
scroll to position [2, 0]
type textarea "hero"
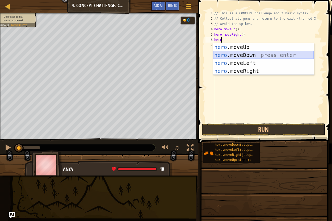
click at [225, 53] on div "hero .moveUp press enter hero .moveDown press enter hero .moveLeft press enter …" at bounding box center [263, 67] width 101 height 48
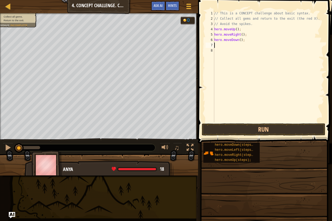
click at [239, 41] on div "// This is a CONCEPT challenge about basic syntax. // Collect all gems and retu…" at bounding box center [268, 72] width 111 height 122
type textarea "hero.moveDown(2);"
click at [219, 43] on div "// This is a CONCEPT challenge about basic syntax. // Collect all gems and retu…" at bounding box center [268, 72] width 111 height 122
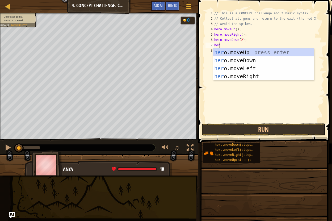
type textarea "hero"
click at [258, 49] on div "hero .moveUp press enter hero .moveDown press enter hero .moveLeft press enter …" at bounding box center [263, 72] width 101 height 48
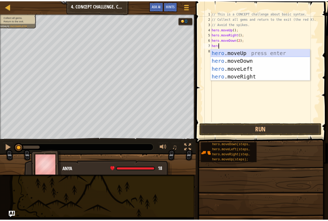
scroll to position [2, 0]
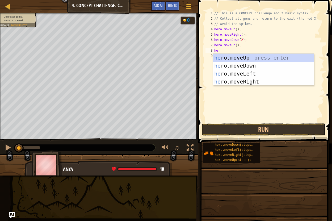
type textarea "her"
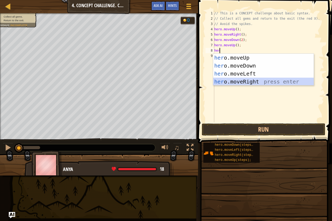
click at [267, 81] on div "her o.moveUp press enter her o.moveDown press enter her o.moveLeft press enter …" at bounding box center [263, 78] width 101 height 48
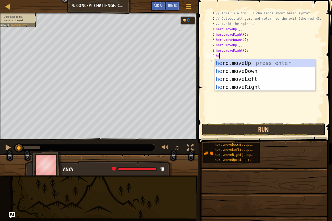
type textarea "her"
click at [251, 77] on div "her o.moveUp press enter her o.moveDown press enter her o.moveLeft press enter …" at bounding box center [265, 83] width 101 height 48
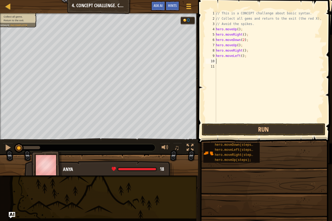
type textarea "h"
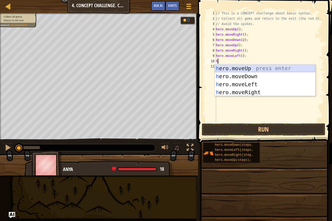
click at [227, 68] on div "h ero.moveUp press enter h ero.moveDown press enter h ero.moveLeft press enter …" at bounding box center [265, 88] width 101 height 48
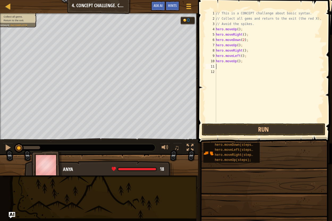
type textarea "h"
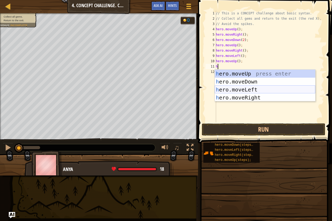
click at [233, 88] on div "h ero.moveUp press enter h ero.moveDown press enter h ero.moveLeft press enter …" at bounding box center [265, 94] width 101 height 48
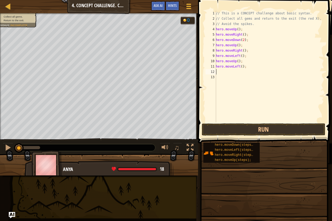
type textarea "h"
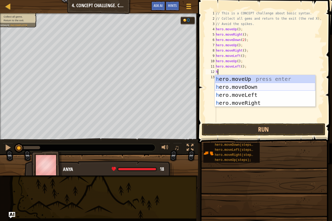
click at [257, 83] on div "h ero.moveUp press enter h ero.moveDown press enter h ero.moveLeft press enter …" at bounding box center [265, 99] width 101 height 48
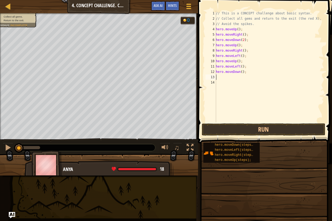
type textarea "h"
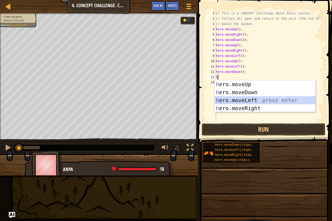
click at [246, 101] on div "h ero.moveUp press enter h ero.moveDown press enter h ero.moveLeft press enter …" at bounding box center [265, 104] width 101 height 48
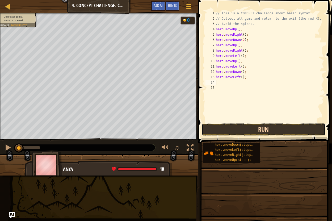
click at [239, 130] on button "Run" at bounding box center [264, 129] width 124 height 12
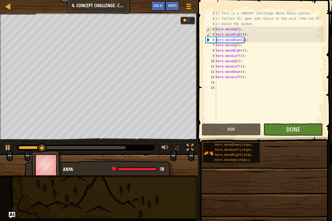
click at [320, 141] on span at bounding box center [264, 215] width 130 height 157
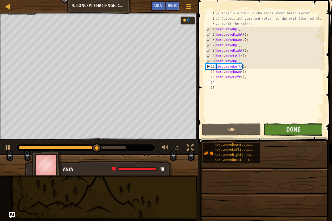
click at [311, 130] on button "Done" at bounding box center [293, 129] width 59 height 12
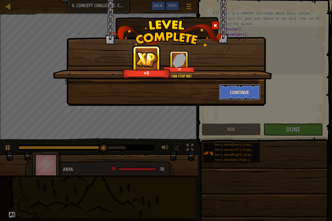
click at [237, 93] on button "Continue" at bounding box center [239, 92] width 41 height 16
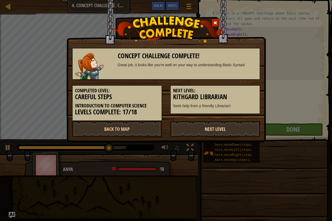
click at [226, 127] on link "Next Level" at bounding box center [215, 129] width 90 height 16
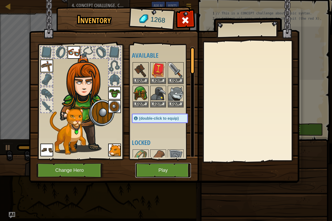
click at [167, 173] on button "Play" at bounding box center [163, 170] width 56 height 15
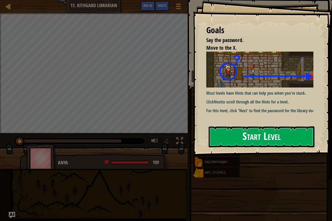
click at [233, 138] on button "Start Level" at bounding box center [262, 136] width 106 height 21
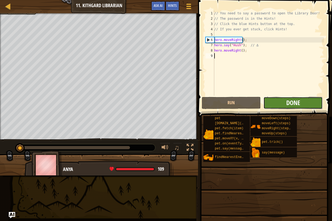
click at [288, 102] on span "Done" at bounding box center [293, 102] width 14 height 9
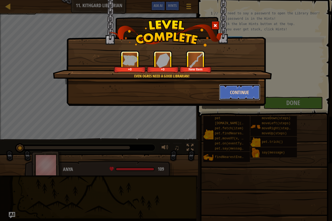
click at [233, 88] on button "Continue" at bounding box center [239, 92] width 41 height 16
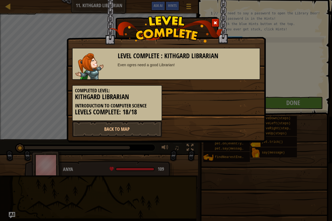
click at [229, 101] on div "Completed Level: Kithgard Librarian Introduction to Computer Science Levels Com…" at bounding box center [166, 100] width 196 height 41
click at [212, 24] on div at bounding box center [215, 22] width 8 height 9
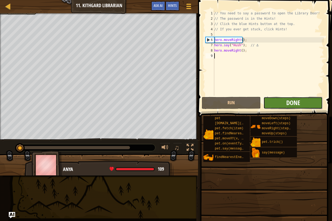
click at [287, 100] on span "Done" at bounding box center [293, 102] width 14 height 9
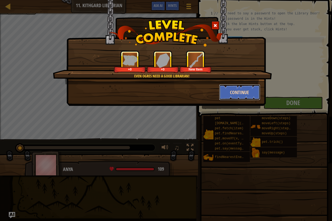
click at [248, 93] on button "Continue" at bounding box center [239, 92] width 41 height 16
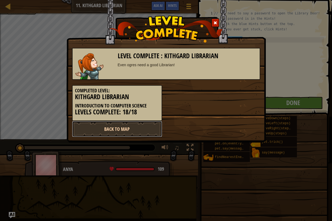
click at [124, 132] on link "Back to Map" at bounding box center [117, 129] width 90 height 16
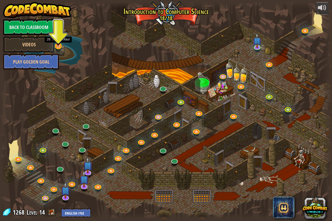
click at [60, 45] on img at bounding box center [58, 35] width 9 height 23
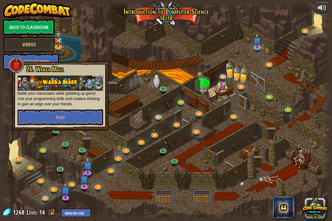
click at [109, 43] on div at bounding box center [166, 110] width 332 height 217
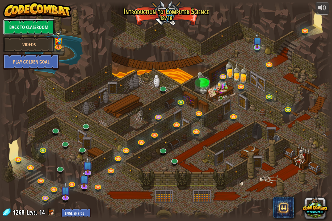
click at [41, 27] on link "Back to Classroom" at bounding box center [28, 27] width 51 height 16
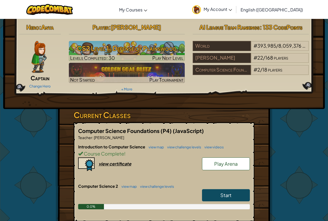
scroll to position [53, 0]
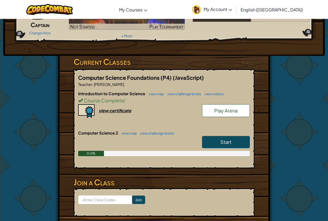
click at [229, 144] on span "Start" at bounding box center [225, 142] width 11 height 6
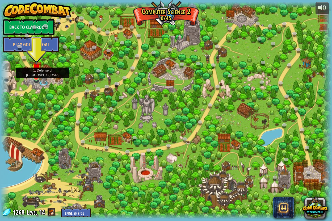
click at [35, 77] on img at bounding box center [36, 68] width 9 height 20
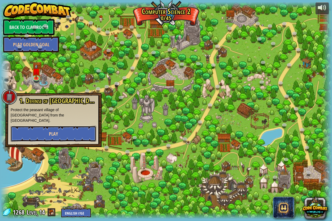
click at [60, 132] on button "Play" at bounding box center [54, 134] width 86 height 16
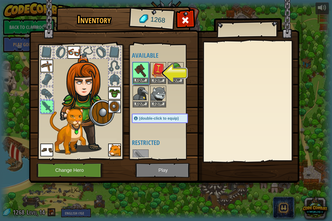
click at [138, 72] on img at bounding box center [140, 70] width 15 height 15
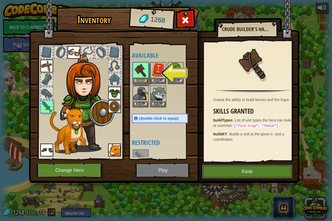
click at [256, 171] on button "Equip" at bounding box center [247, 171] width 90 height 13
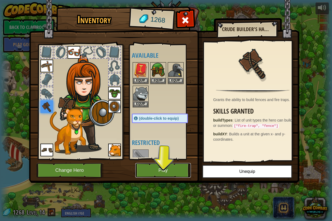
click at [178, 172] on button "Play" at bounding box center [163, 170] width 56 height 15
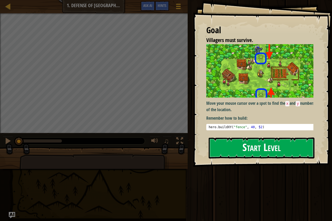
click at [244, 148] on button "Start Level" at bounding box center [262, 147] width 106 height 21
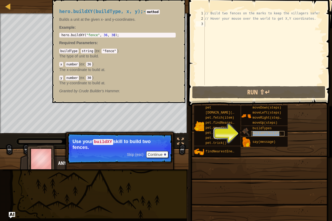
click at [268, 133] on span "buildXY(buildType, x, y)" at bounding box center [276, 134] width 46 height 4
click at [158, 155] on p "Skip (esc) Continue Use your buildXY skill to build two fences." at bounding box center [120, 148] width 106 height 30
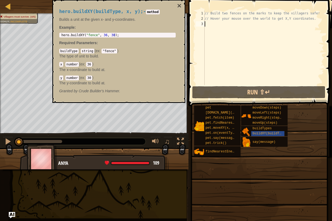
click at [208, 25] on div "// Build two fences on the marks to keep the villagers safe! // Hover your mous…" at bounding box center [264, 53] width 120 height 85
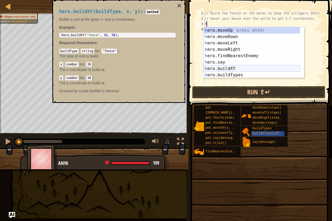
click at [228, 70] on div "h ero.moveUp press enter h ero.moveDown press enter h ero.moveLeft press enter …" at bounding box center [252, 59] width 97 height 64
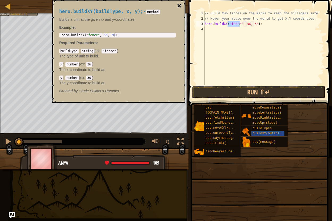
click at [178, 6] on button "×" at bounding box center [179, 5] width 4 height 7
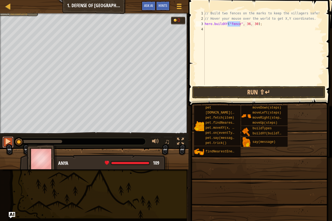
click at [4, 138] on button at bounding box center [8, 142] width 11 height 11
click at [13, 143] on button at bounding box center [8, 142] width 11 height 11
click at [246, 25] on div "// Build two fences on the marks to keep the villagers safe! // Hover your mous…" at bounding box center [264, 53] width 120 height 85
type textarea "hero.buildXY("fence", 40, 52);"
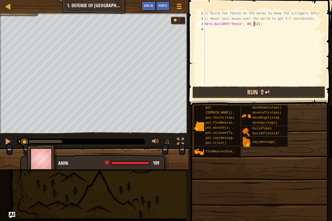
click at [261, 91] on button "Run ⇧↵" at bounding box center [258, 92] width 133 height 12
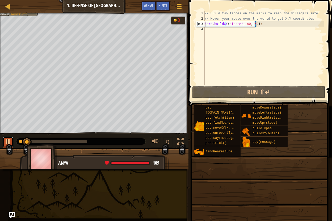
click at [5, 143] on div at bounding box center [8, 141] width 7 height 7
click at [5, 142] on div at bounding box center [8, 141] width 7 height 7
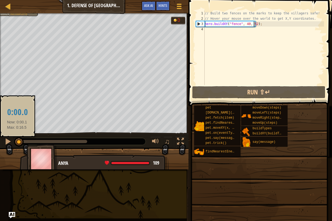
drag, startPoint x: 45, startPoint y: 142, endPoint x: 17, endPoint y: 144, distance: 28.0
click at [17, 144] on div at bounding box center [19, 142] width 10 height 10
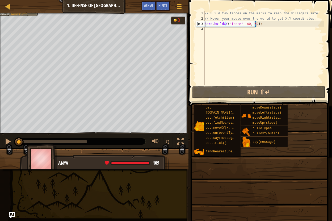
click at [258, 25] on div "// Build two fences on the marks to keep the villagers safe! // Hover your mous…" at bounding box center [264, 53] width 120 height 85
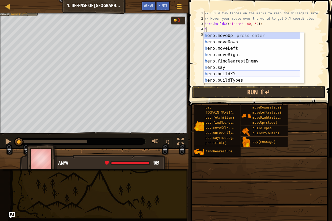
click at [220, 74] on div "h ero.moveUp press enter h ero.moveDown press enter h ero.moveLeft press enter …" at bounding box center [252, 64] width 97 height 64
type textarea "hero.buildXY("fence", 36, 30);"
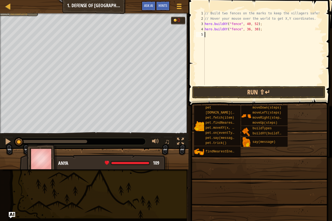
click at [245, 32] on div "// Build two fences on the marks to keep the villagers safe! // Hover your mous…" at bounding box center [264, 53] width 120 height 85
click at [246, 30] on div "// Build two fences on the marks to keep the villagers safe! // Hover your mous…" at bounding box center [264, 53] width 120 height 85
click at [252, 30] on div "// Build two fences on the marks to keep the villagers safe! // Hover your mous…" at bounding box center [264, 53] width 120 height 85
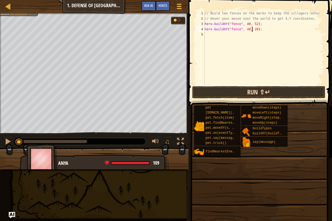
type textarea "hero.buildXY("fence", 40, 20);"
click at [254, 92] on button "Run ⇧↵" at bounding box center [258, 92] width 133 height 12
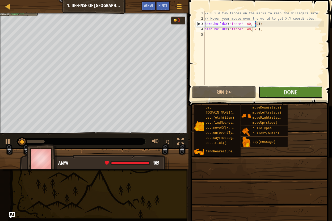
click at [280, 91] on button "Done" at bounding box center [291, 92] width 64 height 12
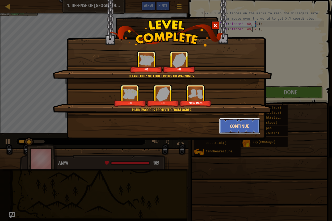
click at [244, 125] on button "Continue" at bounding box center [239, 126] width 41 height 16
